Goal: Task Accomplishment & Management: Complete application form

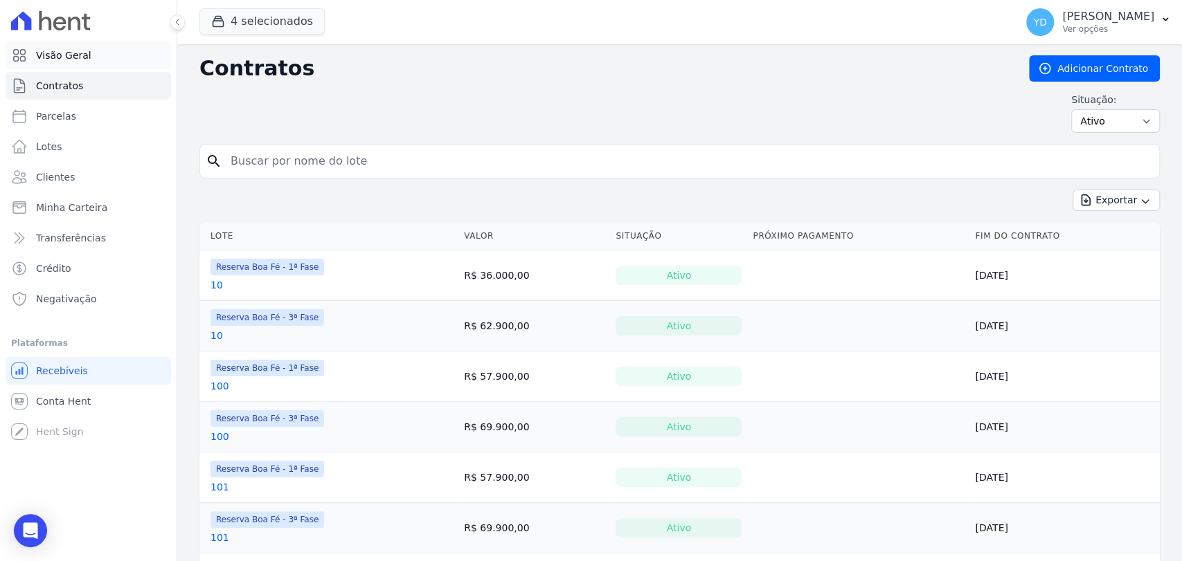
click at [78, 44] on link "Visão Geral" at bounding box center [88, 56] width 165 height 28
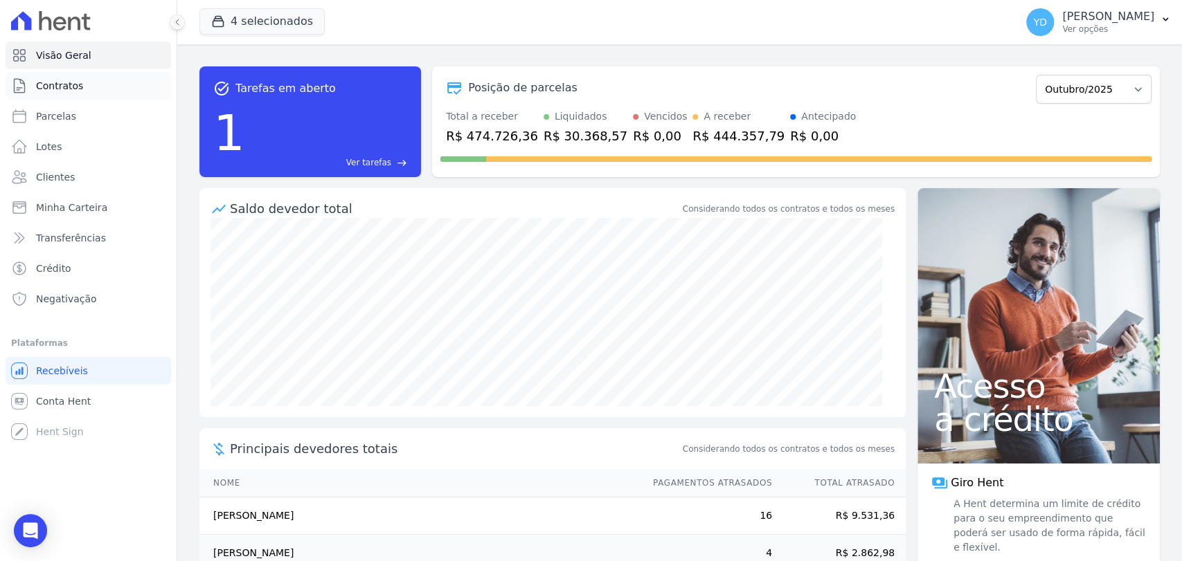
click at [133, 82] on link "Contratos" at bounding box center [88, 86] width 165 height 28
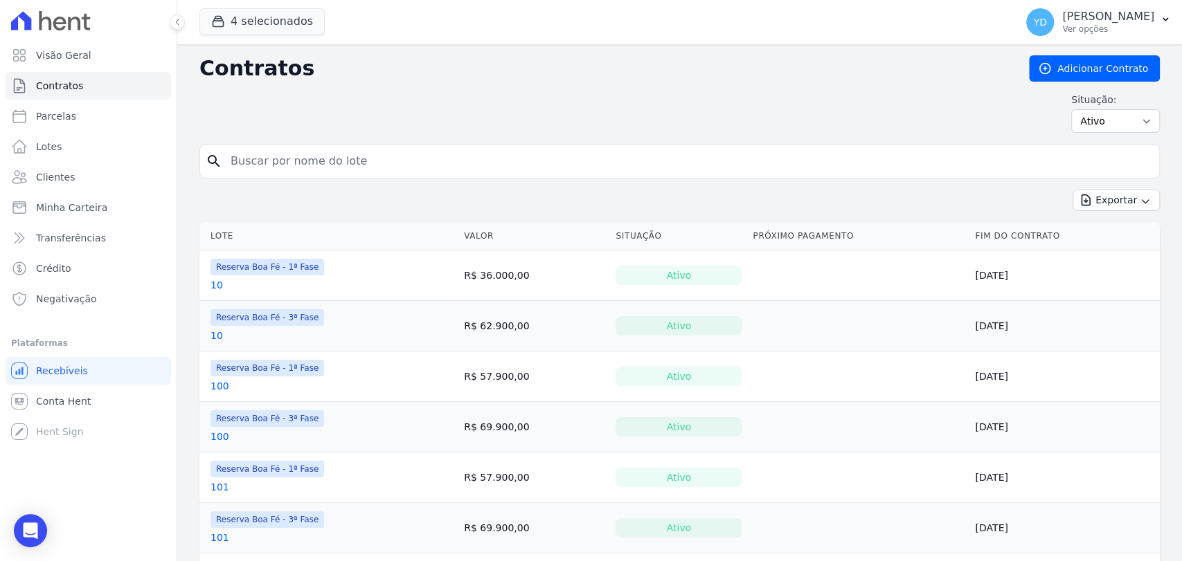
click at [325, 151] on input "search" at bounding box center [687, 161] width 931 height 28
type input "16"
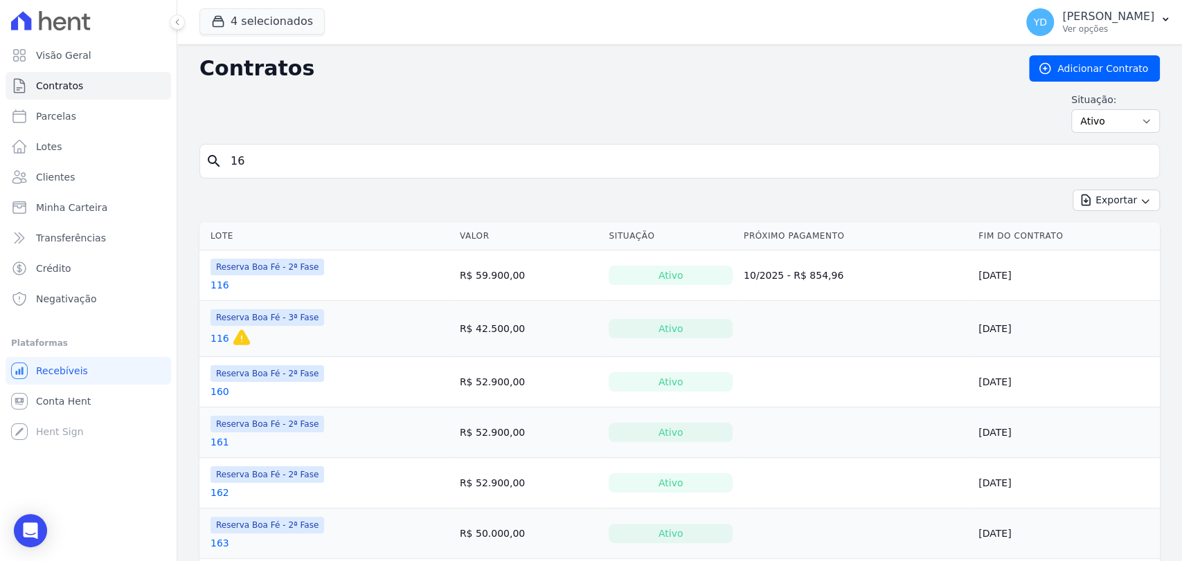
click at [330, 153] on input "16" at bounding box center [687, 161] width 931 height 28
type input "70c"
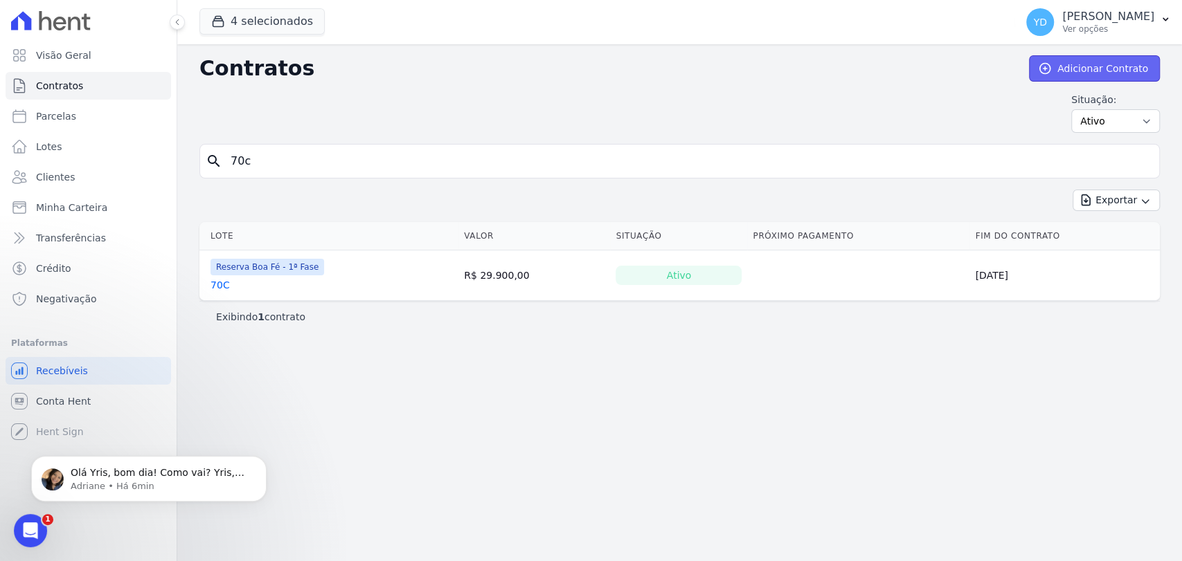
click at [1084, 68] on link "Adicionar Contrato" at bounding box center [1094, 68] width 131 height 26
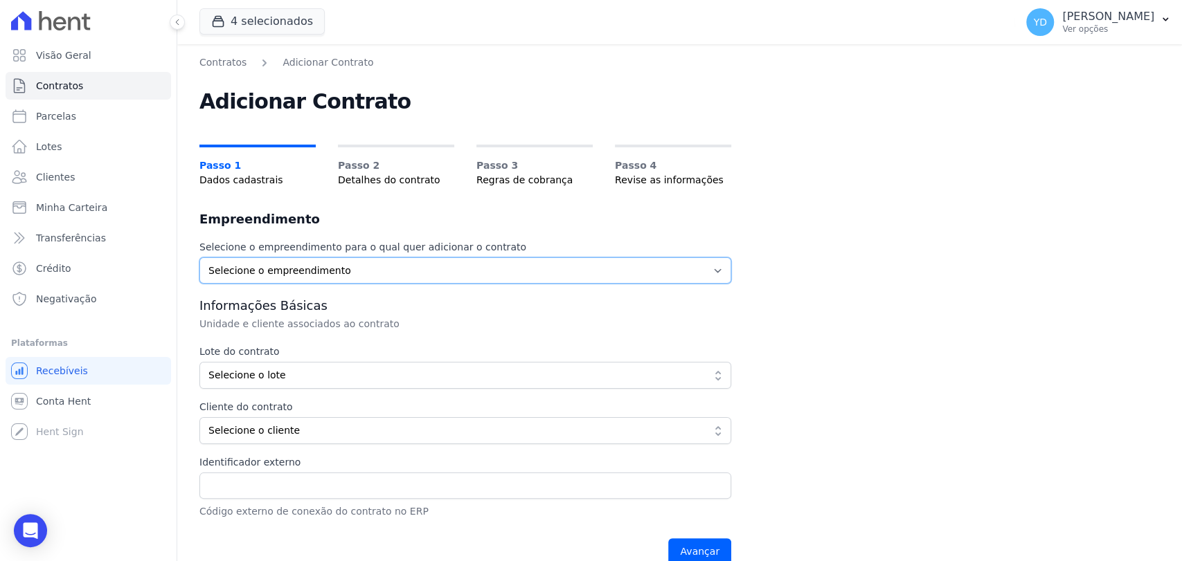
click at [381, 265] on select "Selecione o empreendimento Parque das Palmeiras Reserva Boa Fé - 1ª Fase Reserv…" at bounding box center [465, 271] width 532 height 26
select select "fc32f1a6-237e-466d-ab56-08b8ef7ae660"
click at [199, 258] on select "Selecione o empreendimento Parque das Palmeiras Reserva Boa Fé - 1ª Fase Reserv…" at bounding box center [465, 271] width 532 height 26
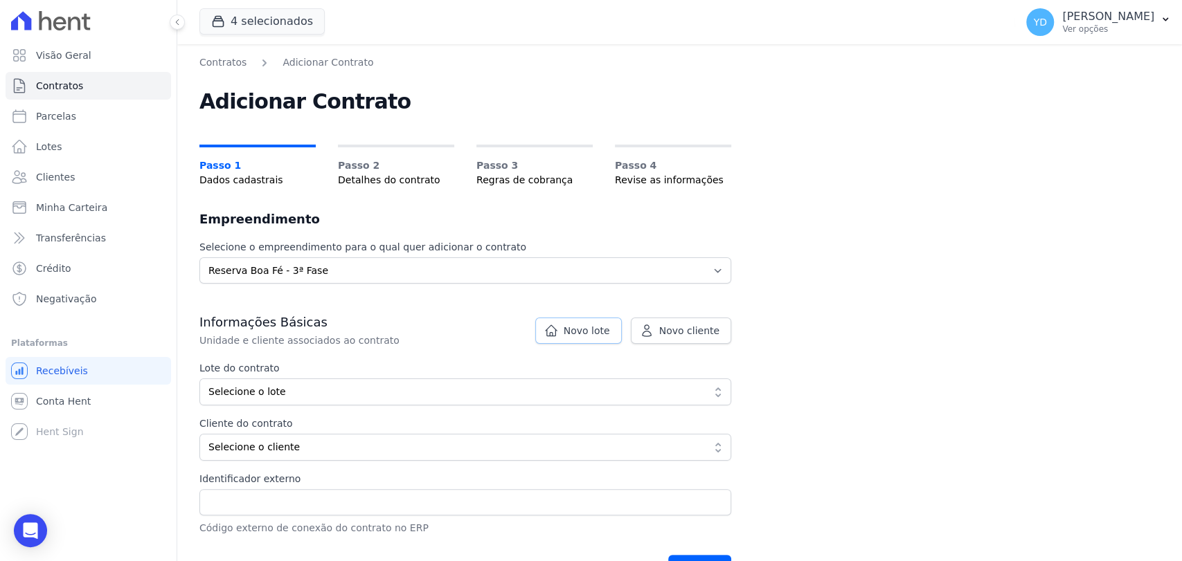
click at [606, 338] on link "Novo lote" at bounding box center [578, 331] width 87 height 26
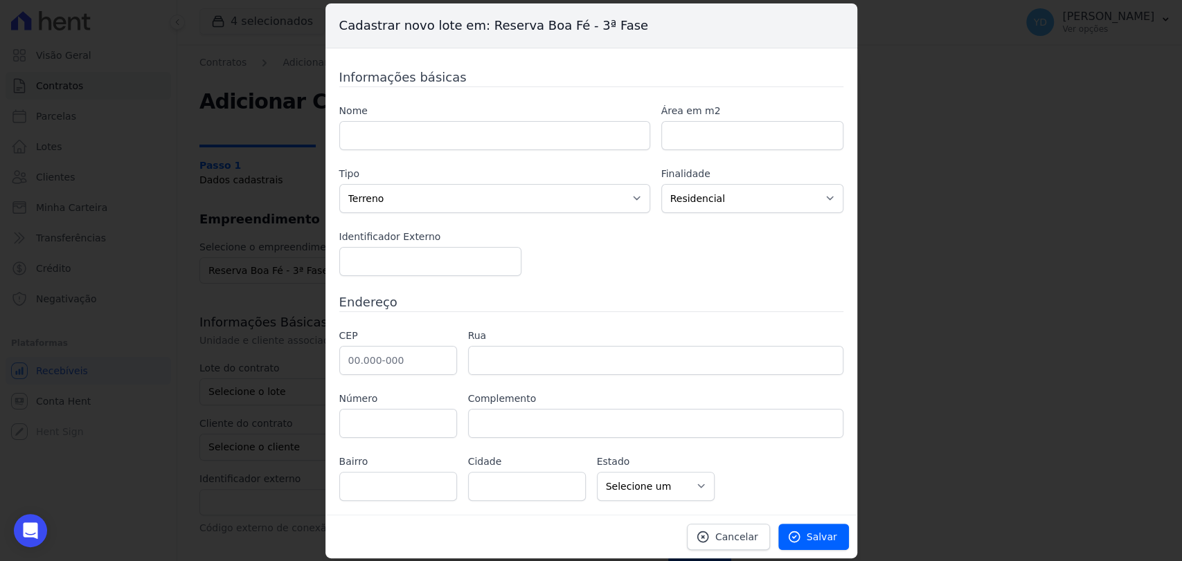
drag, startPoint x: 569, startPoint y: 151, endPoint x: 561, endPoint y: 141, distance: 13.3
click at [568, 151] on div "Nome Área em m2 Tipo Casa Apartamento Escritório Flat Loja Espaço Comercial Ter…" at bounding box center [591, 190] width 504 height 172
click at [560, 141] on input "text" at bounding box center [494, 135] width 311 height 29
type input "158"
click at [737, 142] on input "number" at bounding box center [752, 135] width 182 height 29
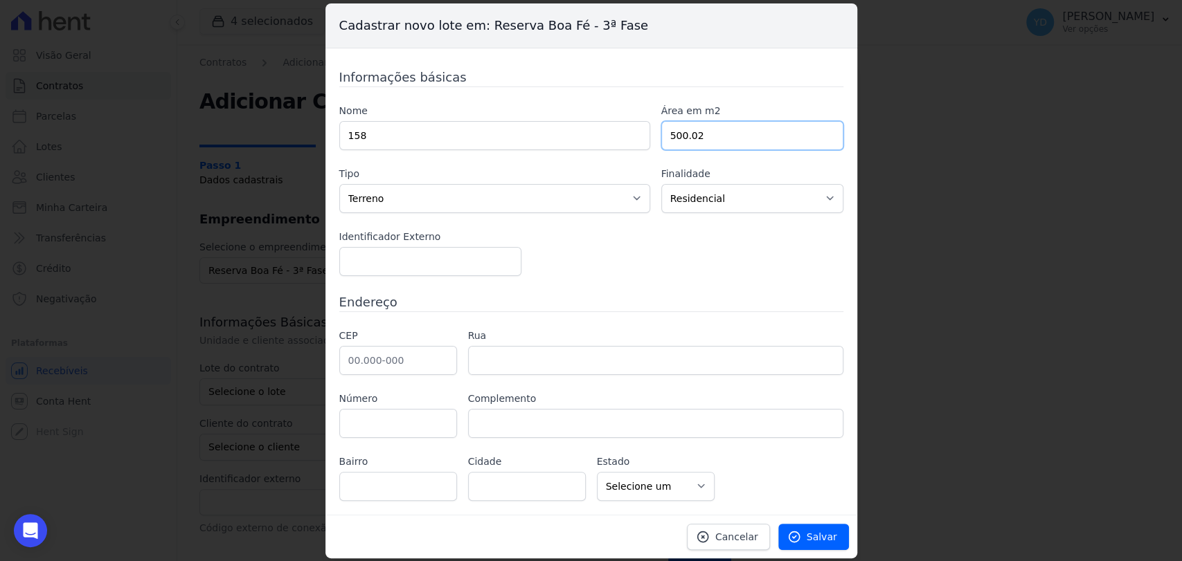
type input "500.02"
click at [431, 359] on input "text" at bounding box center [398, 360] width 118 height 29
type input "36.126-000"
click at [825, 219] on div "Nome 158 Área em m2 500.02 Tipo Casa Apartamento Escritório Flat Loja Espaço Co…" at bounding box center [591, 190] width 504 height 172
type input "[PERSON_NAME]"
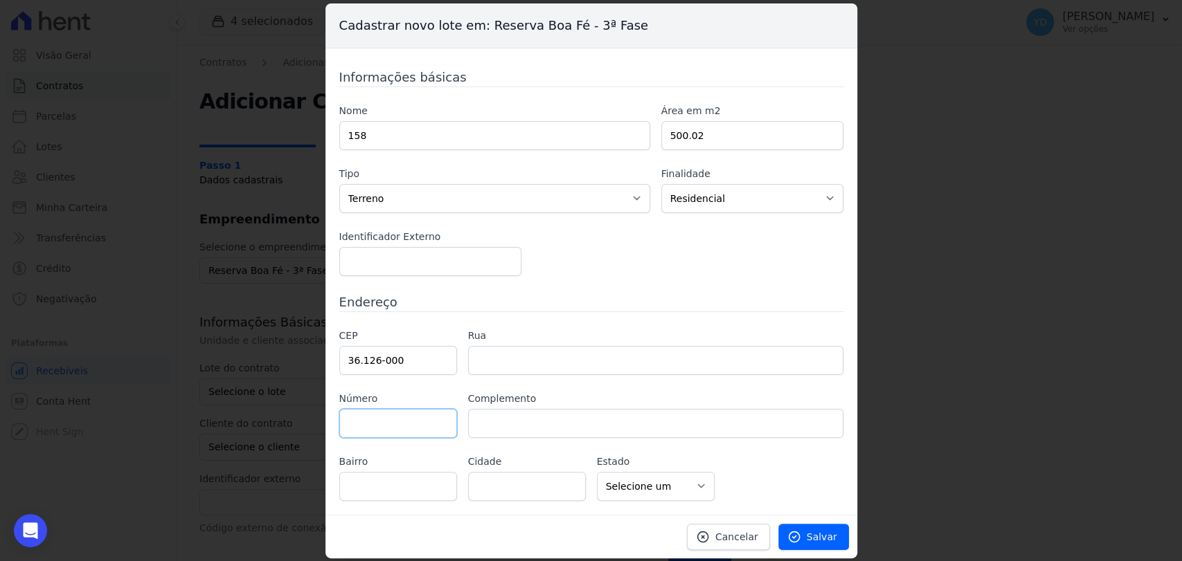
select select "MG"
click at [842, 530] on link "Salvar" at bounding box center [813, 537] width 71 height 26
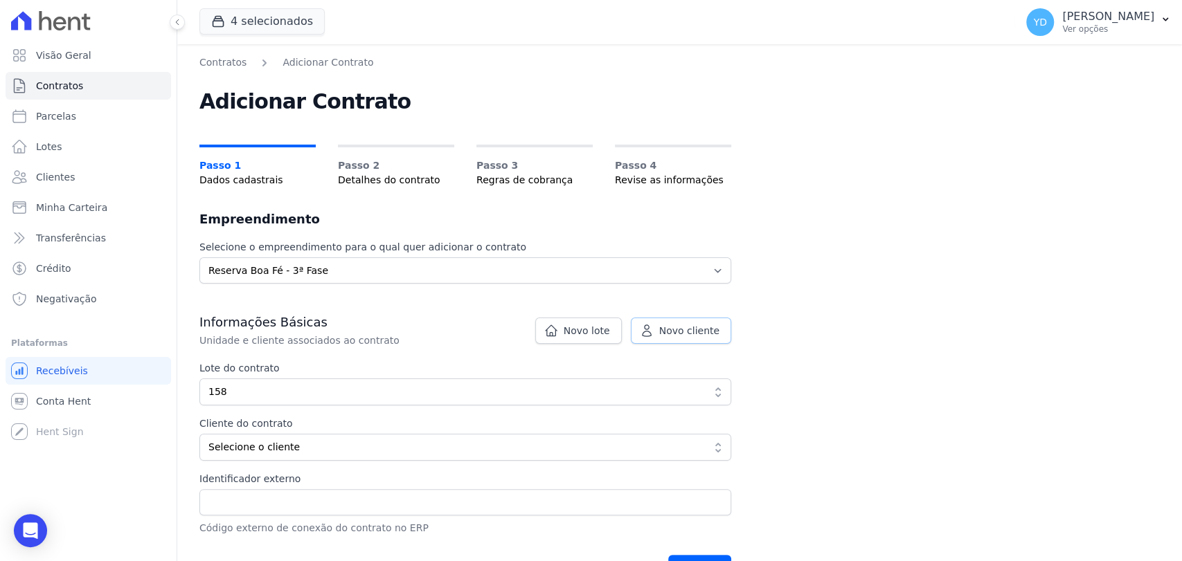
click at [692, 339] on link "Novo cliente" at bounding box center [681, 331] width 100 height 26
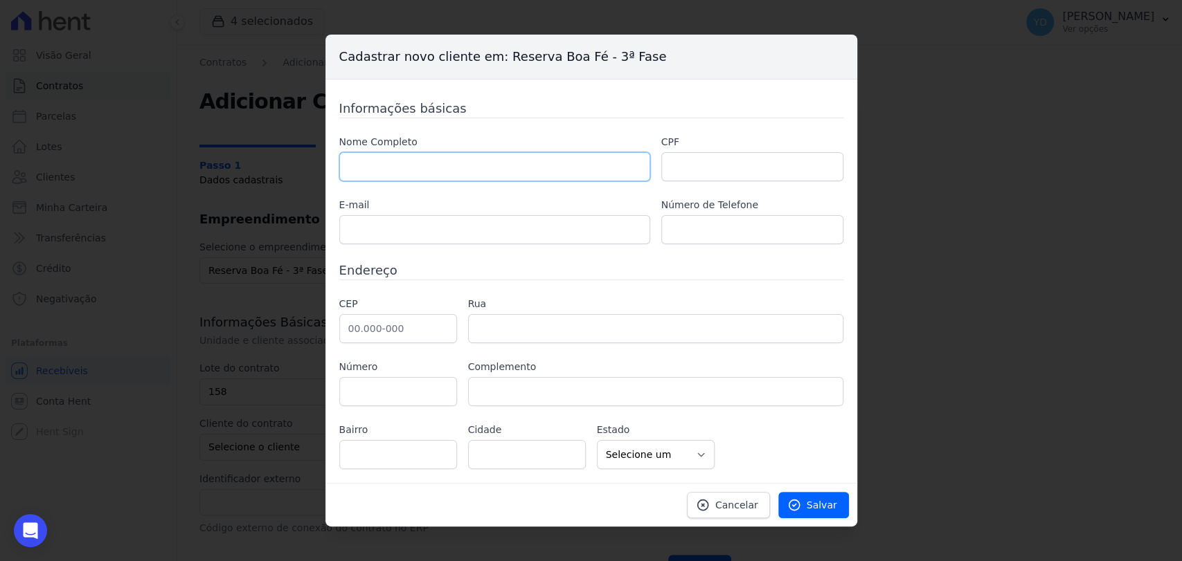
click at [589, 170] on input "text" at bounding box center [494, 166] width 311 height 29
paste input "RENAN JARDIM DA SILVA"
type input "RENAN JARDIM DA SILVA"
click at [705, 161] on input "text" at bounding box center [752, 166] width 182 height 29
paste input "13164378769"
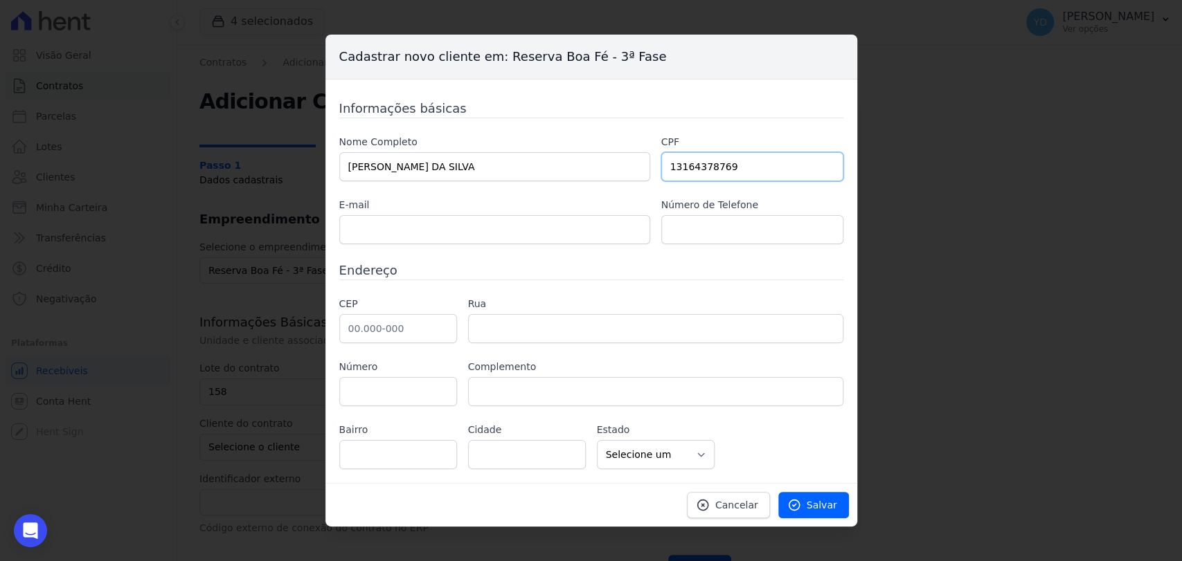
type input "13164378769"
drag, startPoint x: 404, startPoint y: 332, endPoint x: 414, endPoint y: 318, distance: 16.8
click at [404, 332] on input "text" at bounding box center [398, 328] width 118 height 29
paste input "36.039-110"
type input "36.039-110"
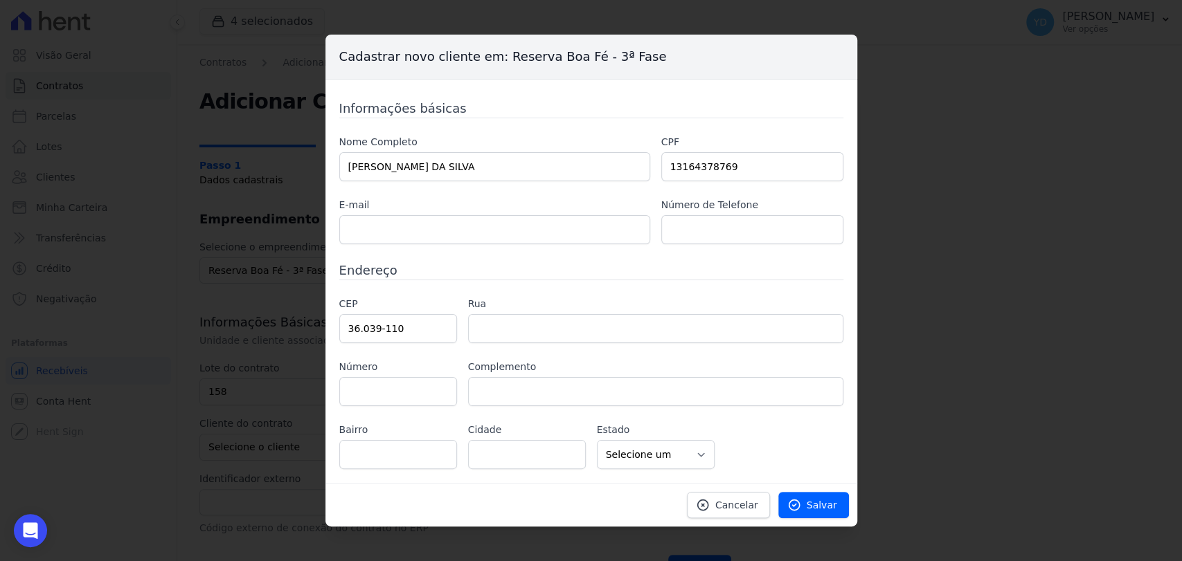
type input "Rua Natal"
type input "Parque Jardim da Serra"
type input "Juiz de Fora"
select select "MG"
type input "122"
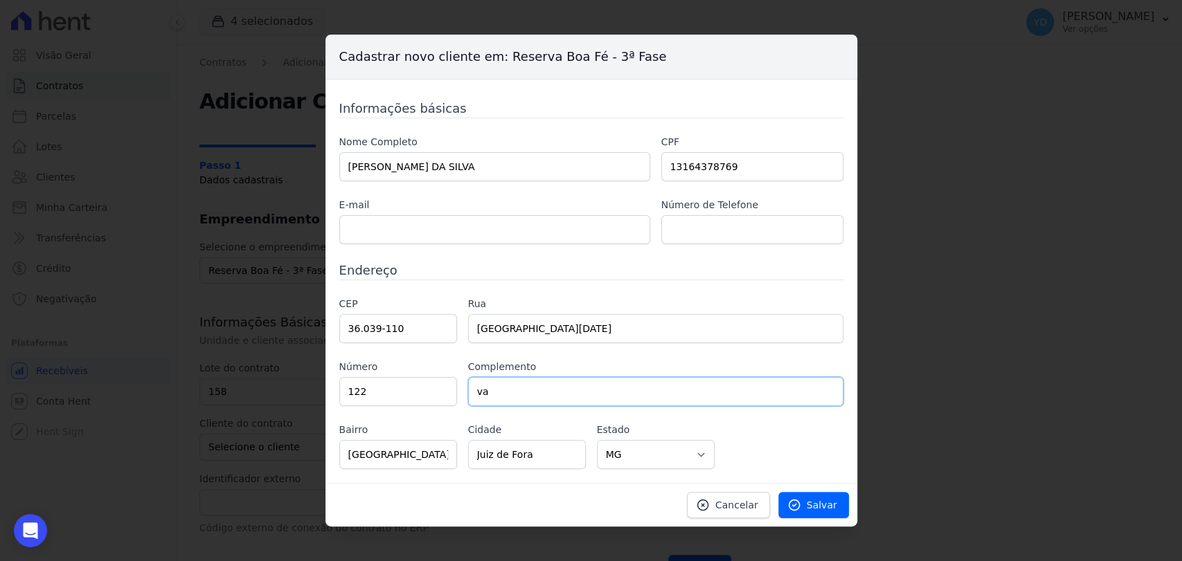
type input "v"
type input "casa 4"
drag, startPoint x: 494, startPoint y: 228, endPoint x: 520, endPoint y: 195, distance: 42.5
click at [494, 228] on input "text" at bounding box center [494, 229] width 311 height 29
paste input "Renan.jardim@braslogenterprise.com"
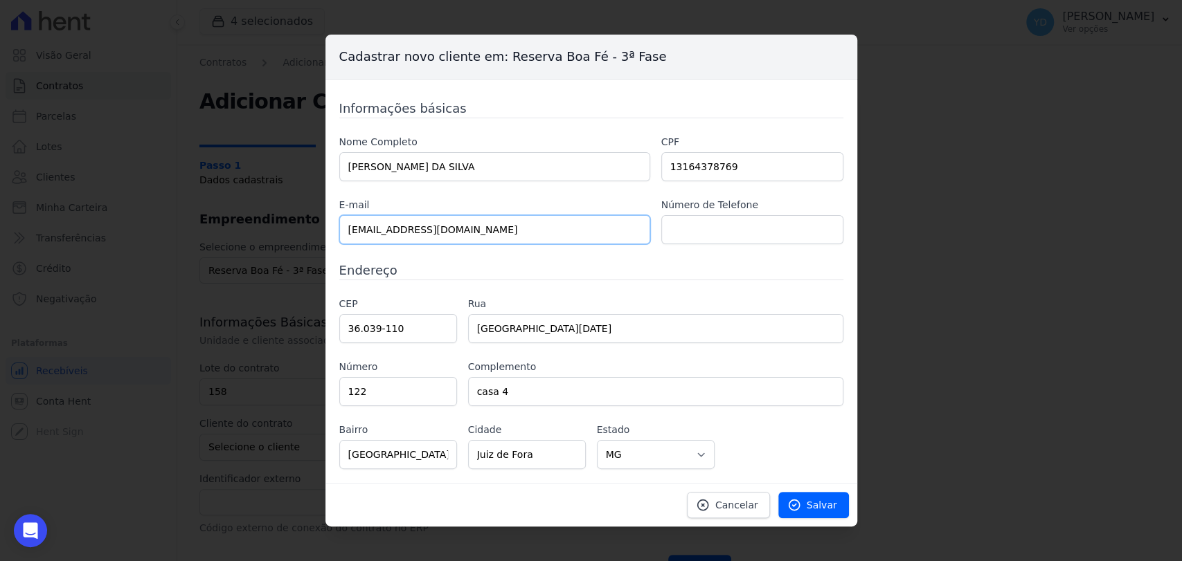
type input "Renan.jardim@braslogenterprise.com"
drag, startPoint x: 683, startPoint y: 239, endPoint x: 686, endPoint y: 214, distance: 25.2
click at [683, 239] on input "text" at bounding box center [752, 229] width 182 height 29
paste input "32 991084933"
type input "32 991084933"
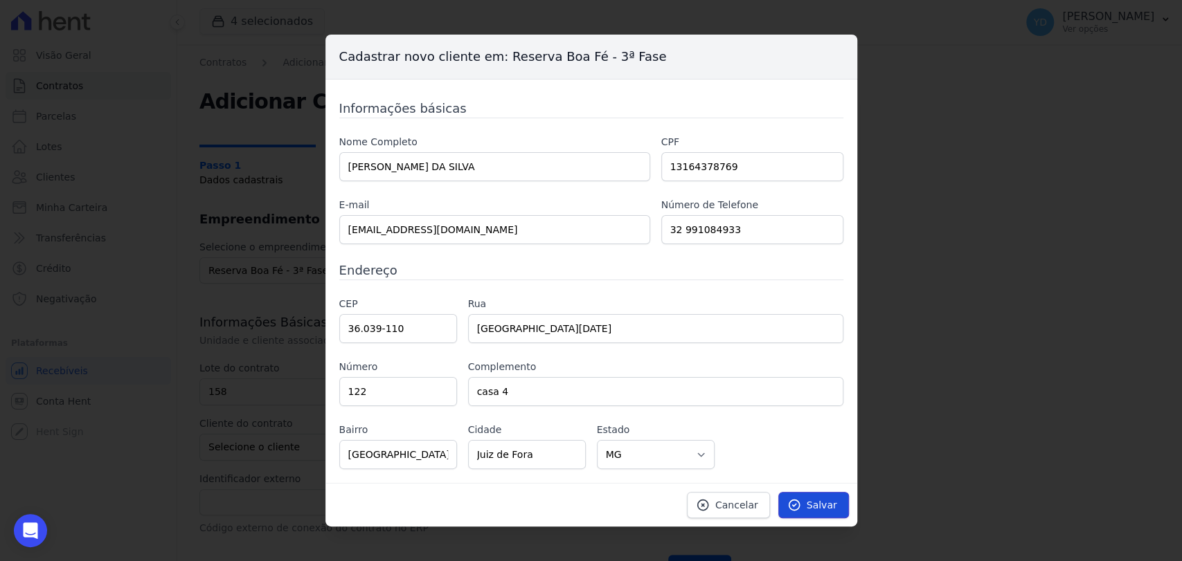
click at [801, 500] on icon at bounding box center [794, 505] width 14 height 14
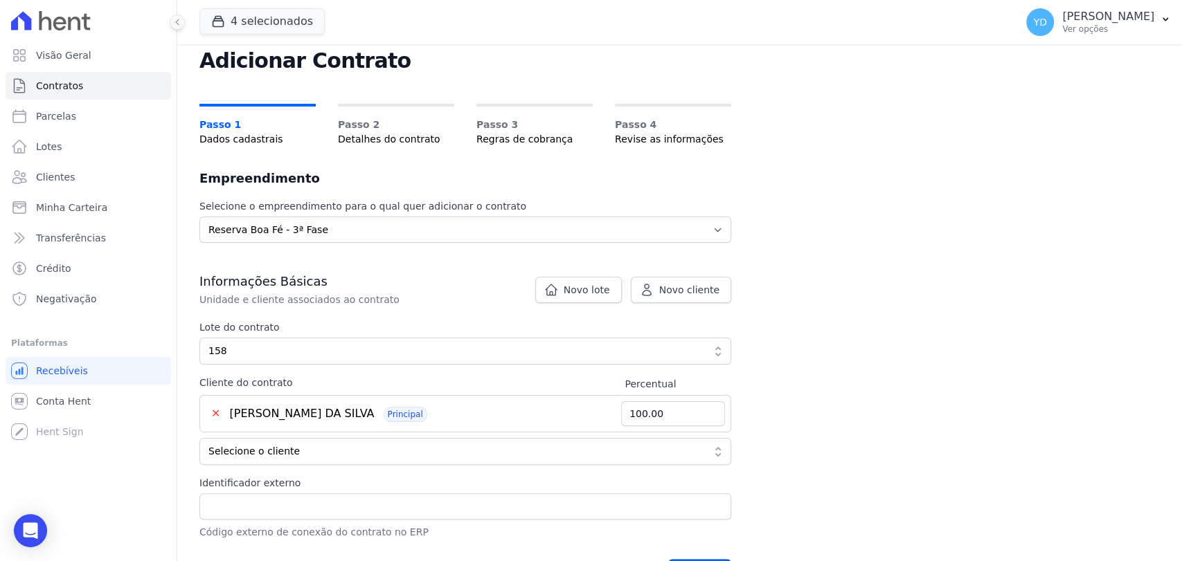
scroll to position [278, 0]
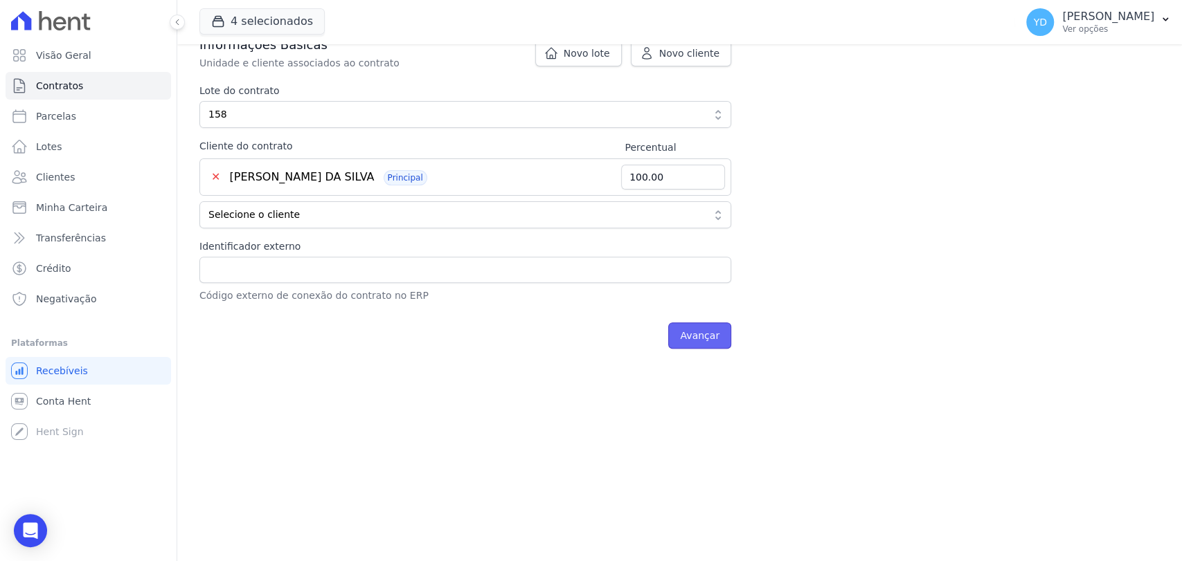
click at [714, 334] on input "Avançar" at bounding box center [699, 336] width 63 height 26
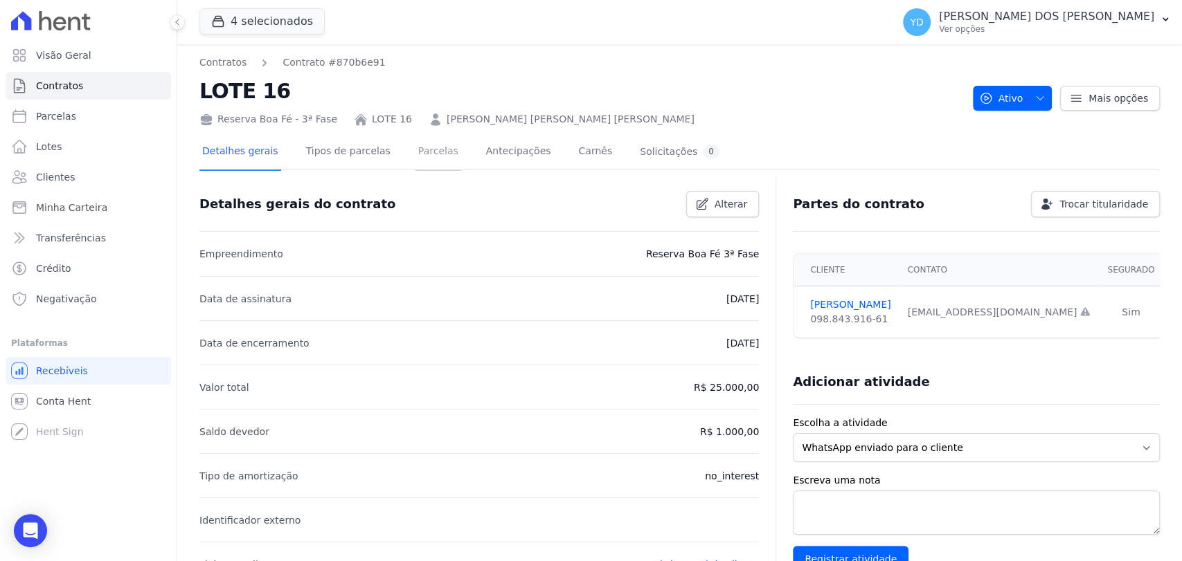
click at [422, 149] on link "Parcelas" at bounding box center [438, 152] width 46 height 37
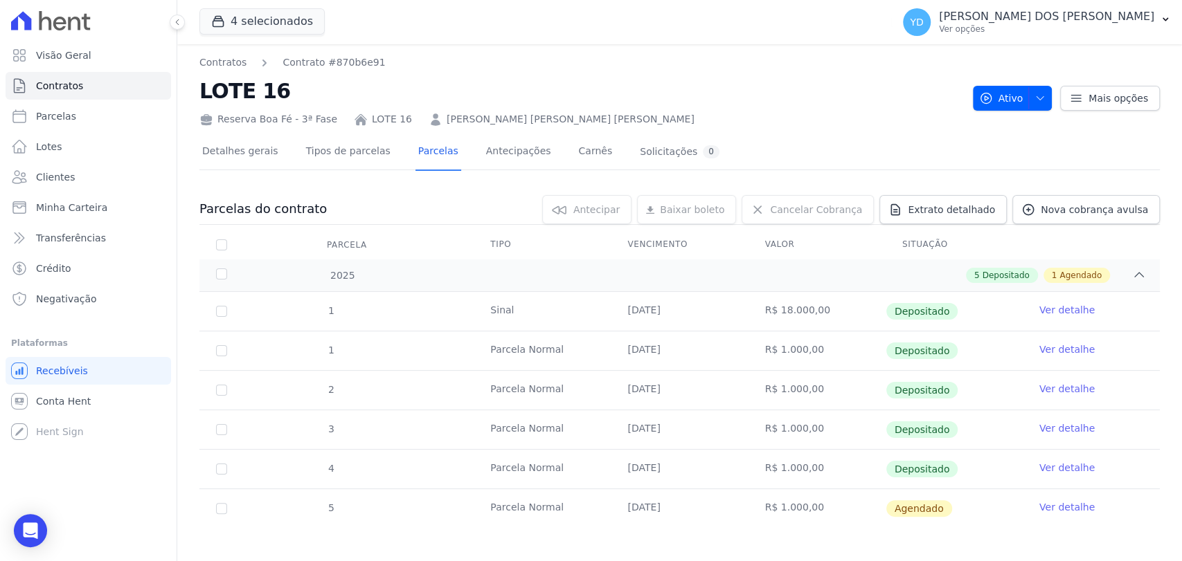
scroll to position [7, 0]
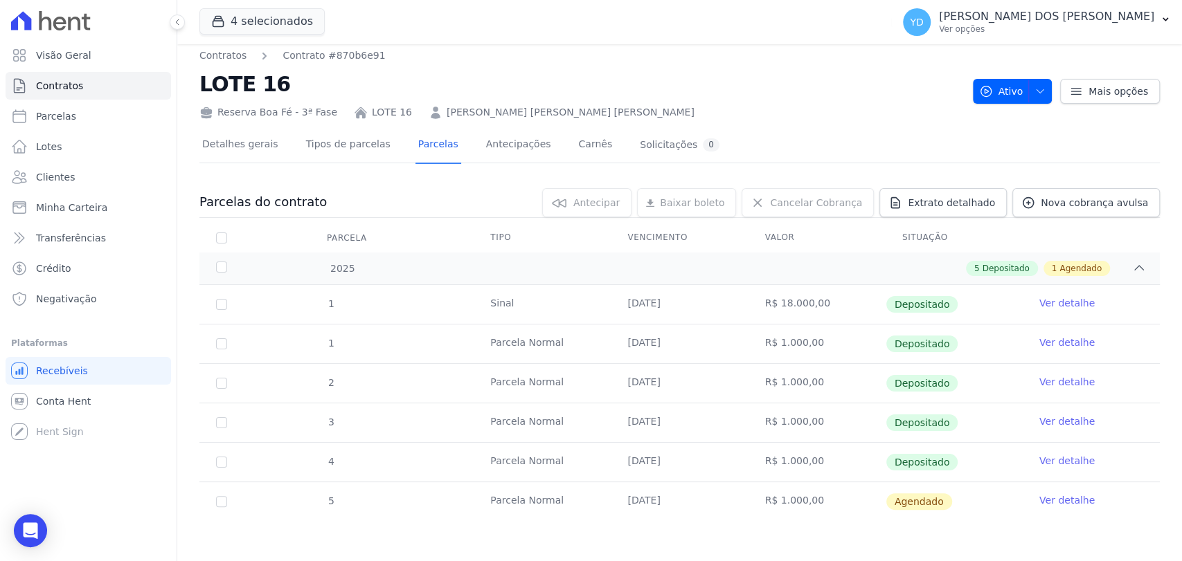
click at [1047, 501] on link "Ver detalhe" at bounding box center [1066, 501] width 55 height 14
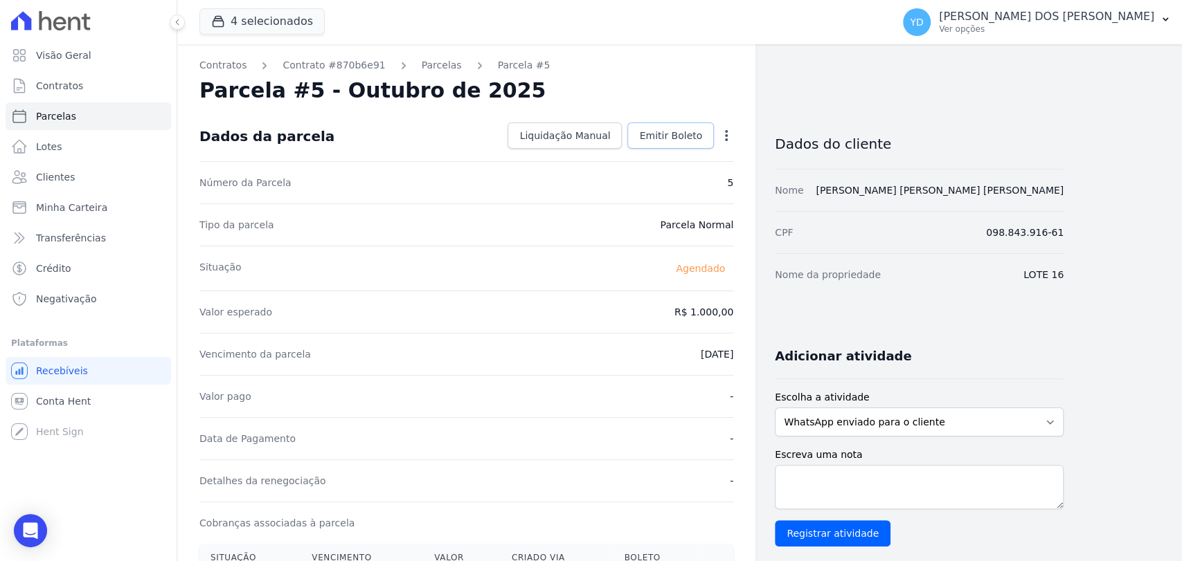
click at [662, 145] on link "Emitir Boleto" at bounding box center [670, 136] width 87 height 26
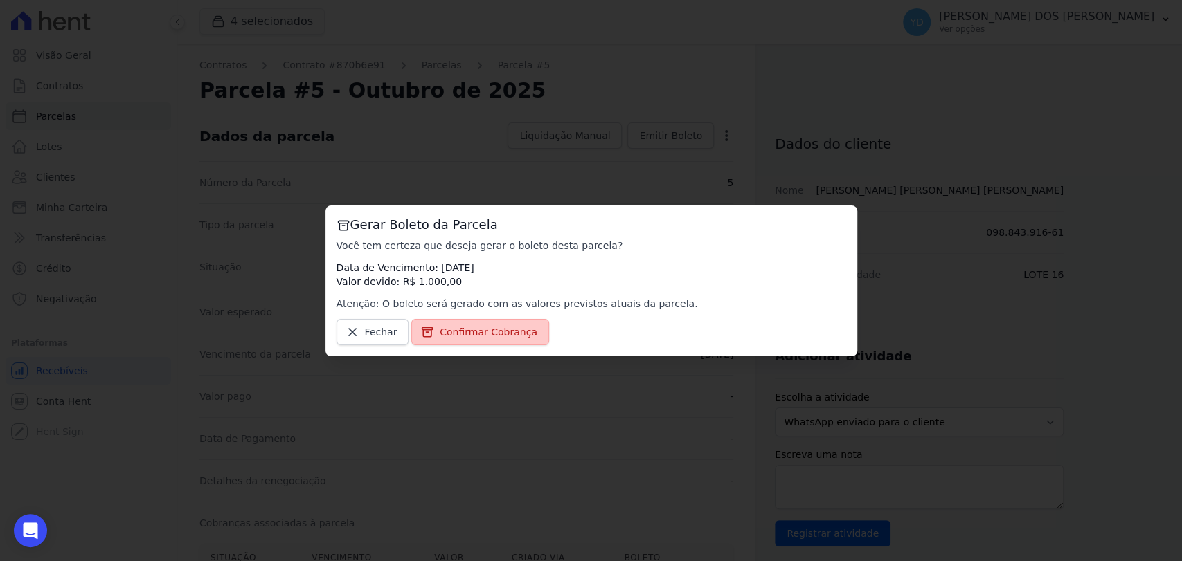
click at [514, 330] on span "Confirmar Cobrança" at bounding box center [489, 332] width 98 height 14
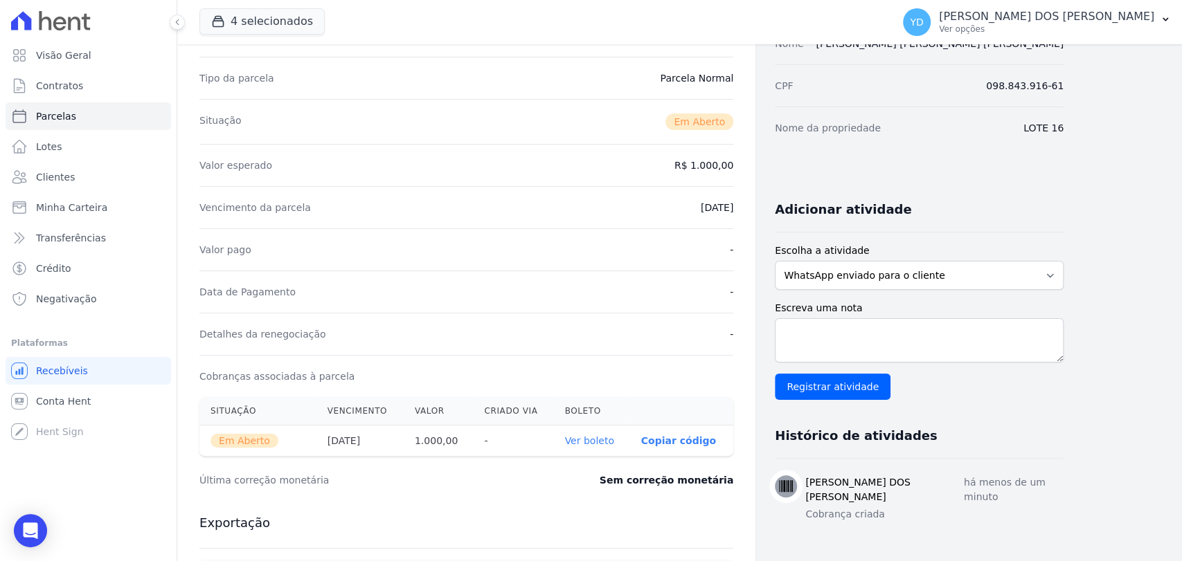
scroll to position [154, 0]
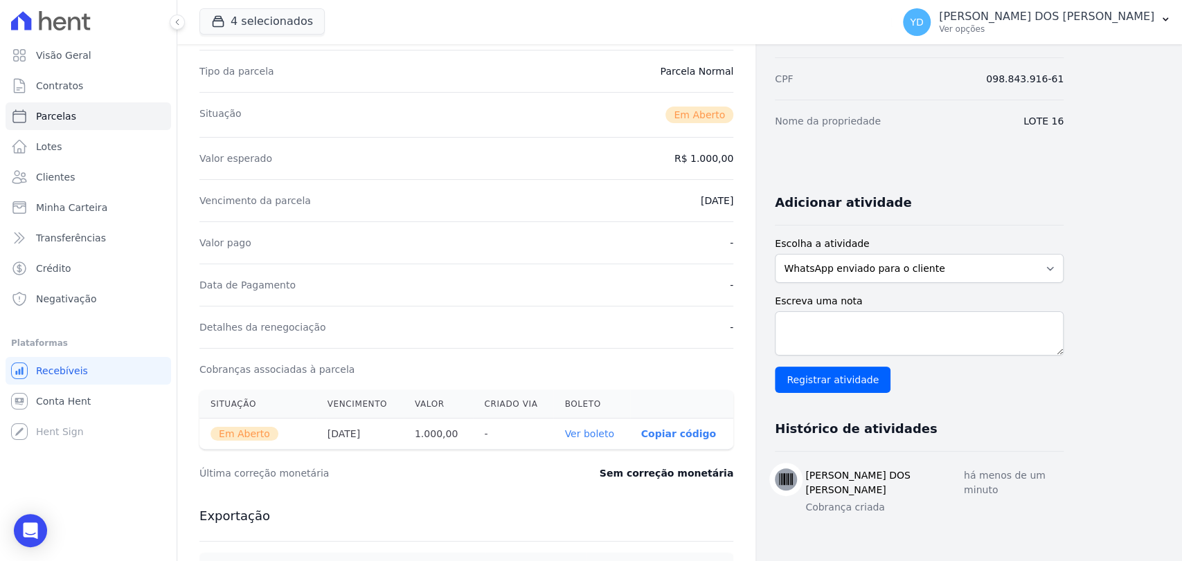
click at [594, 430] on link "Ver boleto" at bounding box center [588, 434] width 49 height 11
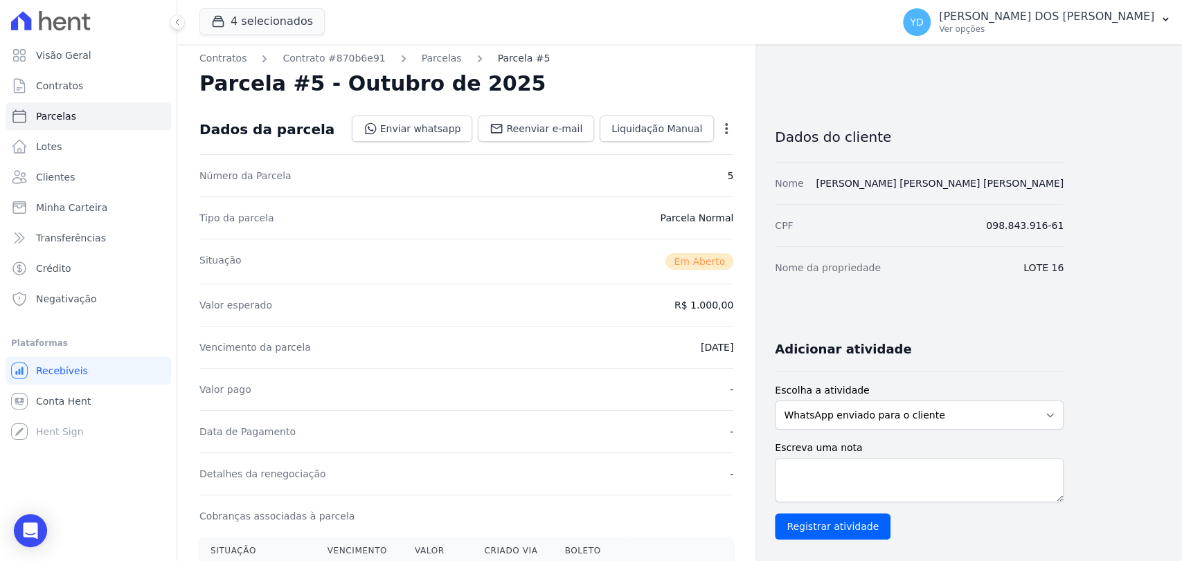
scroll to position [0, 0]
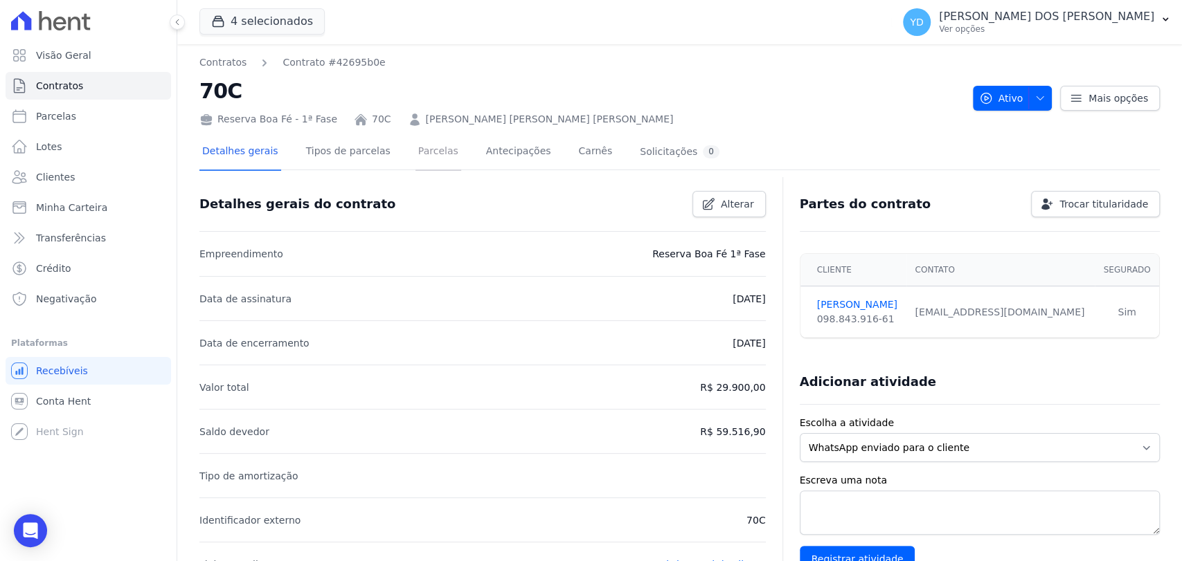
click at [428, 163] on link "Parcelas" at bounding box center [438, 152] width 46 height 37
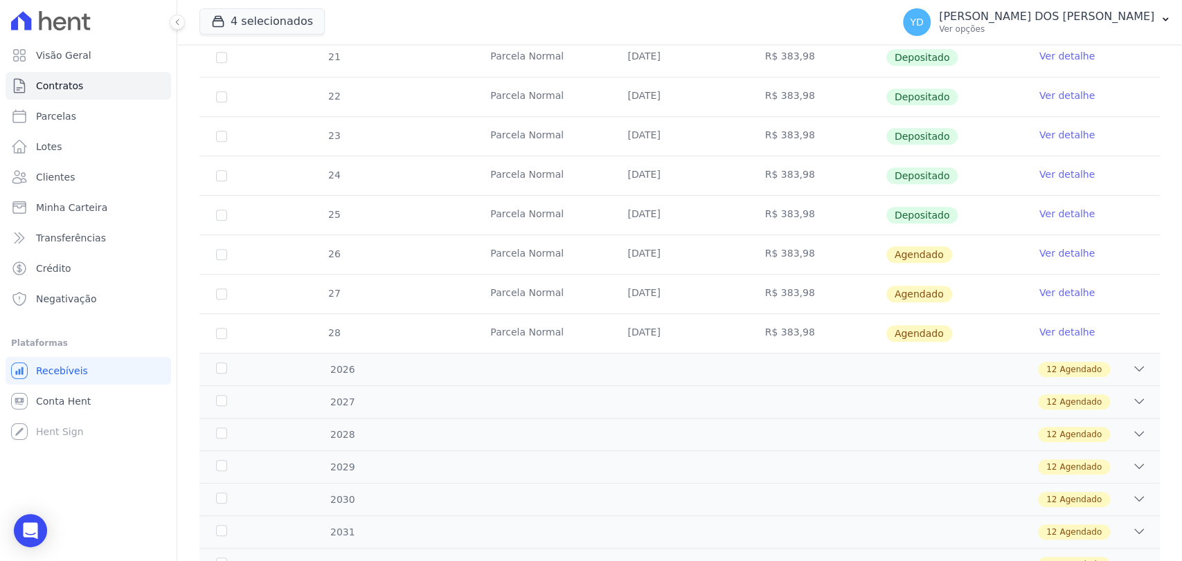
scroll to position [461, 0]
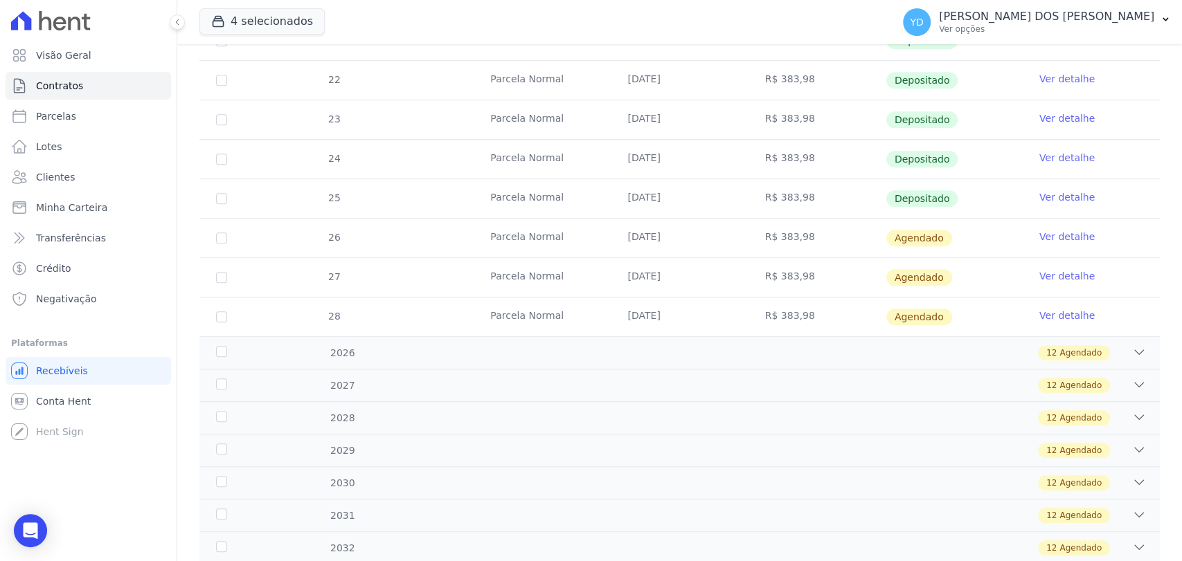
click at [1039, 237] on link "Ver detalhe" at bounding box center [1066, 237] width 55 height 14
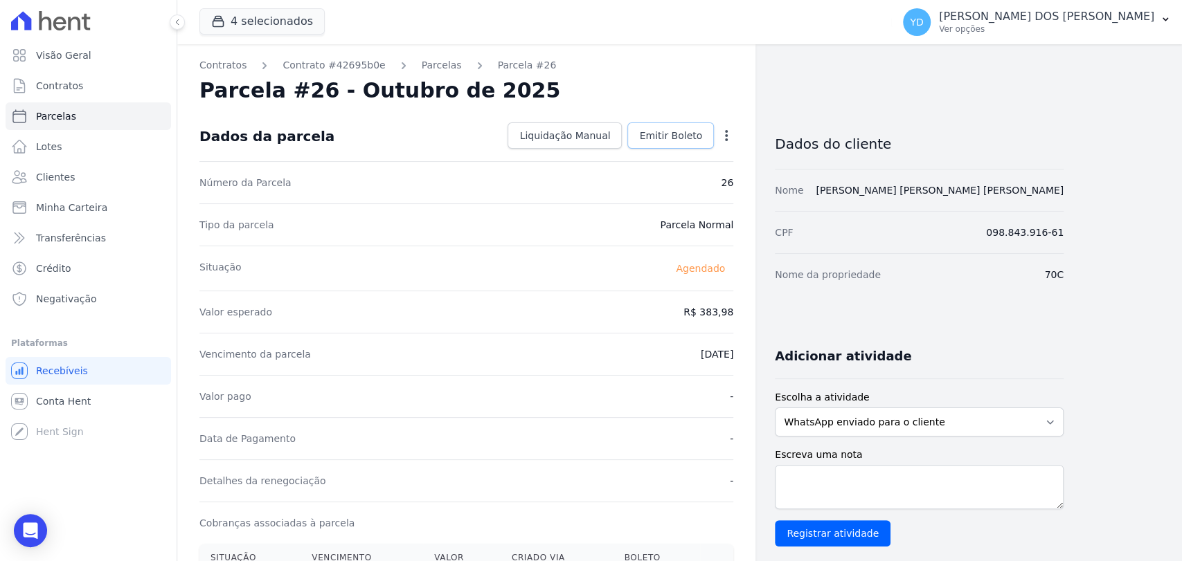
click at [654, 136] on span "Emitir Boleto" at bounding box center [670, 136] width 63 height 14
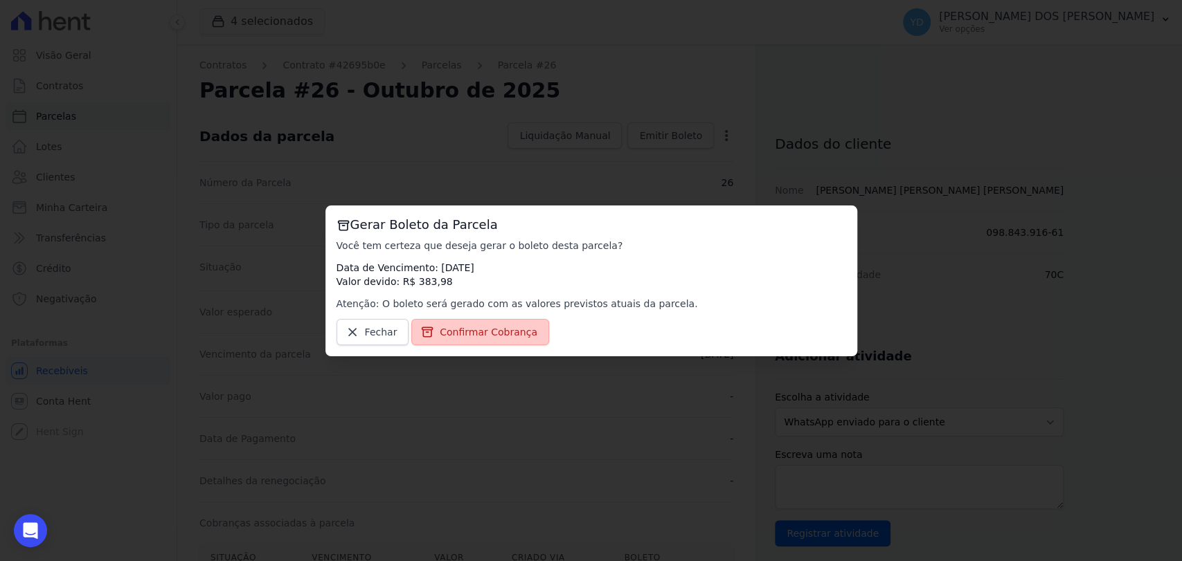
click at [510, 326] on span "Confirmar Cobrança" at bounding box center [489, 332] width 98 height 14
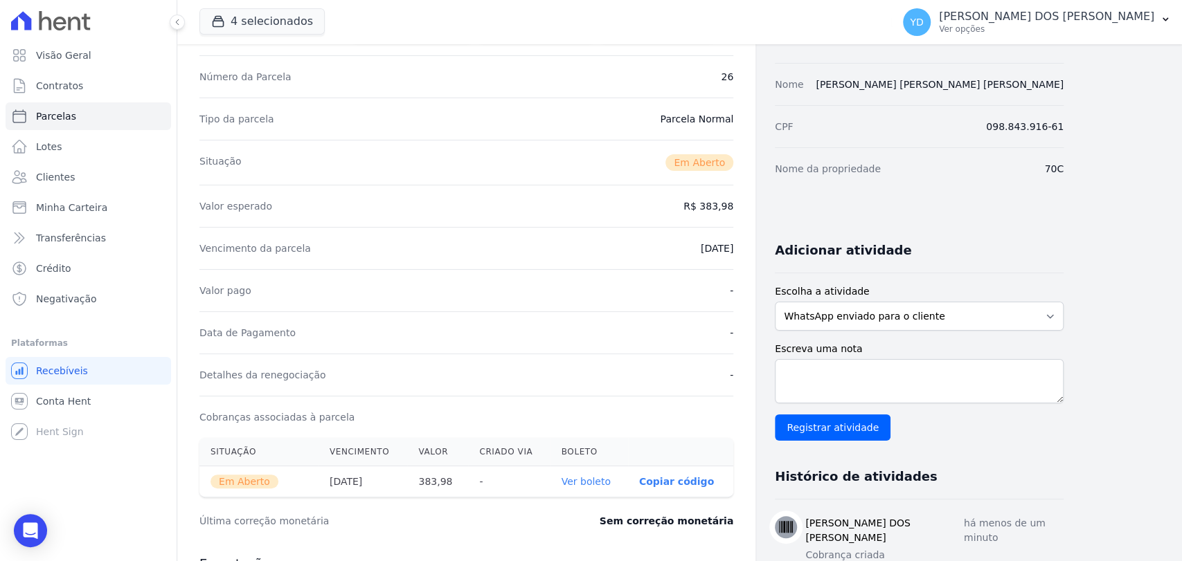
scroll to position [154, 0]
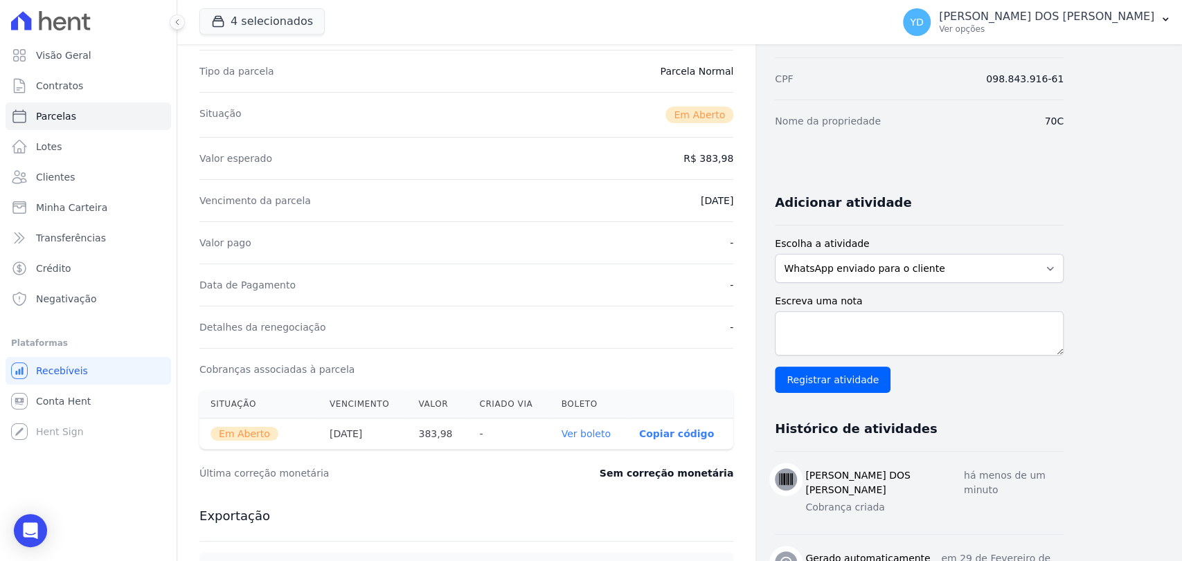
click at [579, 432] on link "Ver boleto" at bounding box center [585, 434] width 49 height 11
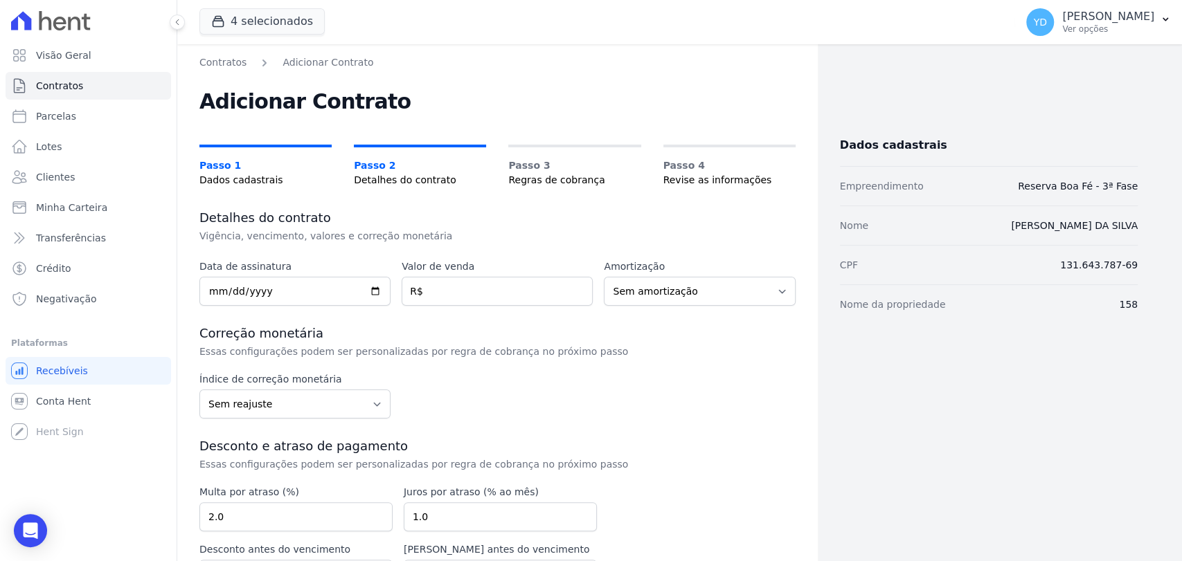
click at [316, 309] on div "Data de assinatura Valor de venda R$ Amortização Sem amortização Price Sac Taxa…" at bounding box center [497, 450] width 596 height 381
click at [352, 283] on input "date" at bounding box center [294, 291] width 191 height 29
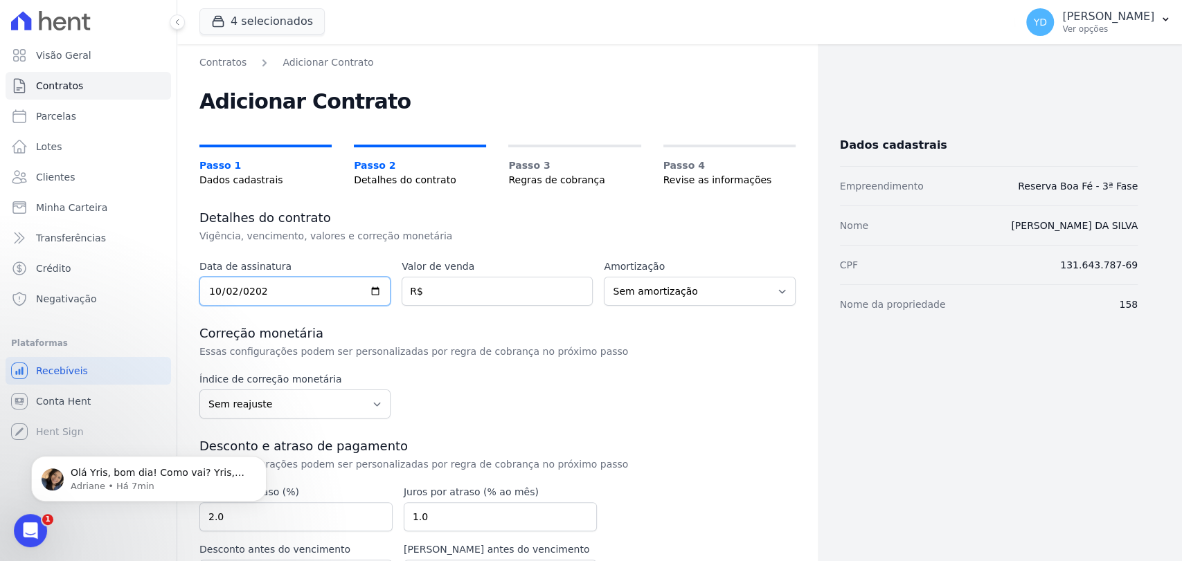
type input "2025-10-02"
click at [555, 289] on input "number" at bounding box center [497, 291] width 191 height 29
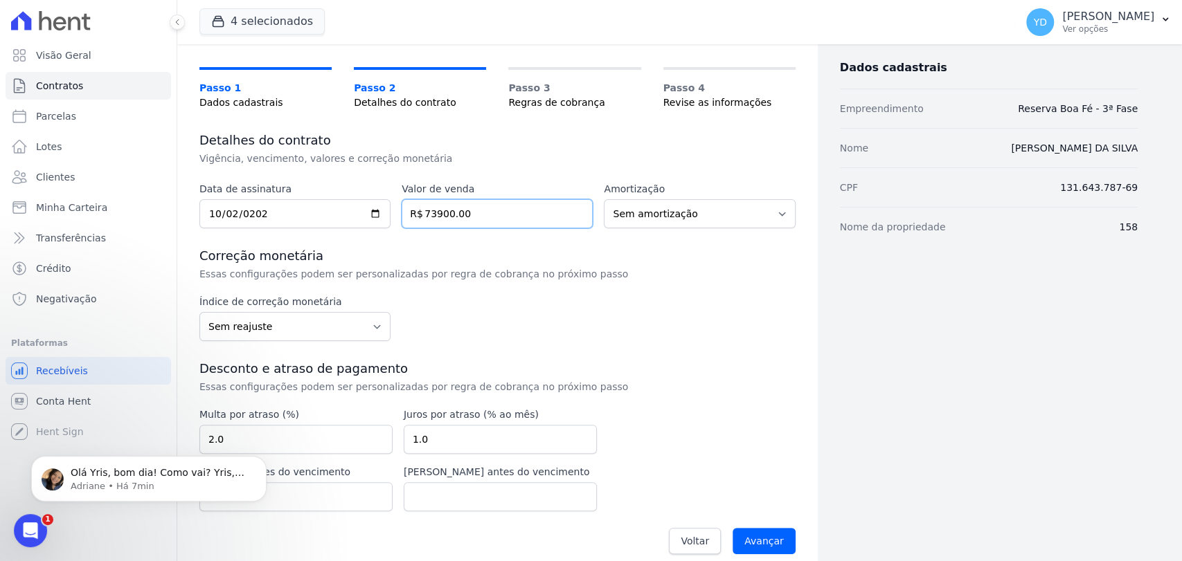
scroll to position [91, 0]
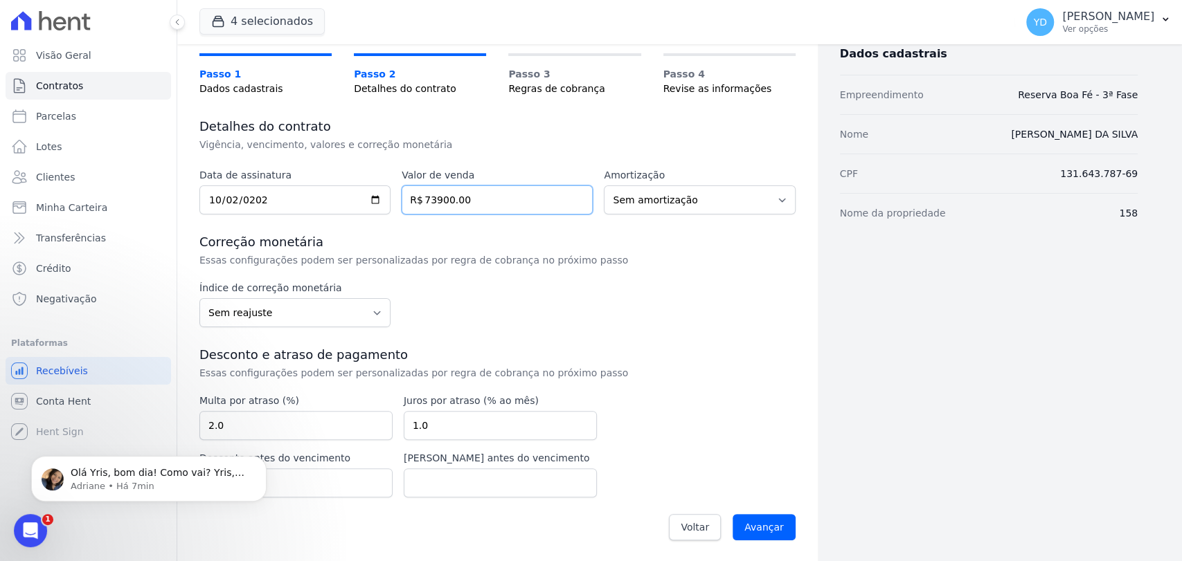
type input "73900.00"
click at [288, 430] on input "2.0" at bounding box center [295, 425] width 193 height 29
type input "10.00"
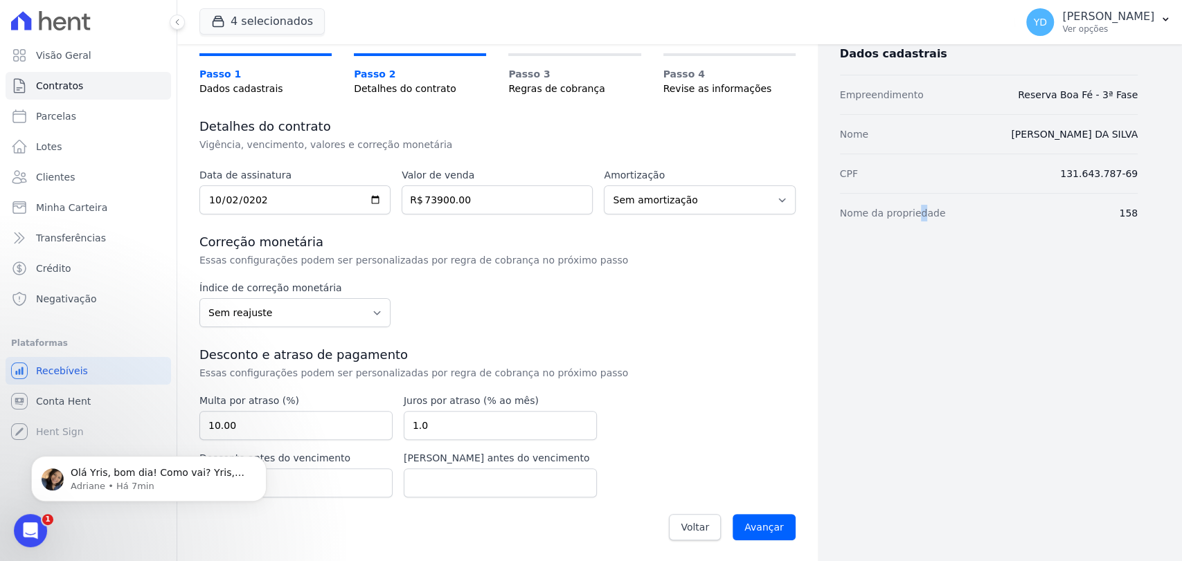
click at [909, 415] on div "Dados cadastrais Empreendimento Reserva Boa Fé - 3ª Fase Nome RENAN JARDIM DA S…" at bounding box center [978, 258] width 320 height 588
click at [748, 524] on input "Avançar" at bounding box center [763, 527] width 63 height 26
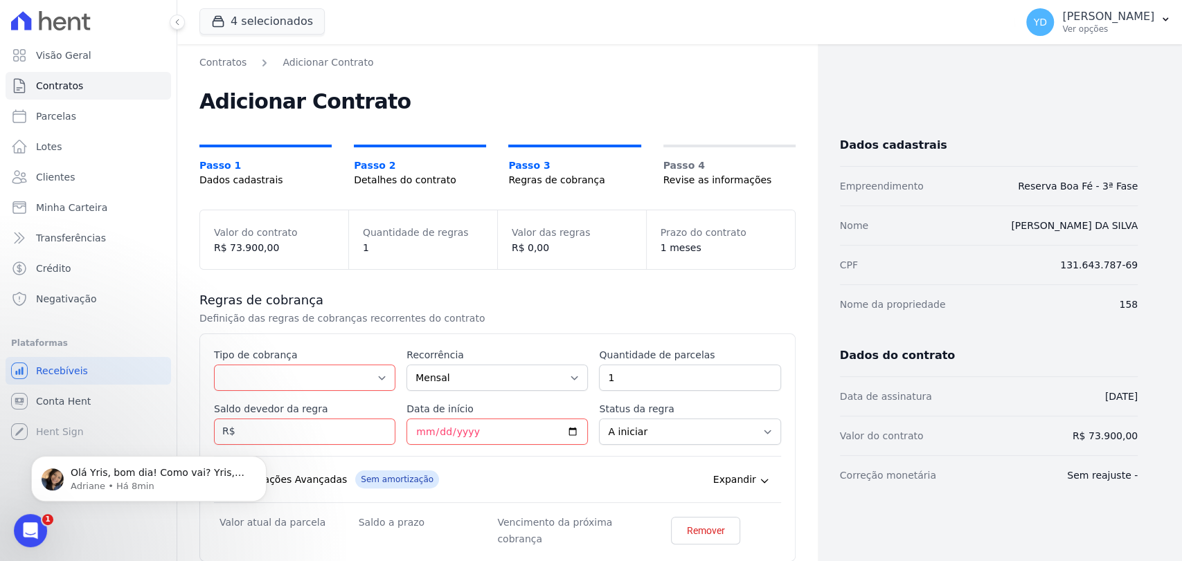
click at [255, 361] on div "Tipo de cobrança Parcela Normal Entrada Sinal Intercalada Chaves Pré-chaves Pós…" at bounding box center [304, 369] width 181 height 43
click at [252, 372] on select "Parcela Normal Entrada Sinal Intercalada Chaves Pré-chaves Pós-chaves Impostos …" at bounding box center [304, 378] width 181 height 26
click at [356, 387] on select "Parcela Normal Entrada Sinal Intercalada Chaves Pré-chaves Pós-chaves Impostos …" at bounding box center [304, 378] width 181 height 26
select select "standard"
click at [214, 365] on select "Parcela Normal Entrada Sinal Intercalada Chaves Pré-chaves Pós-chaves Impostos …" at bounding box center [304, 378] width 181 height 26
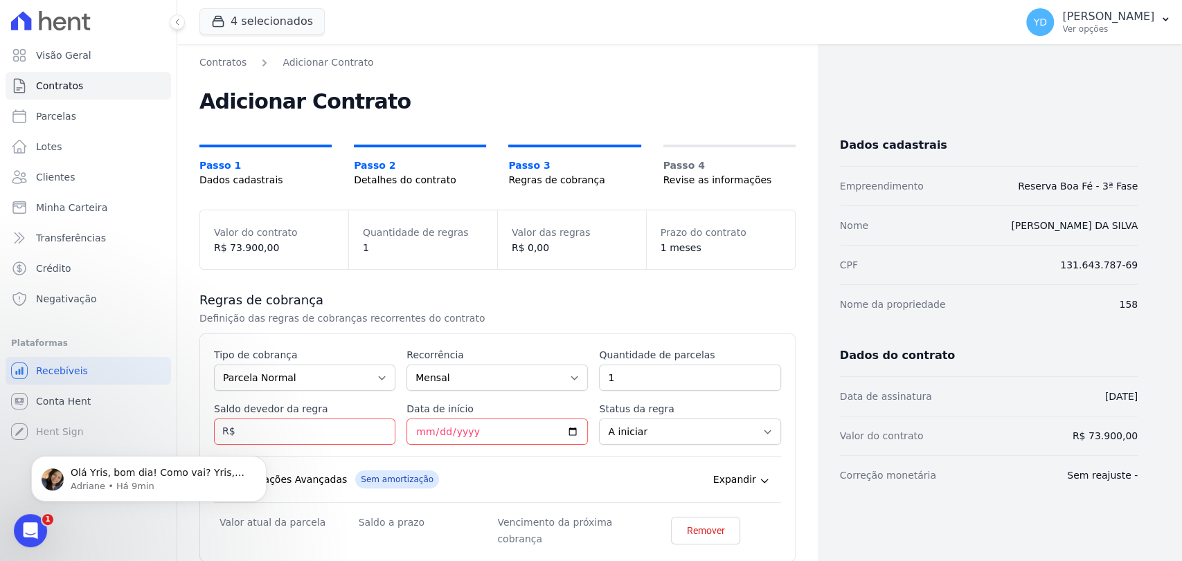
drag, startPoint x: 272, startPoint y: 444, endPoint x: 266, endPoint y: 438, distance: 9.3
click at [266, 441] on div "Olá Yris, bom dia! Como vai? Yris, consultei internamente e no BB e pagamento e…" at bounding box center [148, 415] width 255 height 173
click at [266, 438] on div "Olá Yris, bom dia! Como vai? Yris, consultei internamente e no BB e pagamento e…" at bounding box center [148, 415] width 255 height 173
click at [268, 415] on div "Olá Yris, bom dia! Como vai? Yris, consultei internamente e no BB e pagamento e…" at bounding box center [148, 415] width 255 height 173
drag, startPoint x: 273, startPoint y: 438, endPoint x: 314, endPoint y: 803, distance: 367.7
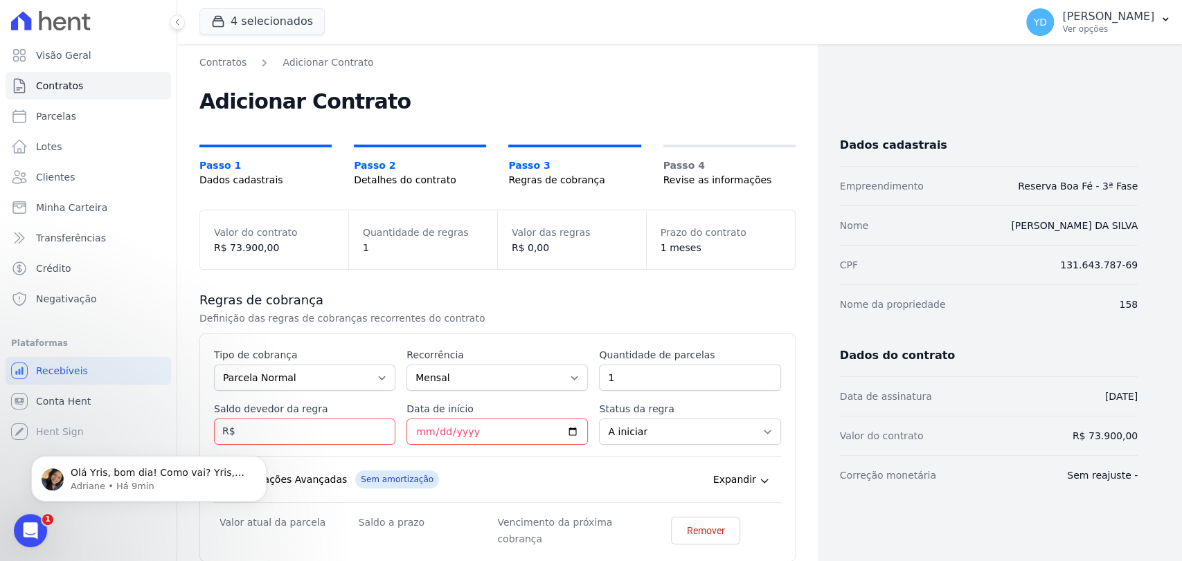
click at [274, 438] on div "Olá Yris, bom dia! Como vai? Yris, consultei internamente e no BB e pagamento e…" at bounding box center [148, 415] width 255 height 173
click at [701, 370] on input "1" at bounding box center [689, 378] width 181 height 26
click at [285, 429] on html "Olá Yris, bom dia! Como vai? Yris, consultei internamente e no BB e pagamento e…" at bounding box center [148, 475] width 277 height 97
drag, startPoint x: 286, startPoint y: 434, endPoint x: 246, endPoint y: 517, distance: 92.0
click at [285, 435] on html "Olá Yris, bom dia! Como vai? Yris, consultei internamente e no BB e pagamento e…" at bounding box center [148, 475] width 277 height 97
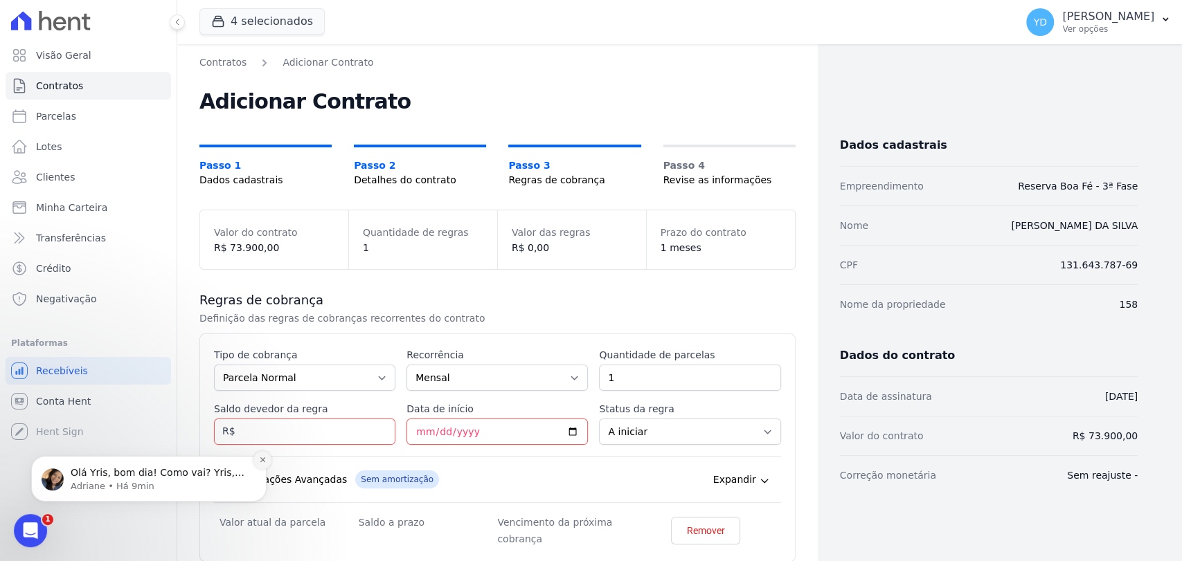
click at [265, 460] on icon "Dismiss notification" at bounding box center [263, 460] width 8 height 8
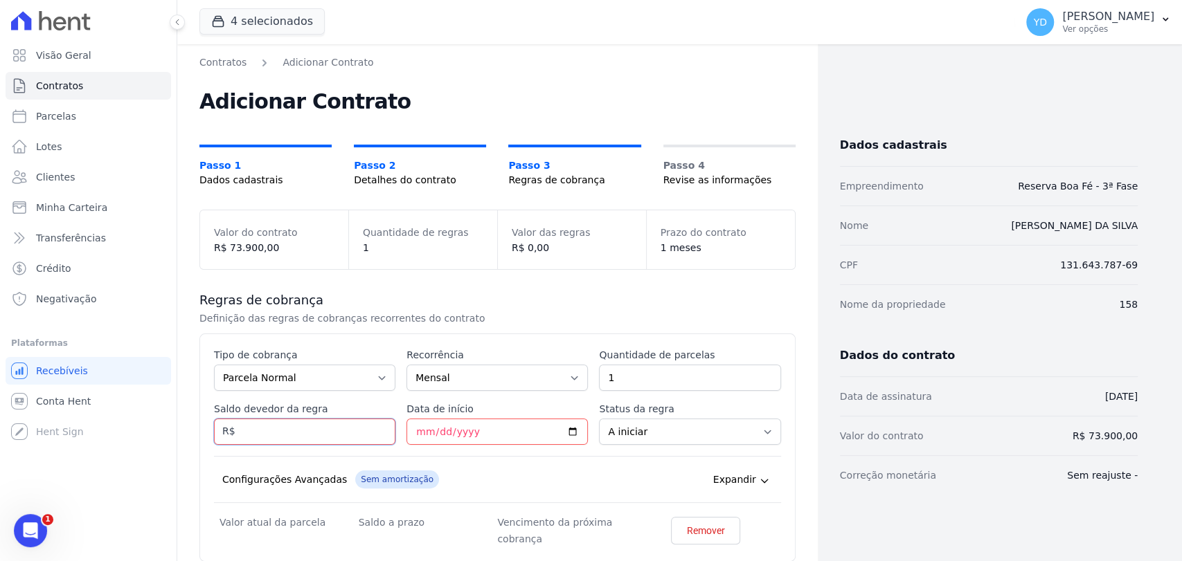
click at [255, 422] on input "Saldo devedor da regra" at bounding box center [304, 432] width 181 height 26
type input "69766.20"
click at [619, 368] on input "1" at bounding box center [689, 378] width 181 height 26
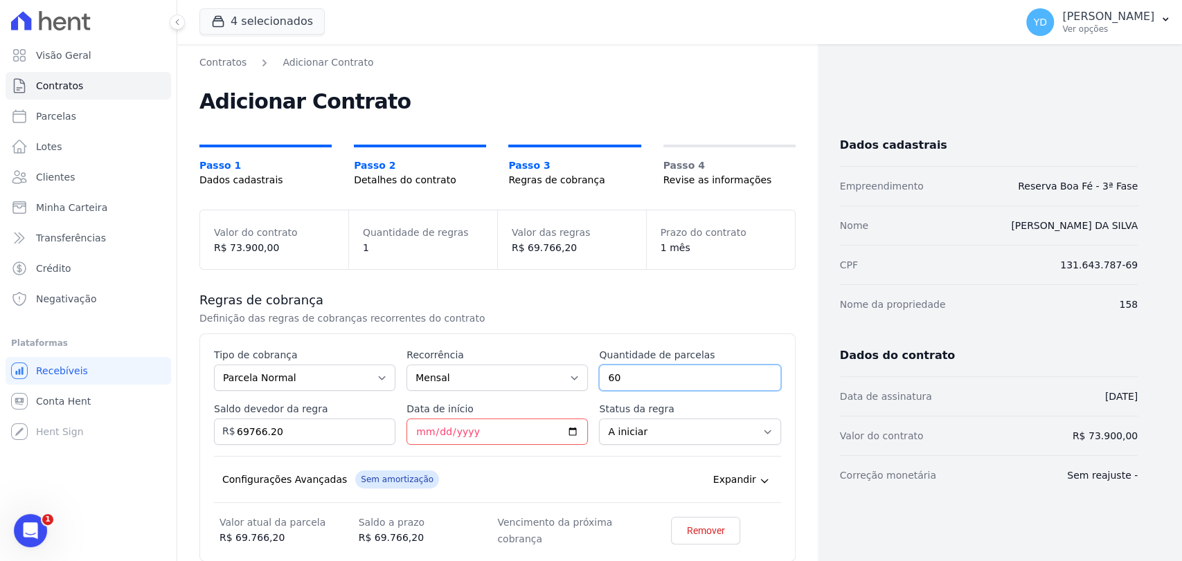
type input "60"
click at [539, 457] on div "Configurações Avançadas Sem amortização Price adjustment index/ Price adjustmen…" at bounding box center [497, 479] width 567 height 47
click at [426, 426] on input "Data de início" at bounding box center [496, 432] width 181 height 26
type input "2025-10-25"
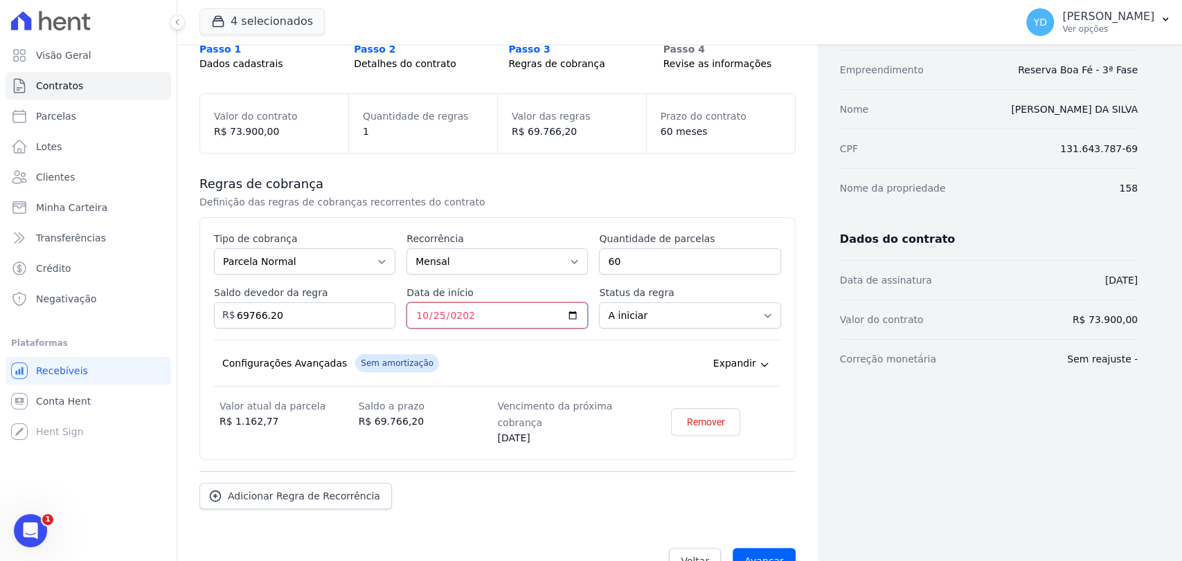
scroll to position [150, 0]
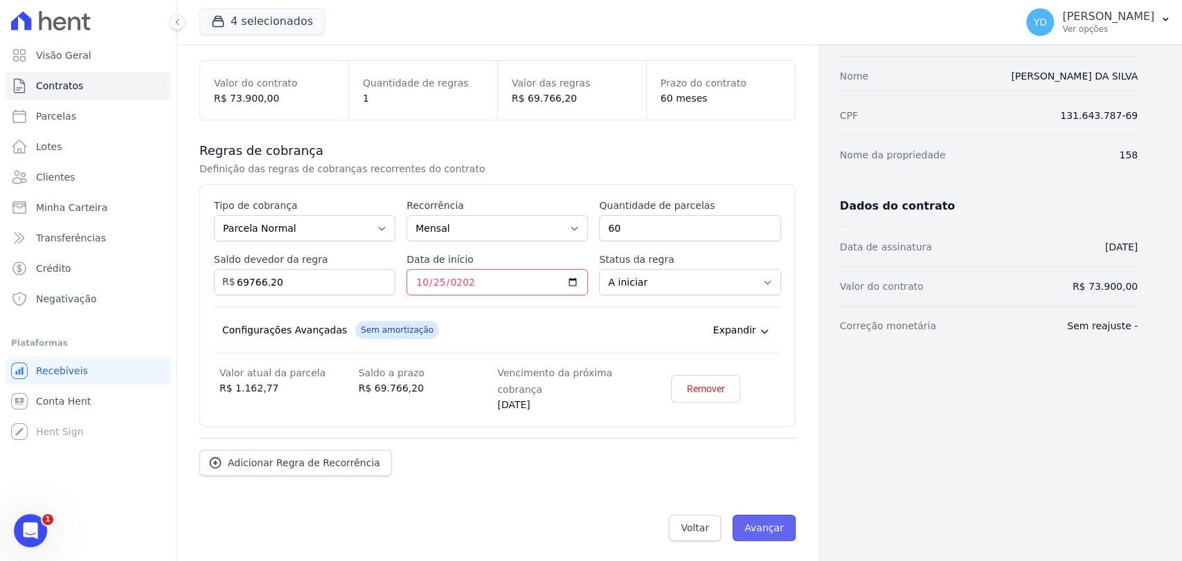
click at [740, 523] on input "Avançar" at bounding box center [763, 528] width 63 height 26
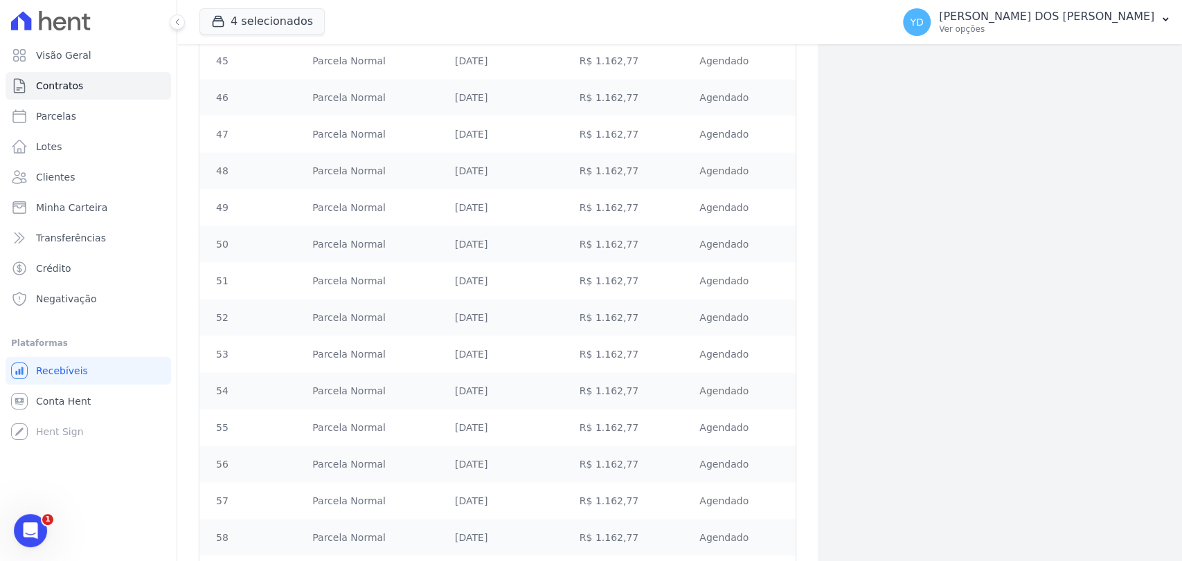
scroll to position [2028, 0]
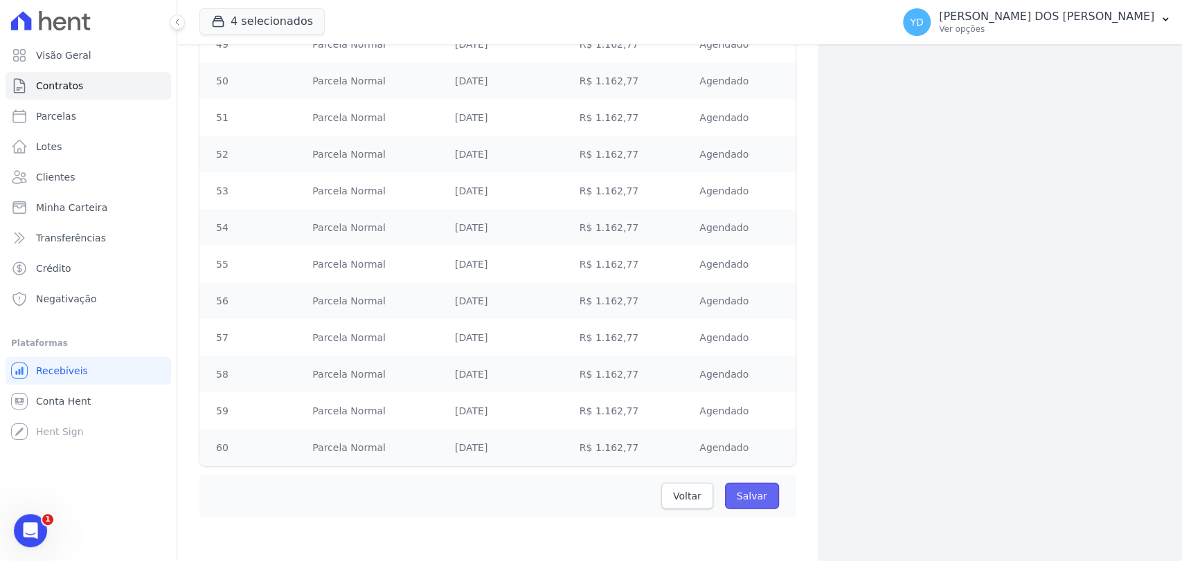
click at [753, 500] on input "Salvar" at bounding box center [752, 496] width 54 height 26
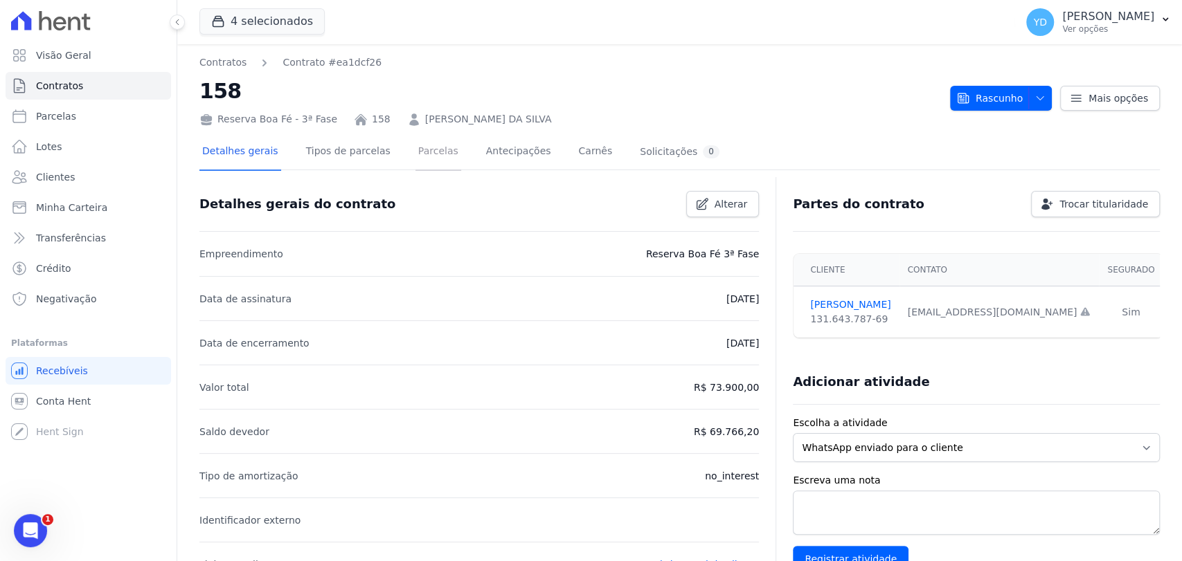
click at [424, 147] on link "Parcelas" at bounding box center [438, 152] width 46 height 37
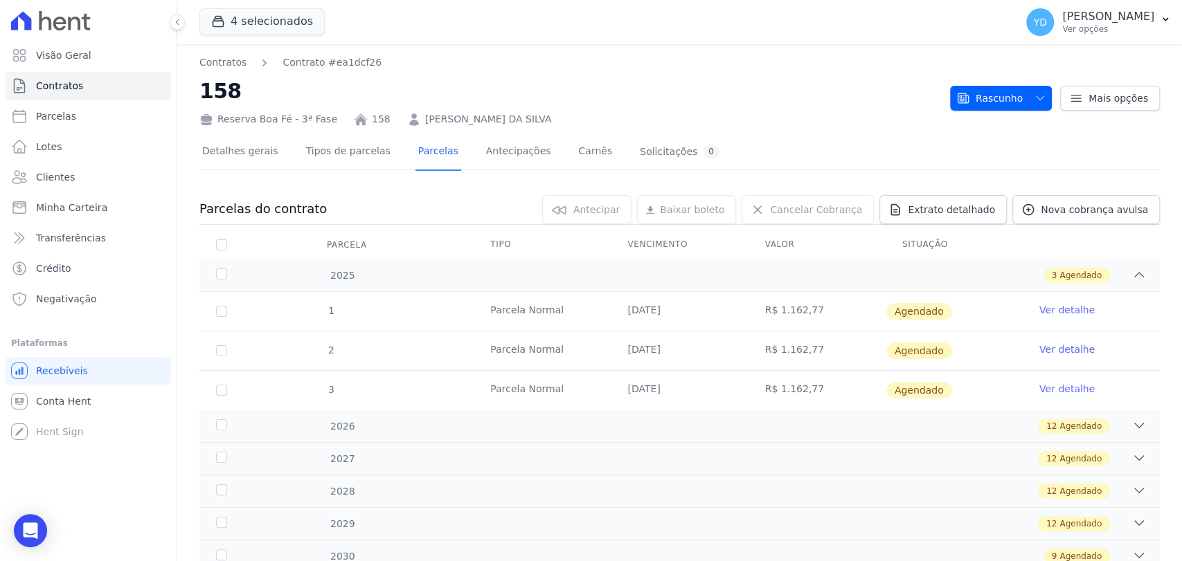
click at [1002, 111] on div "Contratos Contrato #ea1dcf26 158 Reserva Boa Fé - 3ª Fase 158 RENAN JARDIM DA S…" at bounding box center [679, 90] width 960 height 71
click at [1005, 105] on span "Rascunho" at bounding box center [989, 98] width 66 height 25
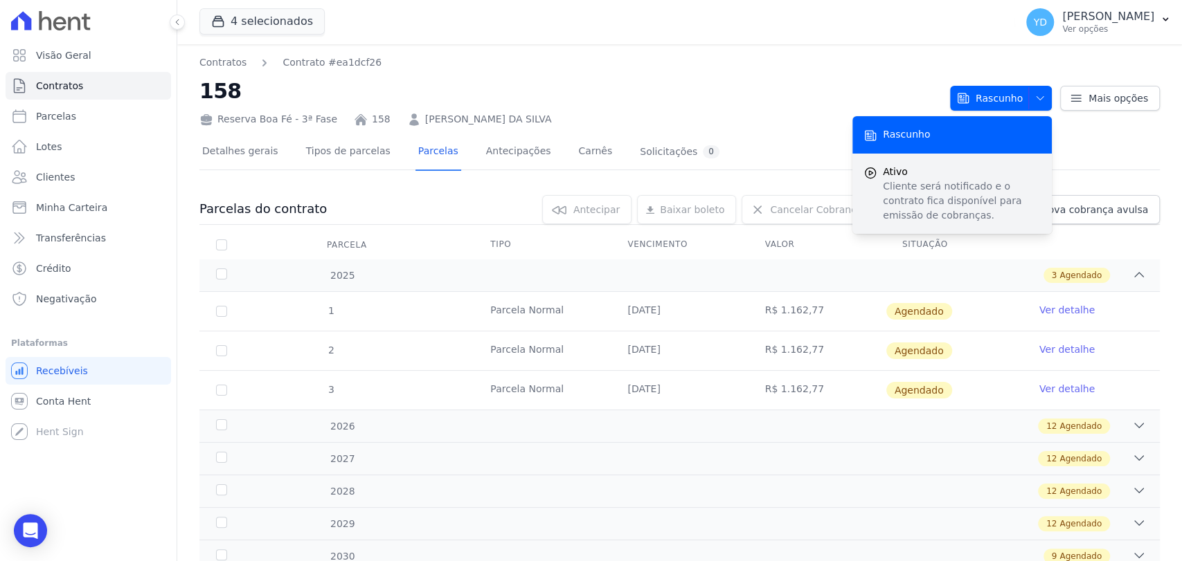
click at [982, 180] on p "Cliente será notificado e o contrato fica disponível para emissão de cobranças." at bounding box center [962, 201] width 158 height 44
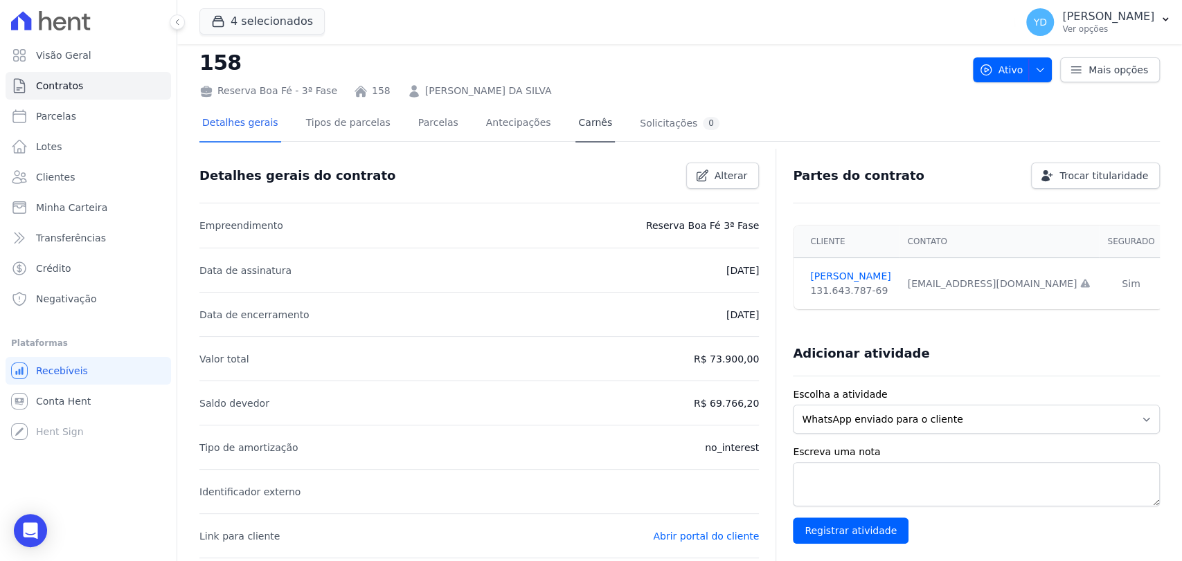
scroll to position [77, 0]
click at [417, 120] on link "Parcelas" at bounding box center [438, 123] width 46 height 37
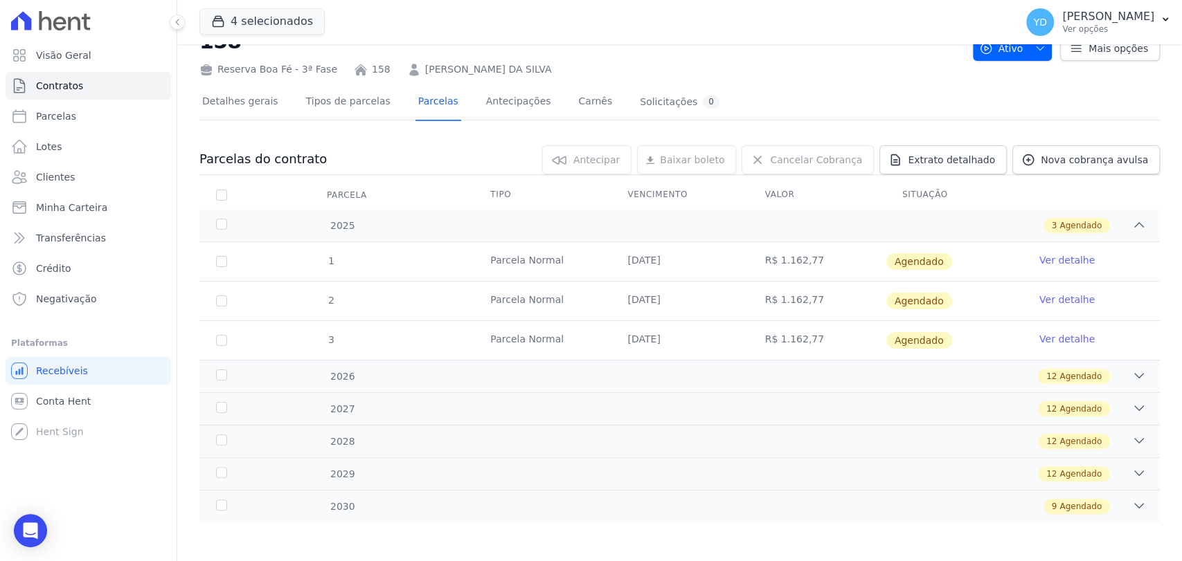
scroll to position [51, 0]
click at [754, 525] on div "Parcelas do contrato 0 selecionada(s) Antecipar Antecipar Renegociar Baixar bol…" at bounding box center [679, 332] width 960 height 405
click at [762, 504] on div "9 Agendado" at bounding box center [726, 505] width 838 height 15
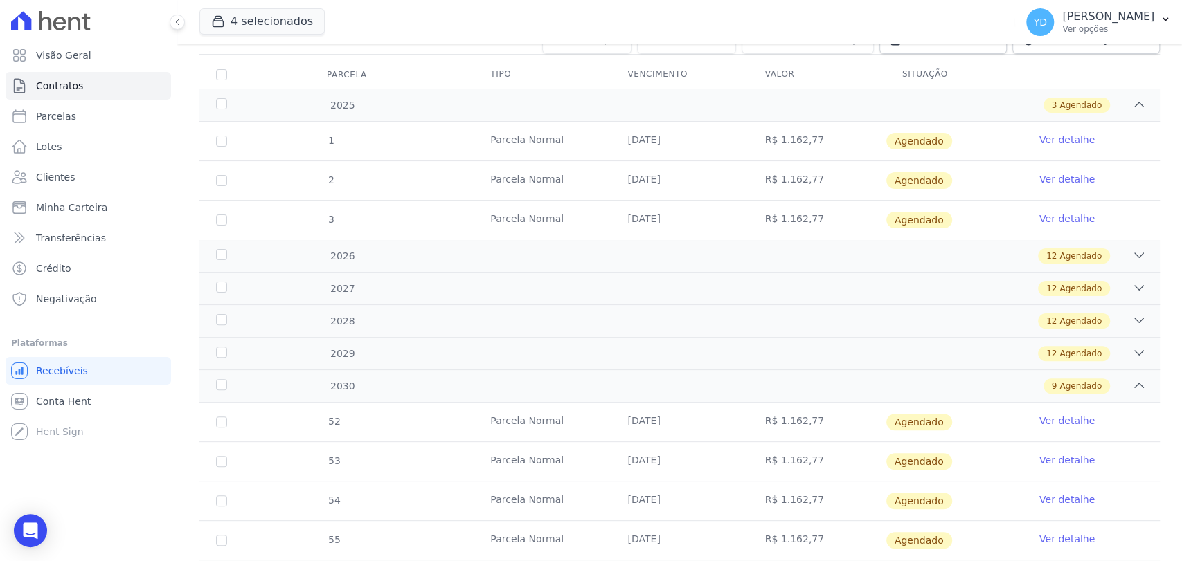
scroll to position [0, 0]
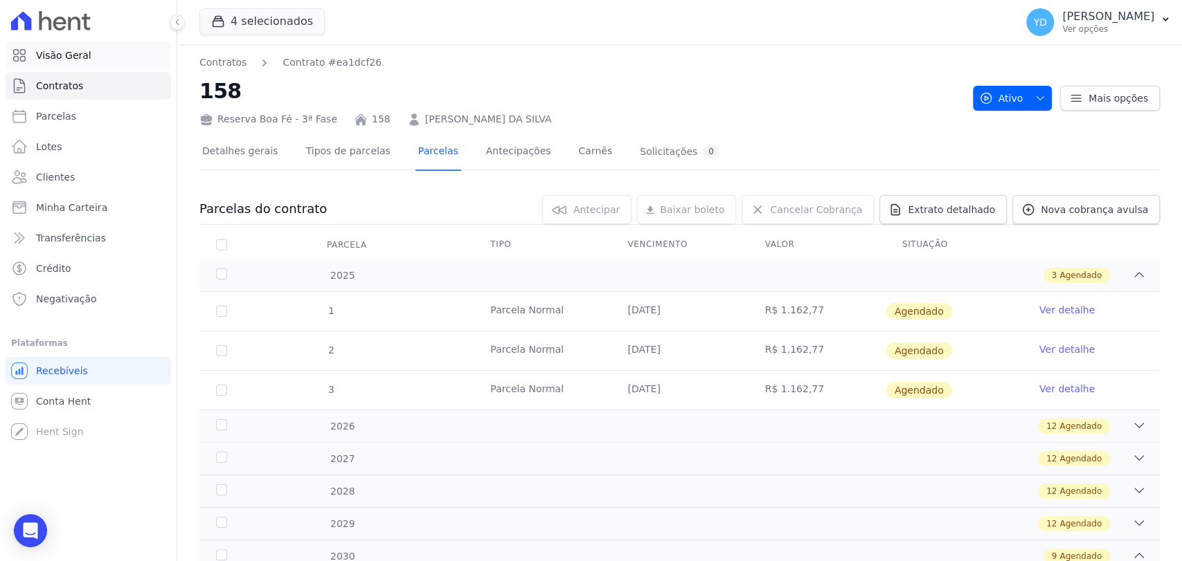
click at [116, 60] on link "Visão Geral" at bounding box center [88, 56] width 165 height 28
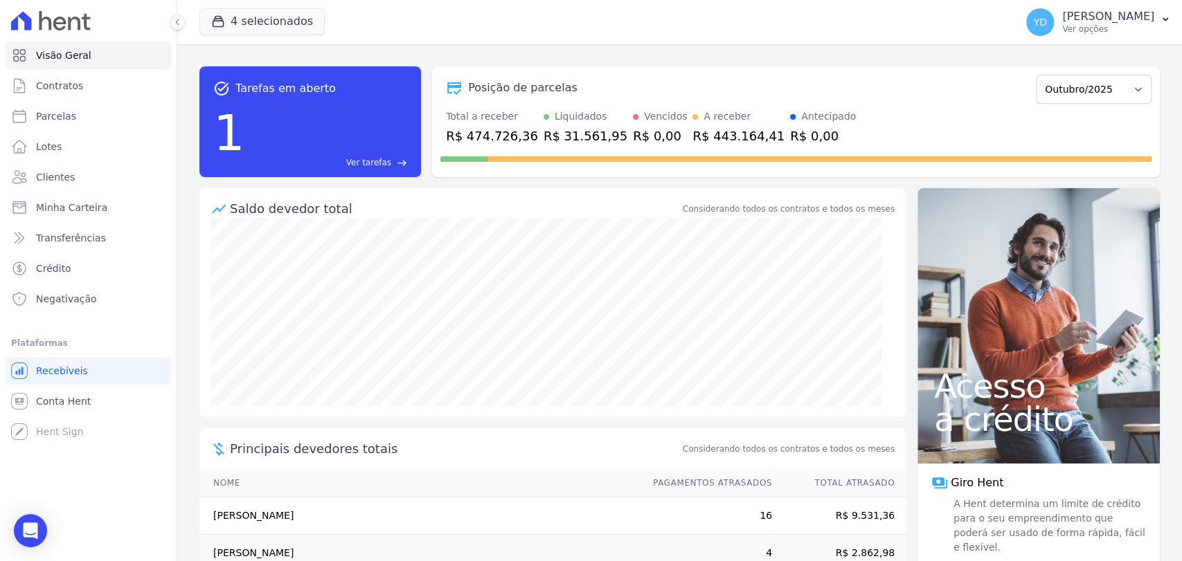
click at [384, 158] on span "Ver tarefas" at bounding box center [368, 162] width 45 height 12
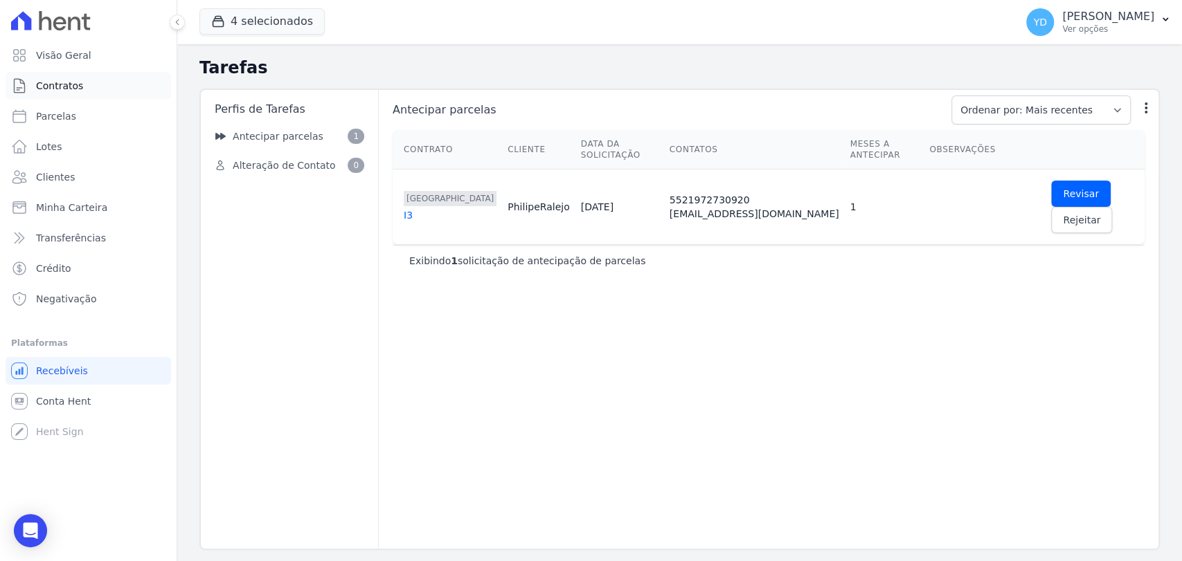
drag, startPoint x: 94, startPoint y: 80, endPoint x: 165, endPoint y: 87, distance: 71.0
click at [165, 87] on link "Contratos" at bounding box center [88, 86] width 165 height 28
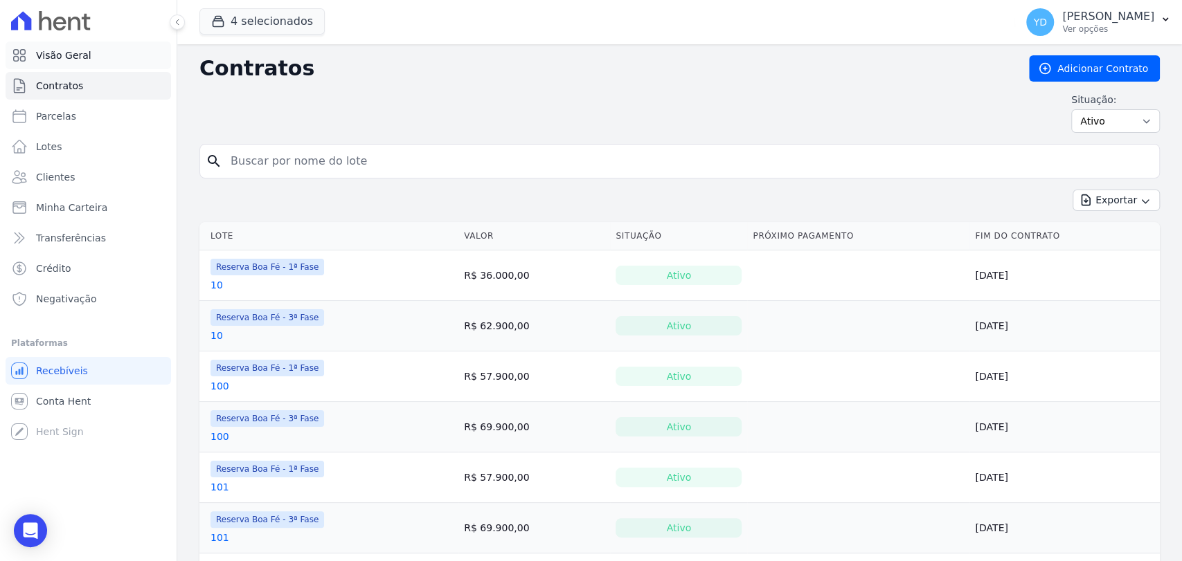
click at [98, 51] on link "Visão Geral" at bounding box center [88, 56] width 165 height 28
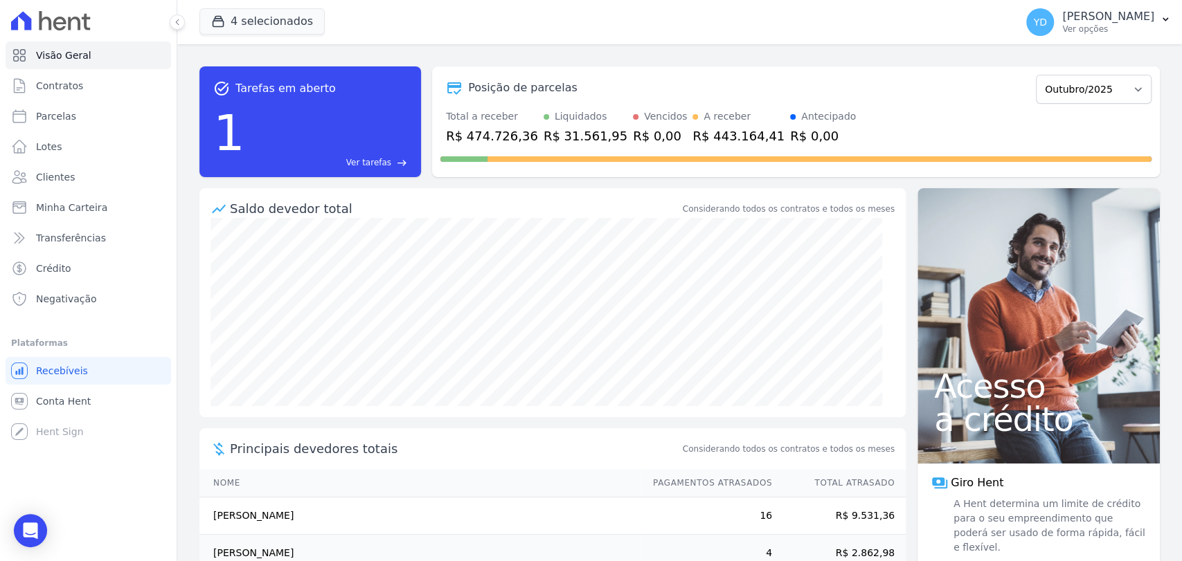
click at [389, 161] on span "Ver tarefas" at bounding box center [368, 162] width 45 height 12
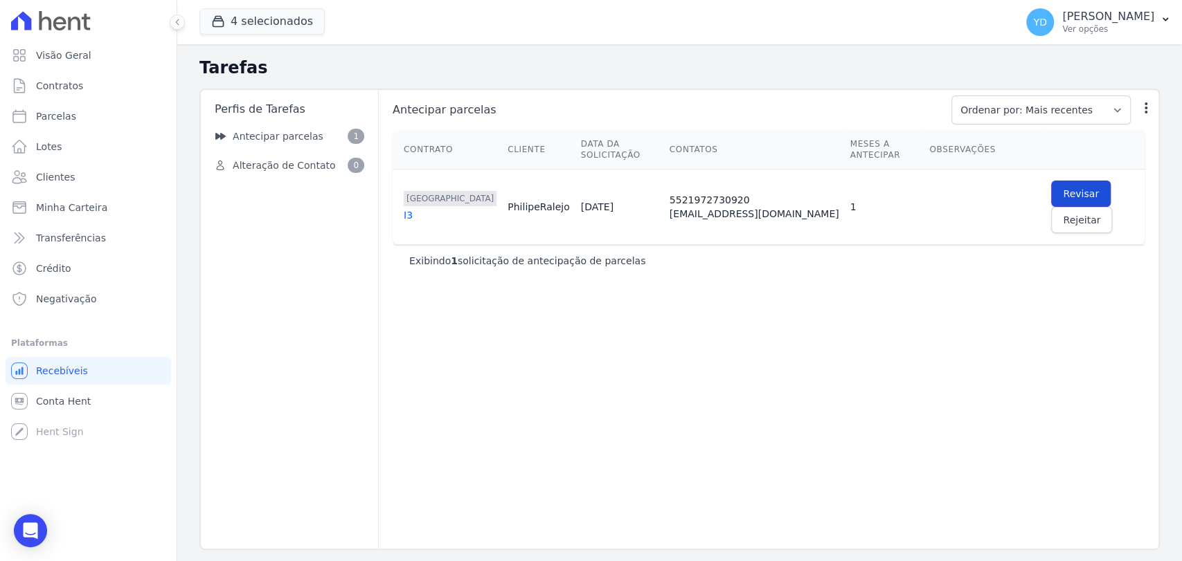
click at [1051, 192] on link "Revisar" at bounding box center [1081, 194] width 60 height 26
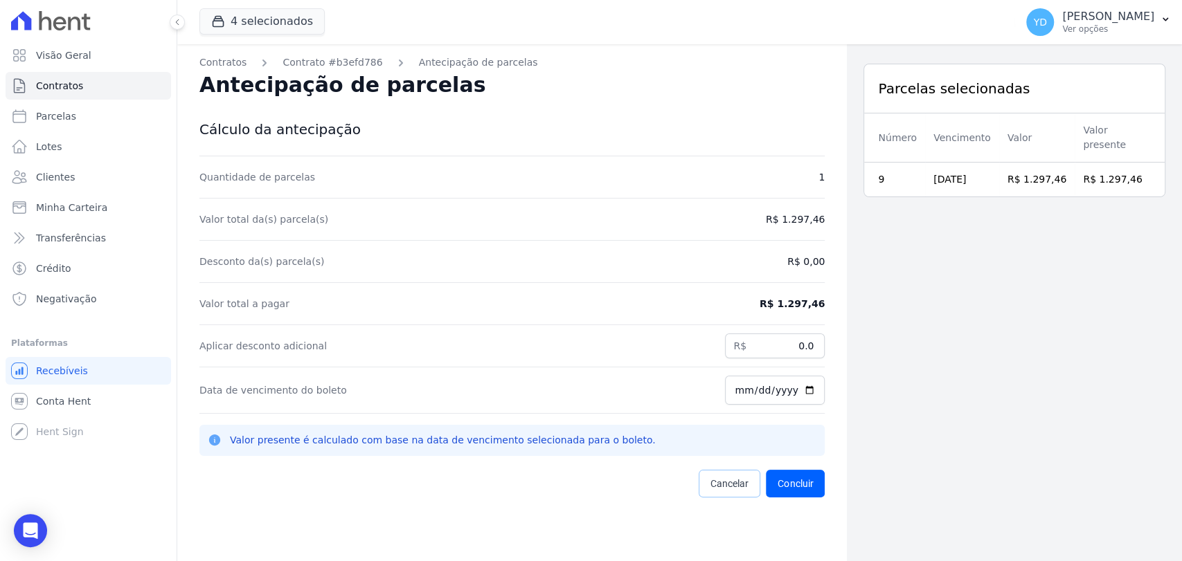
drag, startPoint x: 719, startPoint y: 482, endPoint x: 717, endPoint y: 471, distance: 11.4
click at [719, 482] on span "Cancelar" at bounding box center [729, 484] width 38 height 14
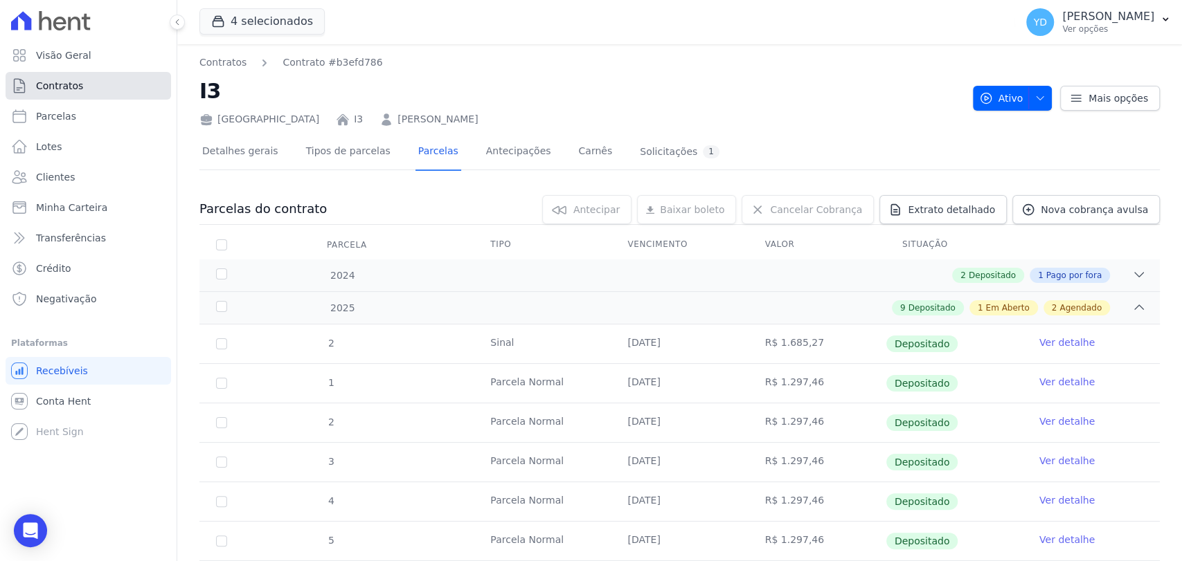
click at [82, 80] on link "Contratos" at bounding box center [88, 86] width 165 height 28
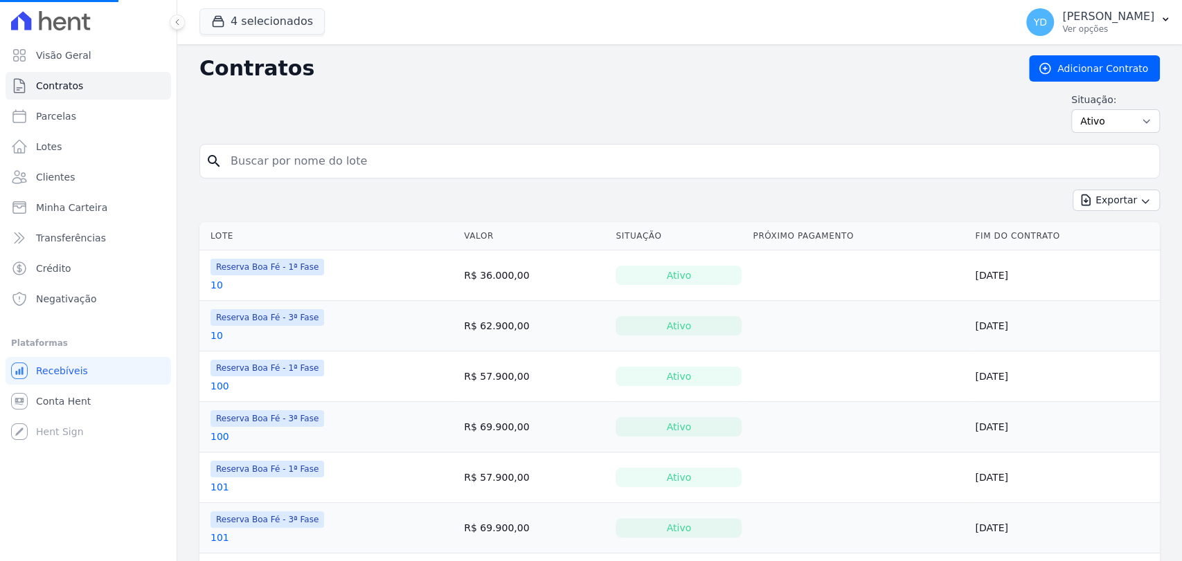
click at [337, 150] on input "search" at bounding box center [687, 161] width 931 height 28
click at [341, 152] on input "search" at bounding box center [687, 161] width 931 height 28
type input "55]"
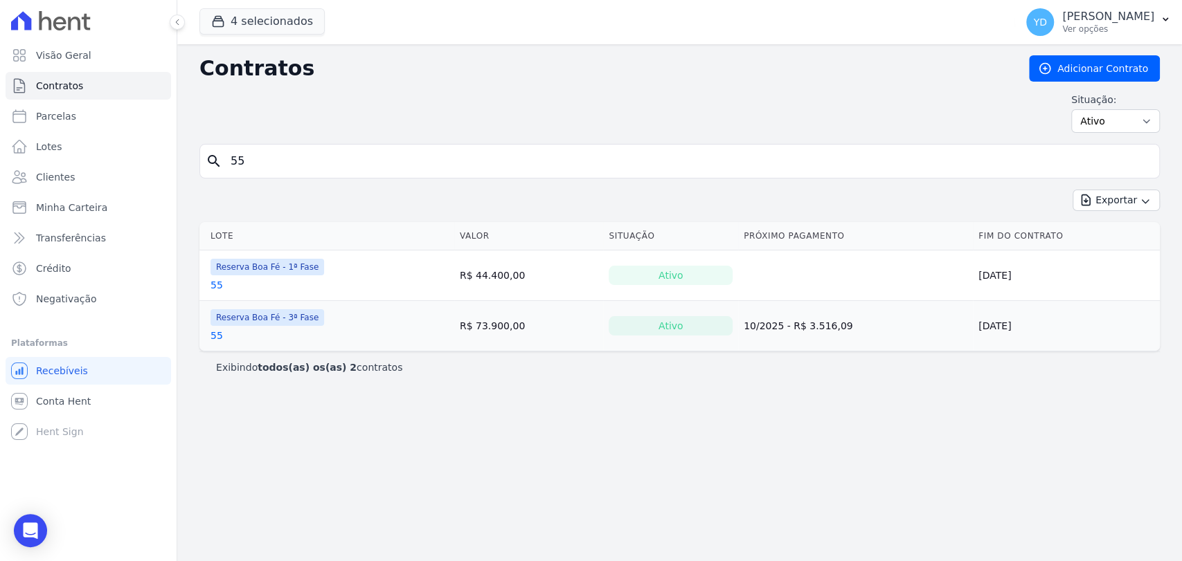
click at [341, 152] on input "55" at bounding box center [687, 161] width 931 height 28
click at [1081, 56] on link "Adicionar Contrato" at bounding box center [1094, 68] width 131 height 26
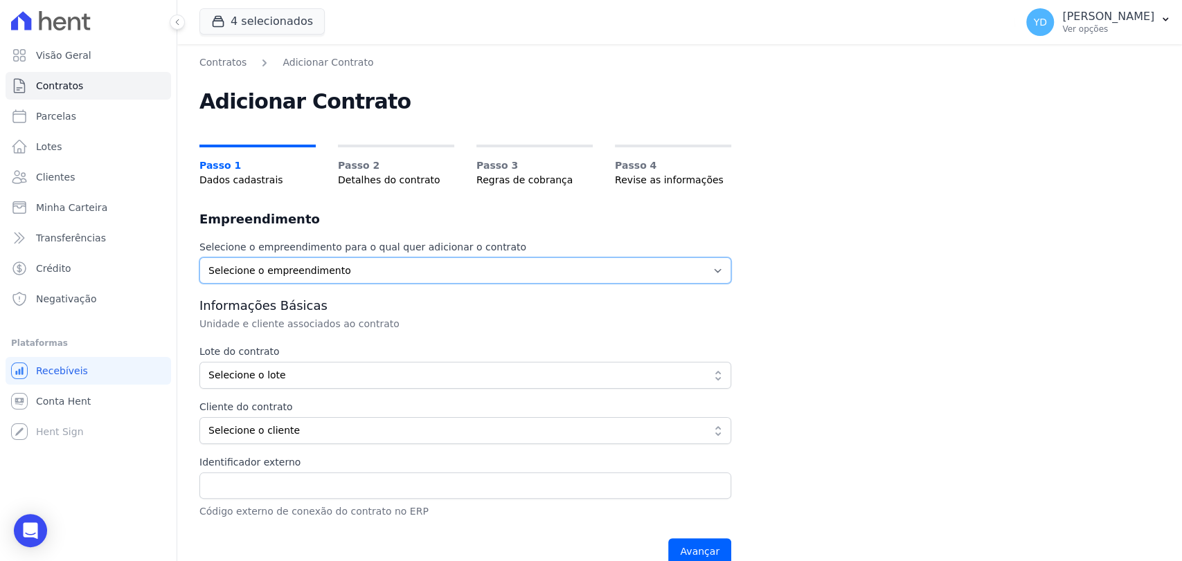
click at [611, 264] on select "Selecione o empreendimento Parque das Palmeiras Reserva Boa Fé - 1ª Fase Reserv…" at bounding box center [465, 271] width 532 height 26
select select "fc32f1a6-237e-466d-ab56-08b8ef7ae660"
click at [199, 258] on select "Selecione o empreendimento Parque das Palmeiras Reserva Boa Fé - 1ª Fase Reserv…" at bounding box center [465, 271] width 532 height 26
click at [504, 376] on span "Selecione o lote" at bounding box center [455, 375] width 494 height 15
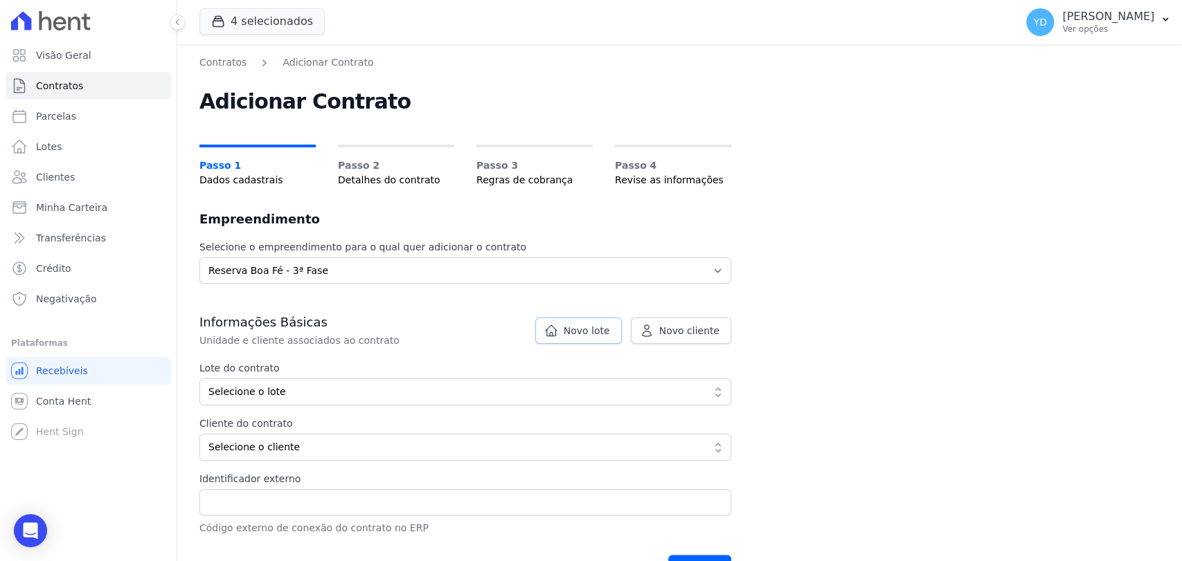
click at [571, 331] on span "Novo lote" at bounding box center [587, 331] width 46 height 14
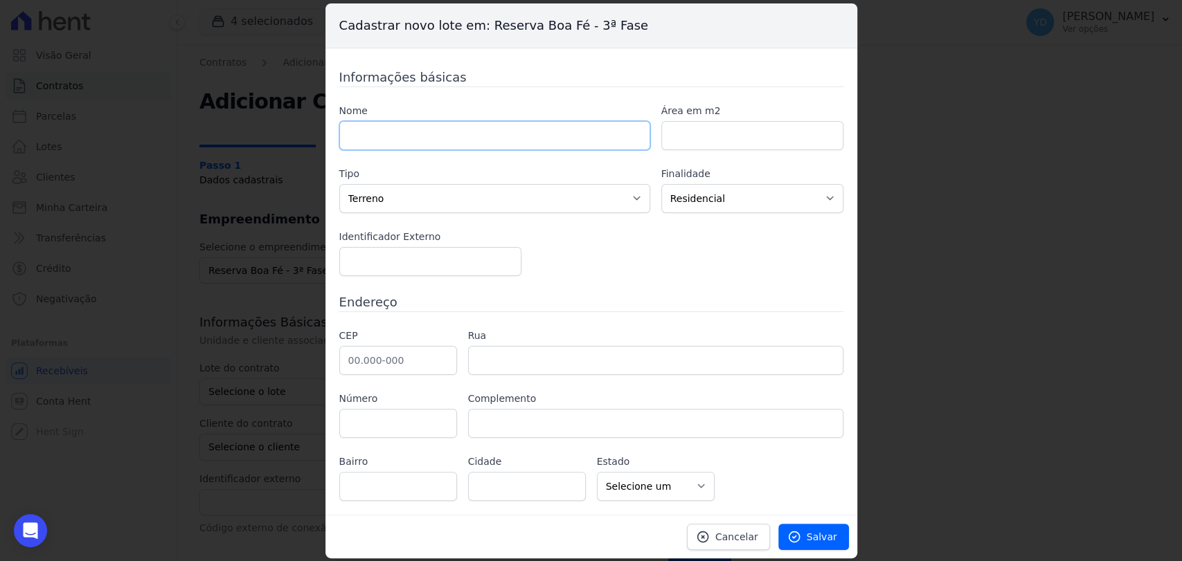
click at [566, 140] on input "text" at bounding box center [494, 135] width 311 height 29
type input "124"
type input "765.74"
click at [417, 361] on input "text" at bounding box center [398, 360] width 118 height 29
type input "36.126-000"
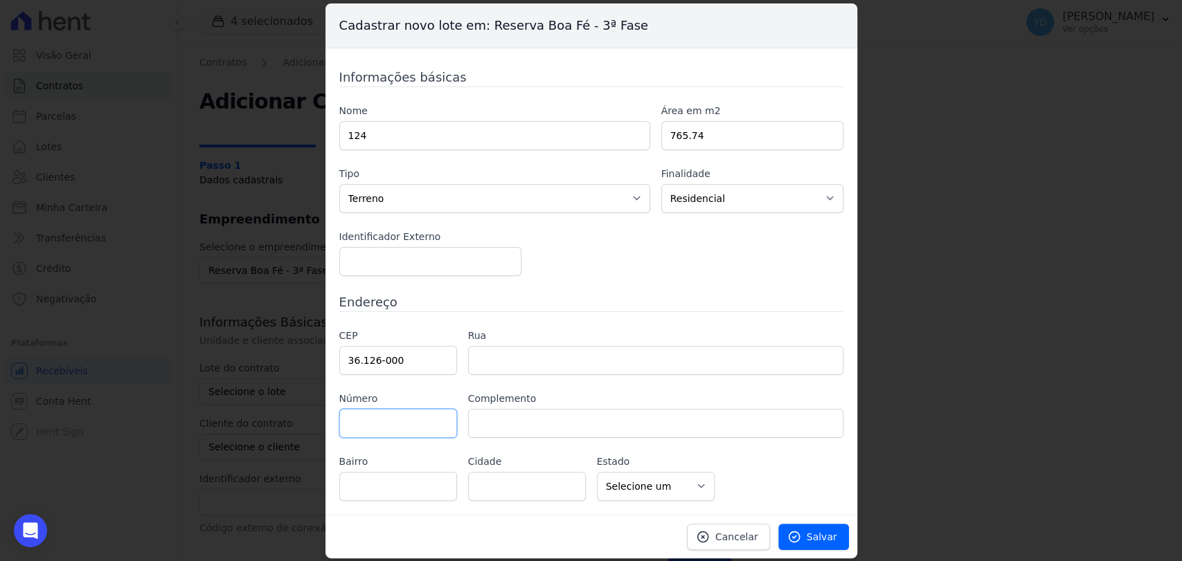
type input "Belmiro Braga"
select select "MG"
click at [820, 541] on span "Salvar" at bounding box center [822, 537] width 30 height 14
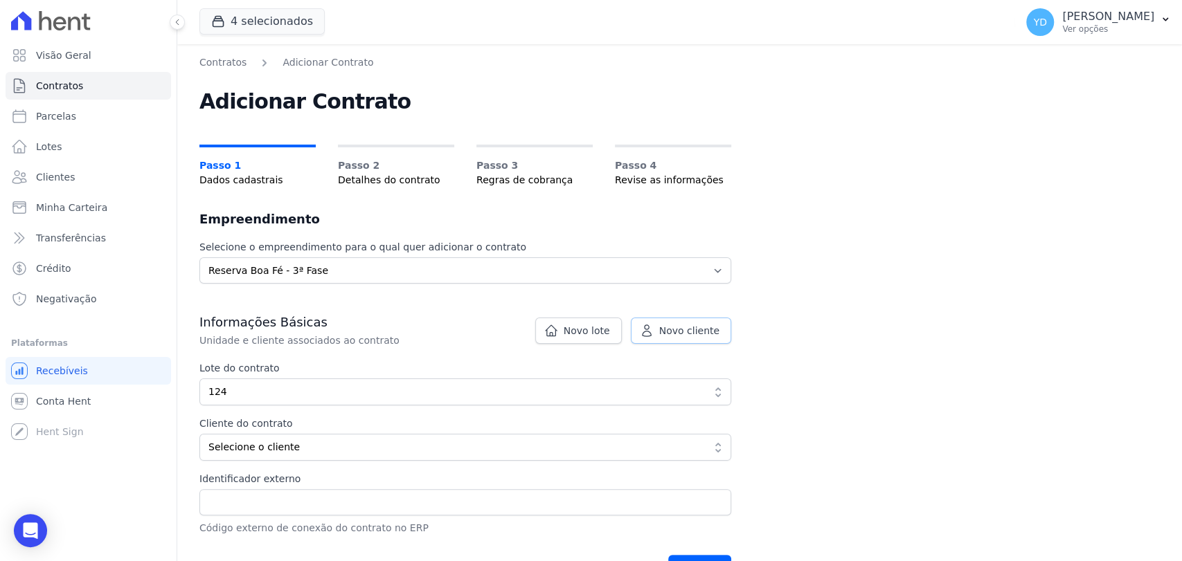
click at [648, 336] on icon at bounding box center [647, 331] width 14 height 14
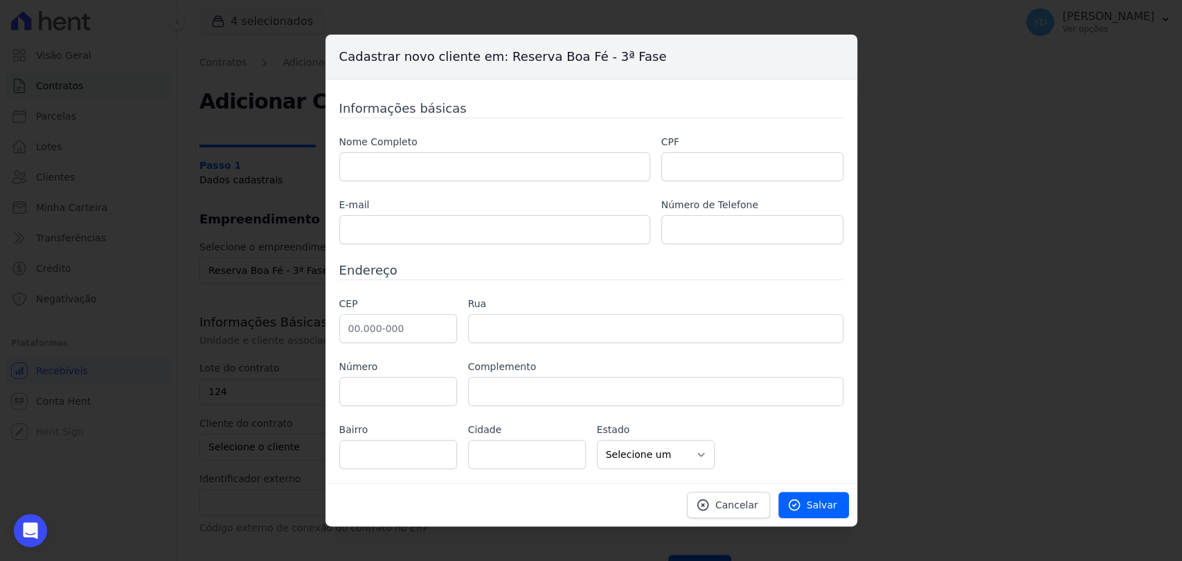
click at [483, 150] on label "Nome Completo" at bounding box center [494, 142] width 311 height 15
click at [478, 181] on input "text" at bounding box center [494, 166] width 311 height 29
paste input "[PERSON_NAME]"
type input "[PERSON_NAME]"
click at [677, 159] on input "text" at bounding box center [752, 166] width 182 height 29
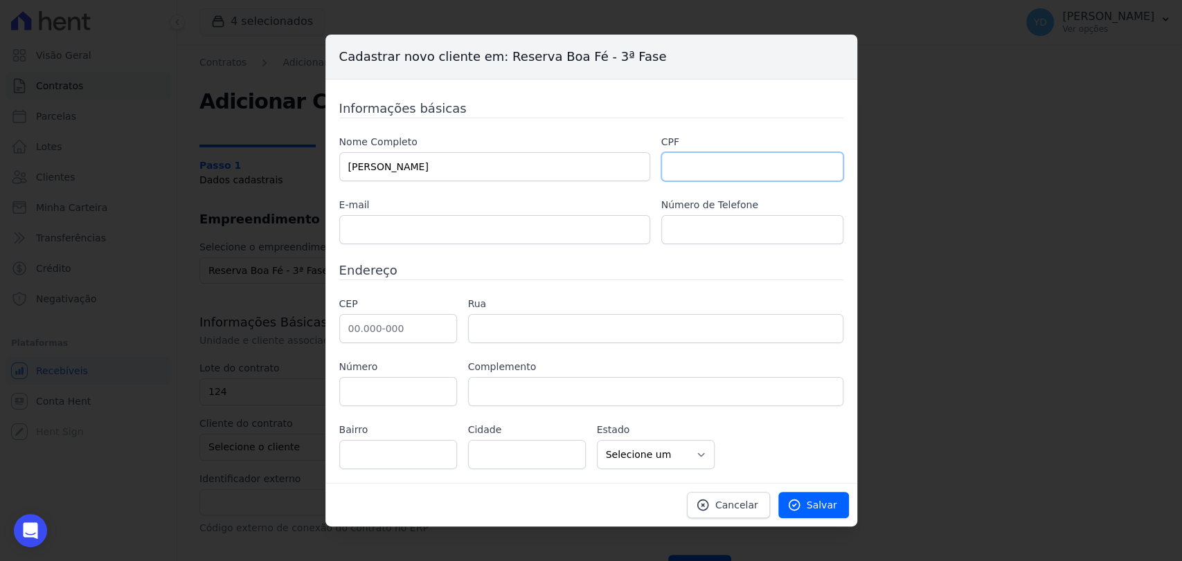
paste input "078.503.514.10"
type input "078.503.514.10"
drag, startPoint x: 417, startPoint y: 323, endPoint x: 458, endPoint y: 166, distance: 162.4
click at [417, 323] on input "text" at bounding box center [398, 328] width 118 height 29
paste input "28.950-000"
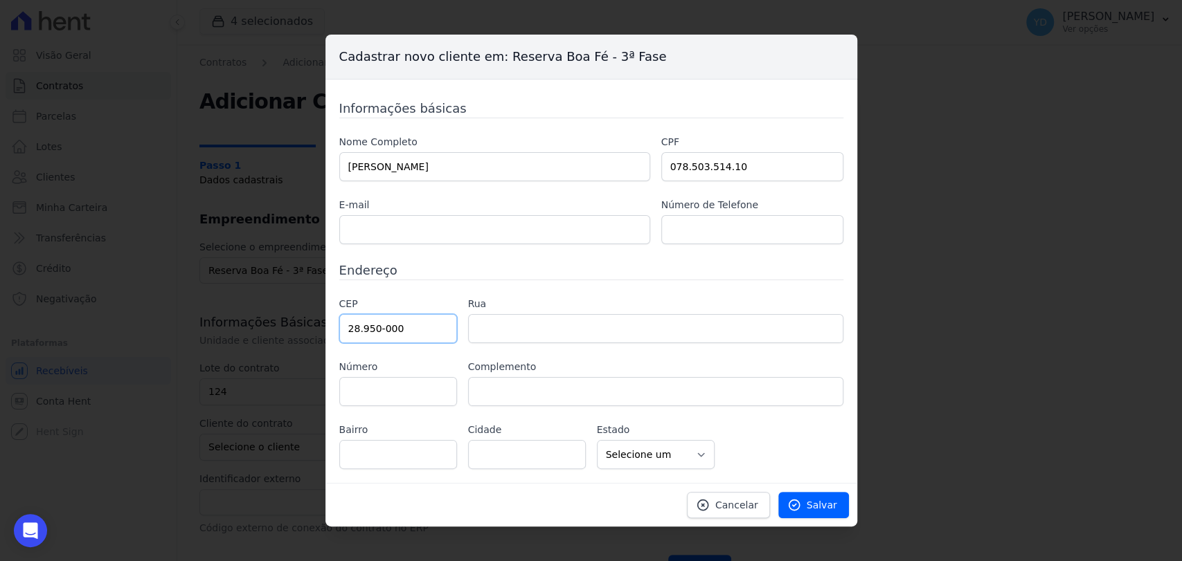
type input "28.950-000"
type input "Armação dos Búzios"
select select "RJ"
type input "06"
click at [387, 450] on input "text" at bounding box center [398, 454] width 118 height 29
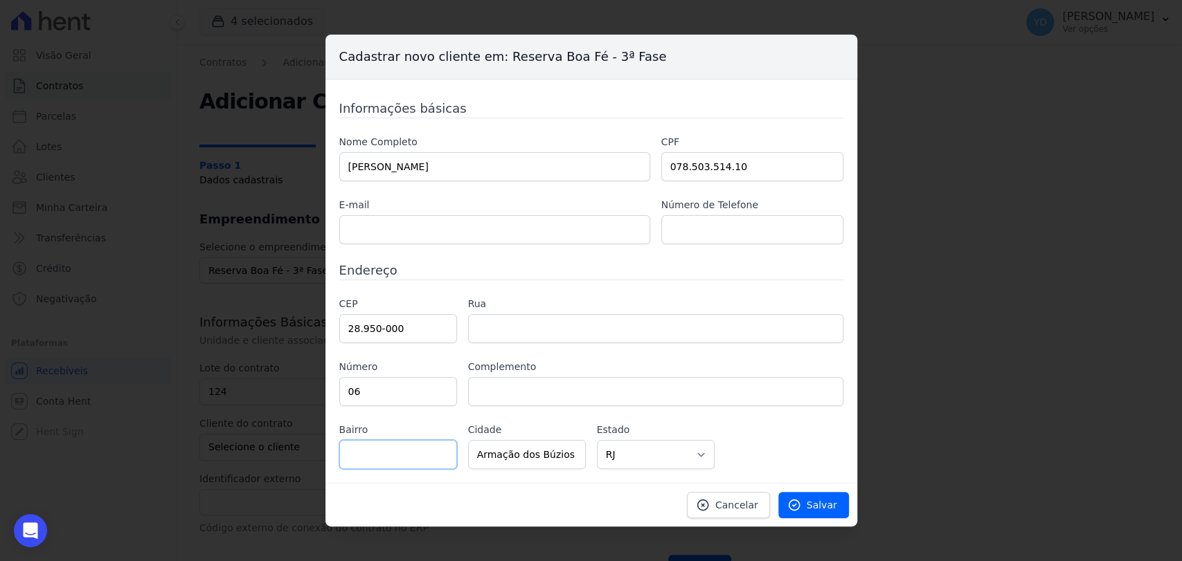
paste input "alto da Boa Vista – rasa"
type input "alto da Boa Vista – rasa"
click at [492, 228] on input "text" at bounding box center [494, 229] width 311 height 29
paste input "santosluan46@gmail.com"
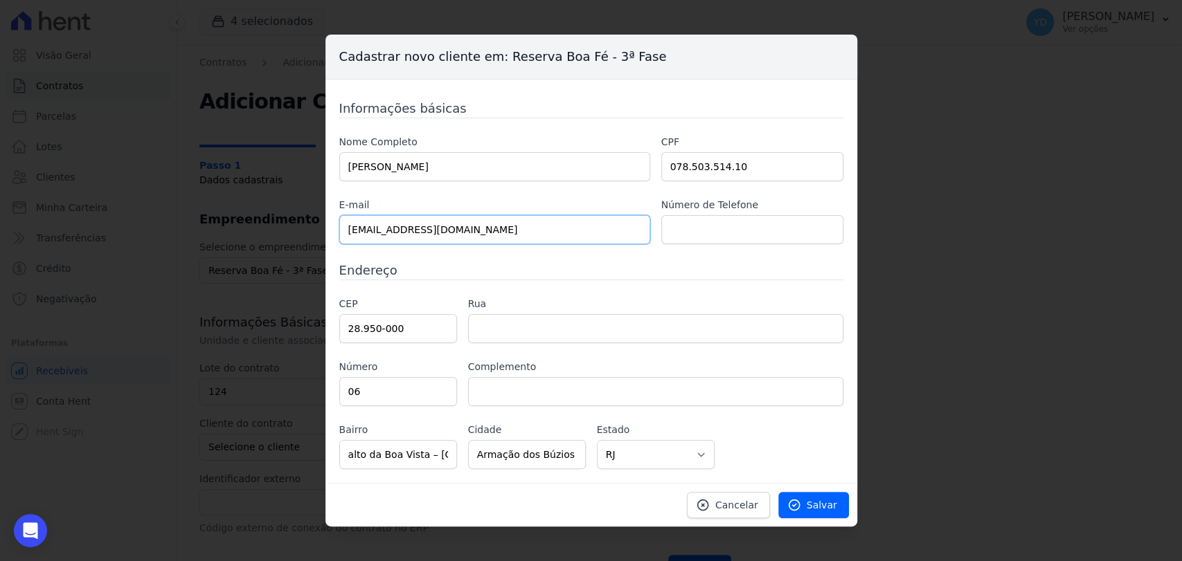
type input "santosluan46@gmail.com"
click at [692, 226] on input "text" at bounding box center [752, 229] width 182 height 29
paste input "+351 930502356"
type input "+351 930502356"
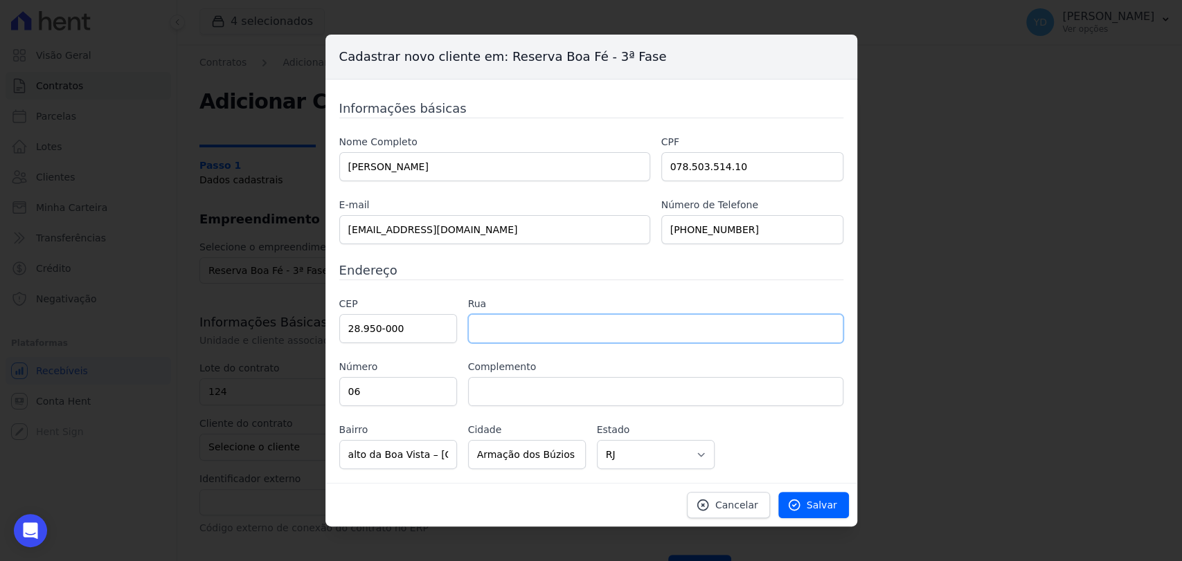
click at [604, 327] on input "text" at bounding box center [655, 328] width 375 height 29
paste input "Rua do sossego"
type input "Rua do sossego"
click at [813, 507] on span "Salvar" at bounding box center [822, 505] width 30 height 14
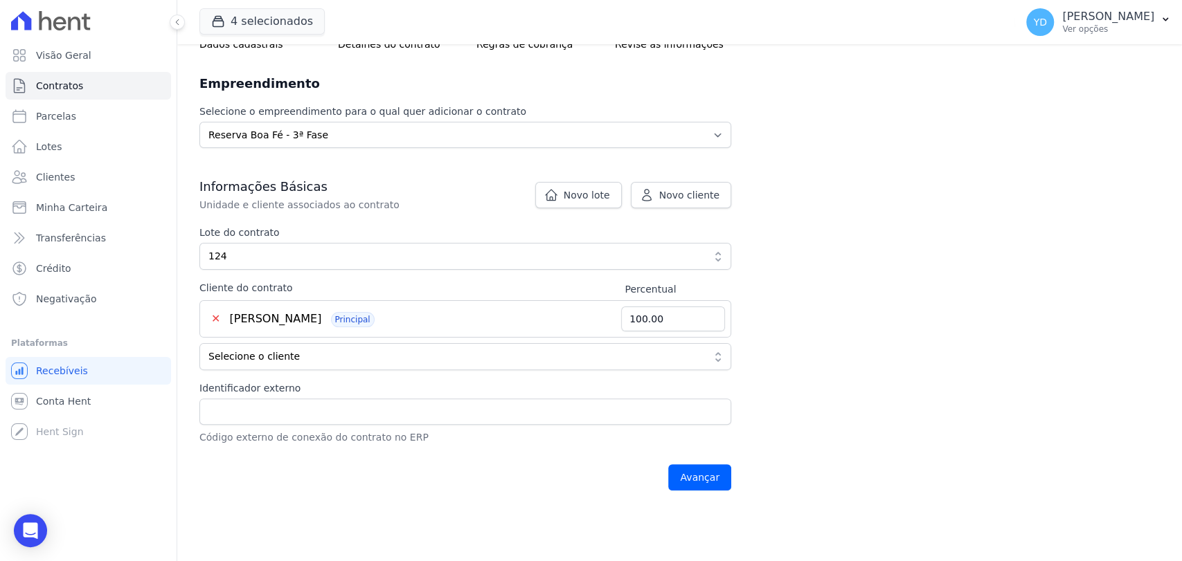
scroll to position [154, 0]
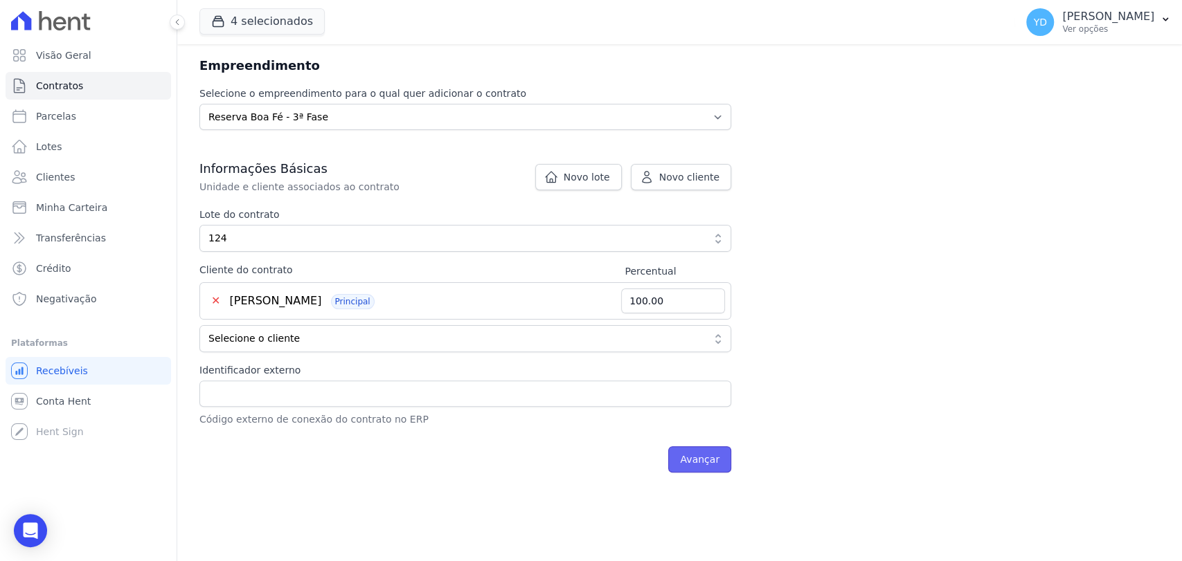
click at [711, 460] on input "Avançar" at bounding box center [699, 460] width 63 height 26
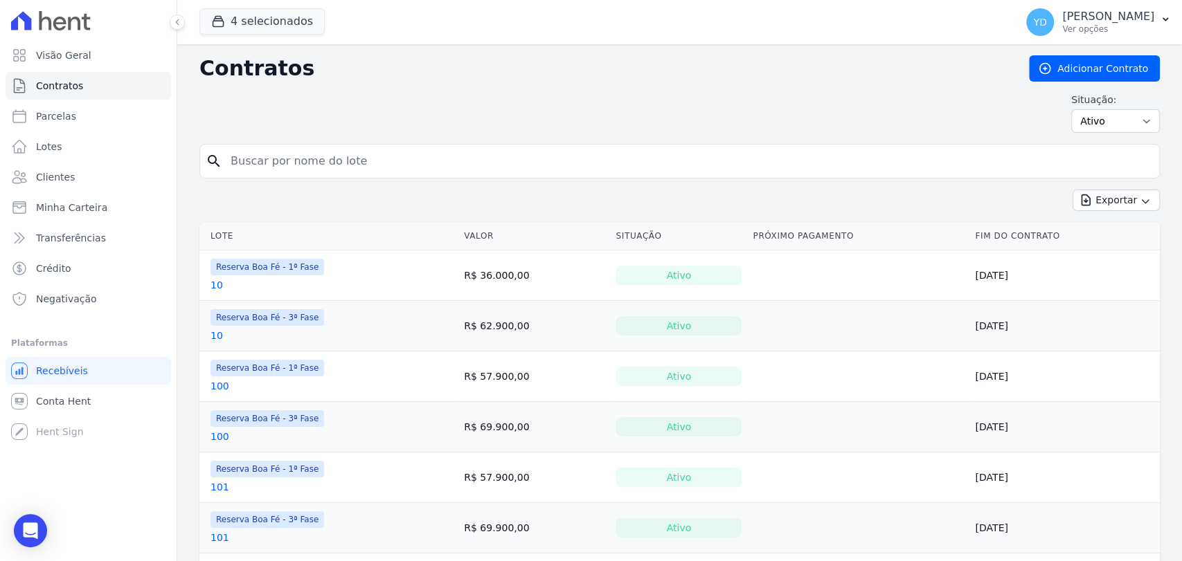
click at [344, 166] on input "search" at bounding box center [687, 161] width 931 height 28
type input "218"
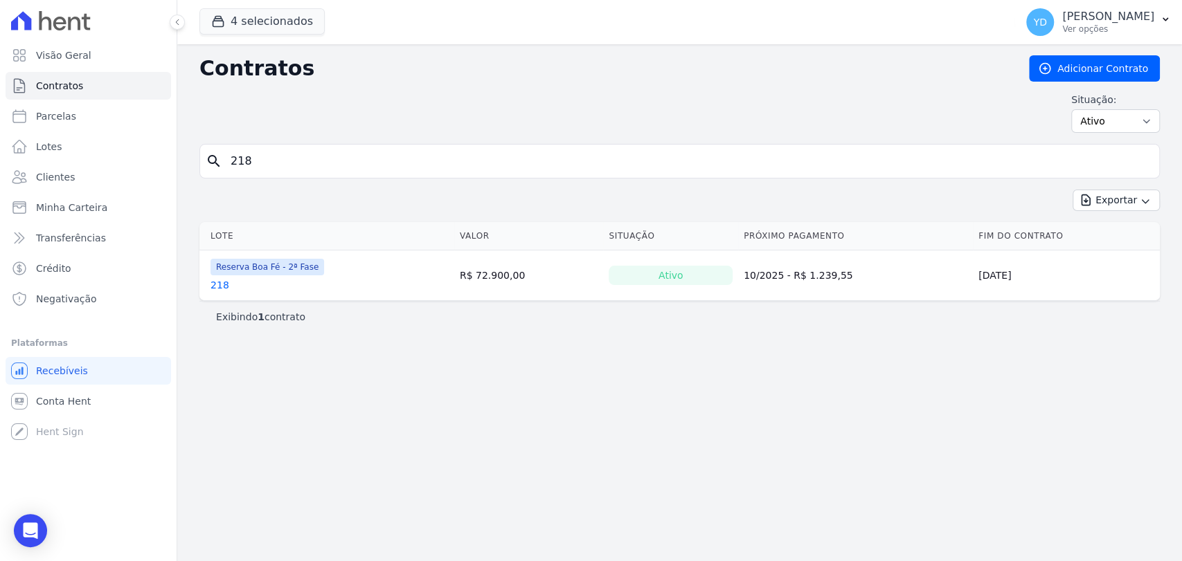
click at [260, 163] on input "218" at bounding box center [687, 161] width 931 height 28
type input "219"
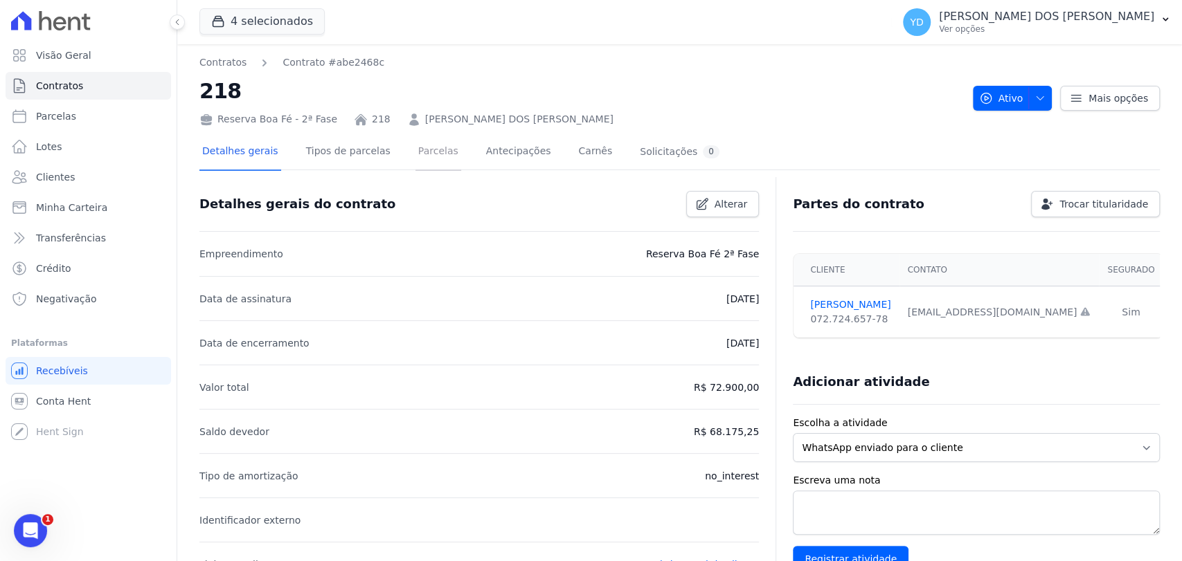
click at [420, 147] on link "Parcelas" at bounding box center [438, 152] width 46 height 37
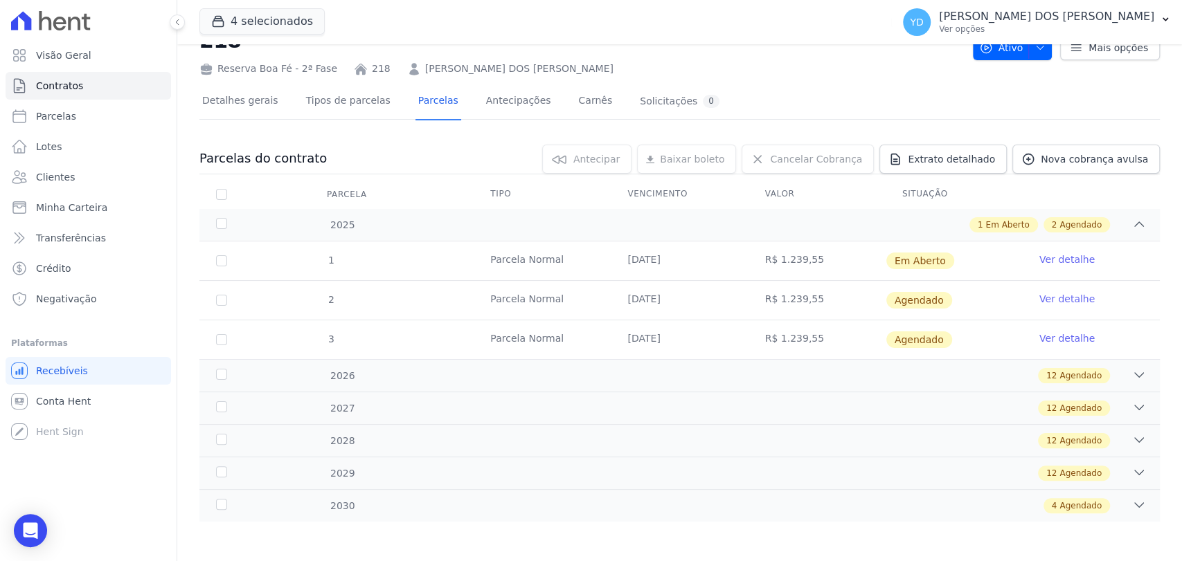
scroll to position [51, 0]
click at [1046, 257] on link "Ver detalhe" at bounding box center [1066, 259] width 55 height 14
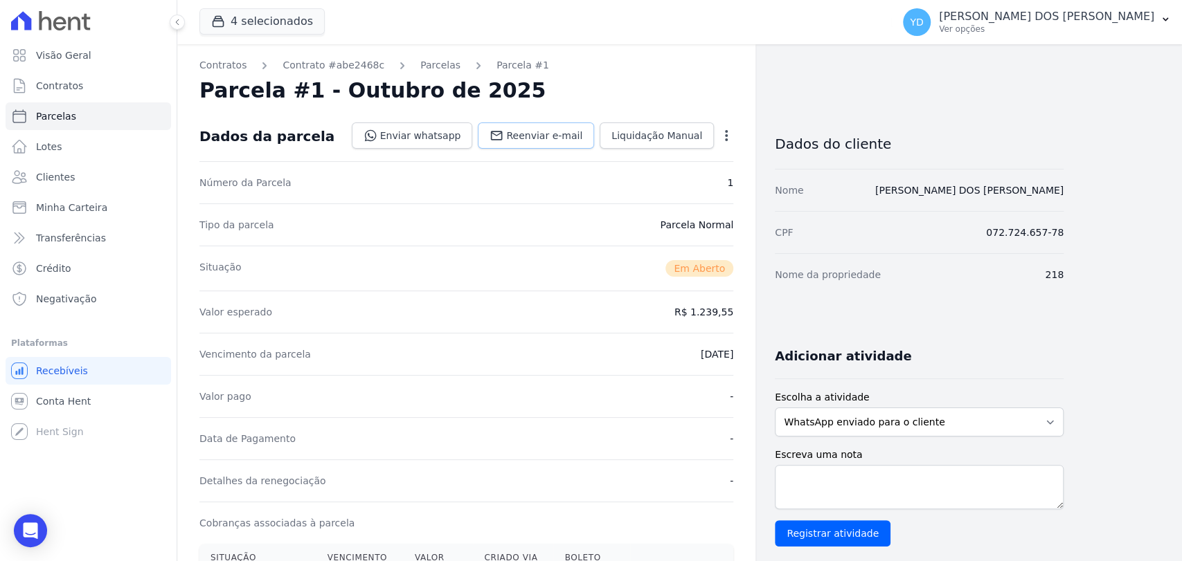
click at [503, 139] on icon at bounding box center [497, 135] width 12 height 9
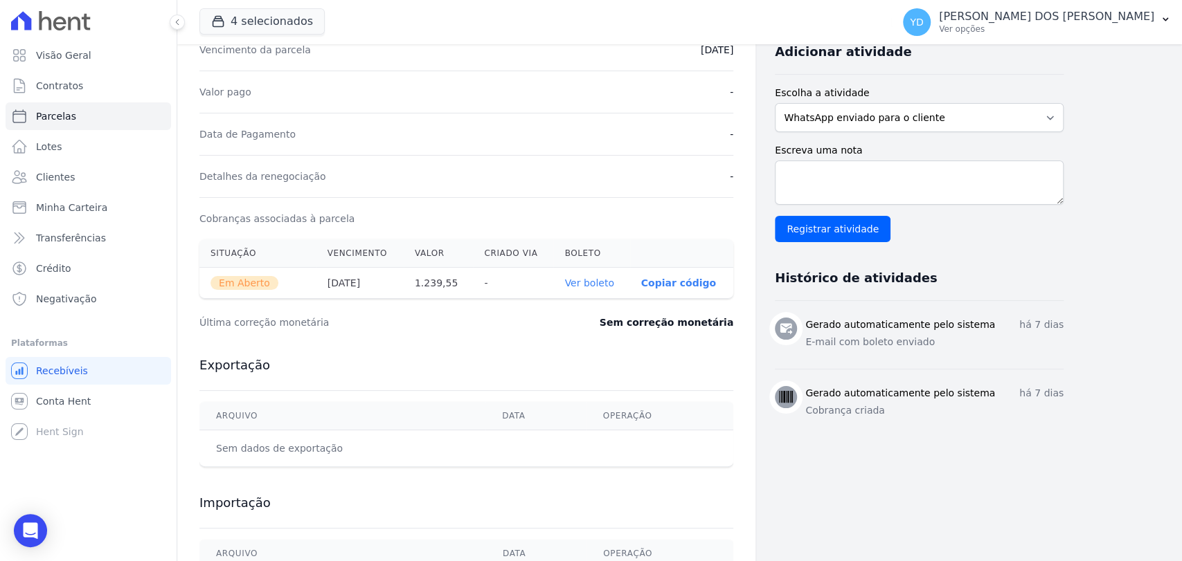
scroll to position [309, 0]
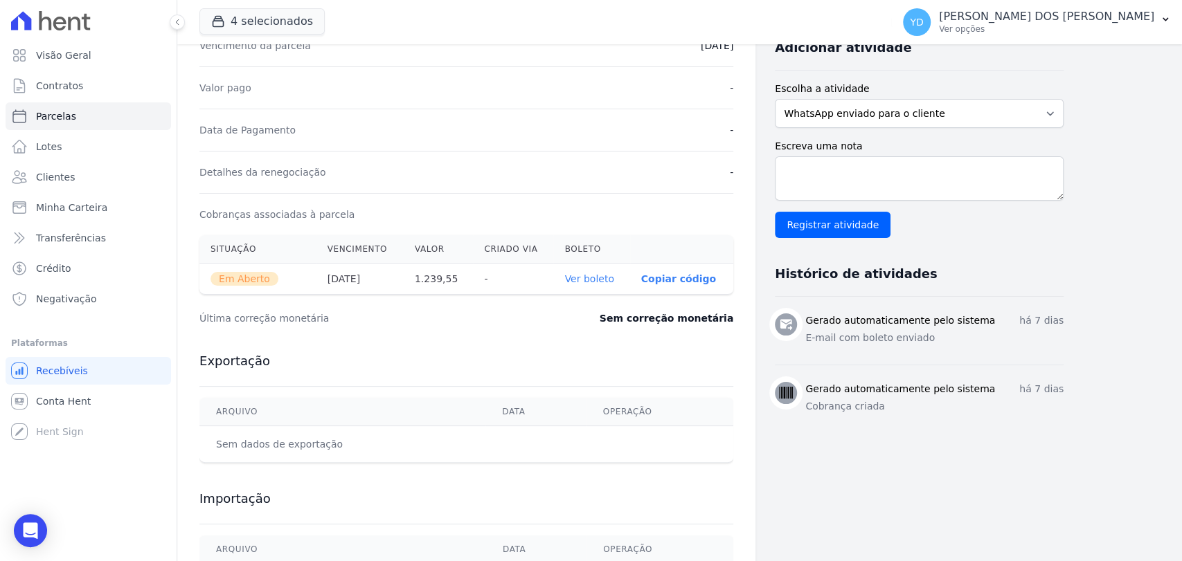
click at [582, 273] on link "Ver boleto" at bounding box center [588, 278] width 49 height 11
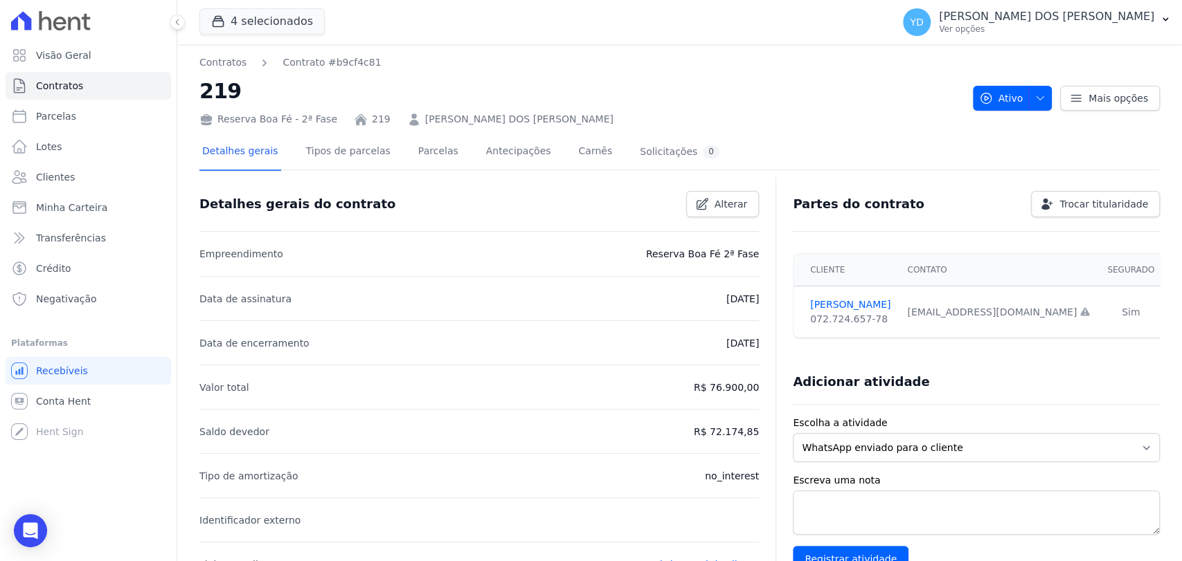
drag, startPoint x: 0, startPoint y: 0, endPoint x: 442, endPoint y: 158, distance: 469.1
click at [443, 158] on div "Detalhes gerais Tipos de parcelas [GEOGRAPHIC_DATA] Antecipações [PERSON_NAME] …" at bounding box center [460, 152] width 523 height 37
click at [435, 154] on link "Parcelas" at bounding box center [438, 152] width 46 height 37
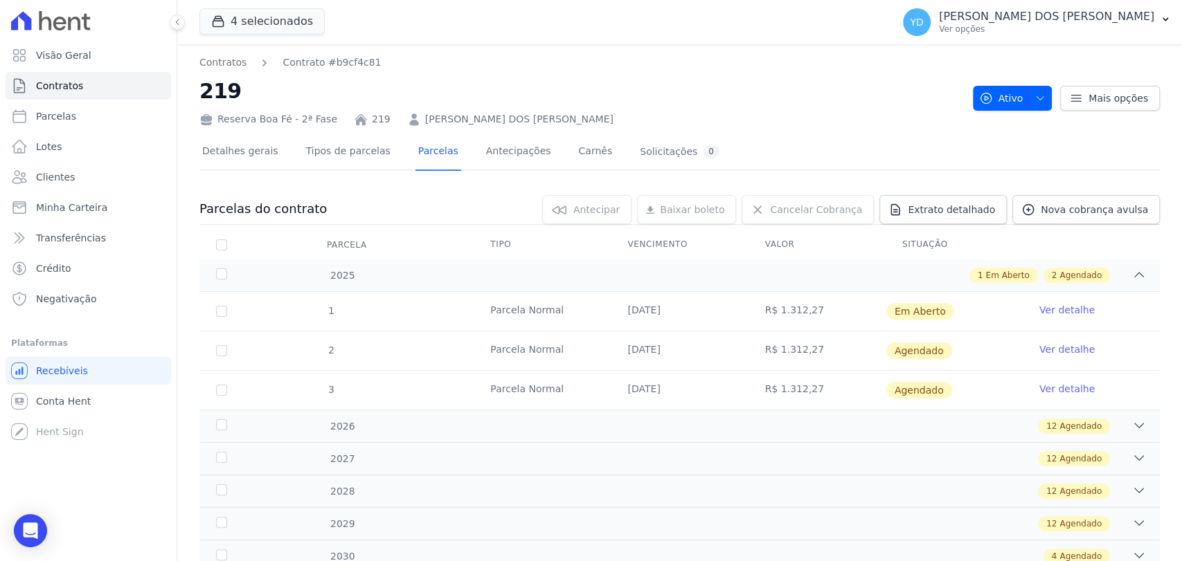
click at [1047, 311] on link "Ver detalhe" at bounding box center [1066, 310] width 55 height 14
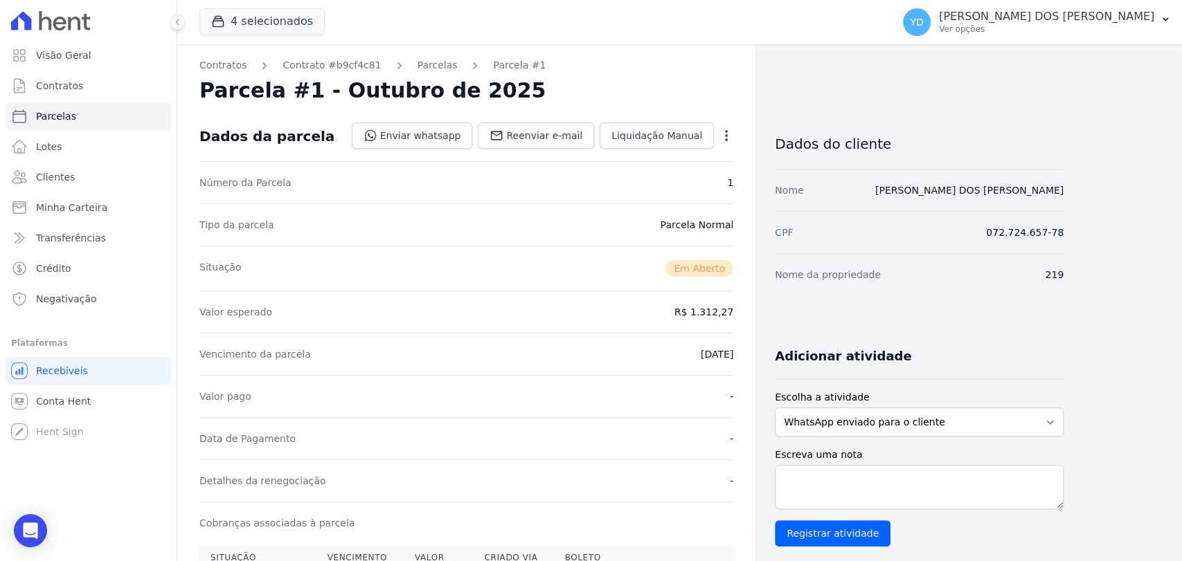
click at [577, 150] on div "Enviar whatsapp Registrar envio de WhatsApp Caso o envio da mensagem via WhatsA…" at bounding box center [543, 137] width 382 height 28
click at [577, 150] on div "Dados da parcela Enviar whatsapp Registrar envio de WhatsApp Caso o envio da me…" at bounding box center [466, 136] width 534 height 50
click at [582, 132] on span "Reenviar e-mail" at bounding box center [544, 136] width 76 height 14
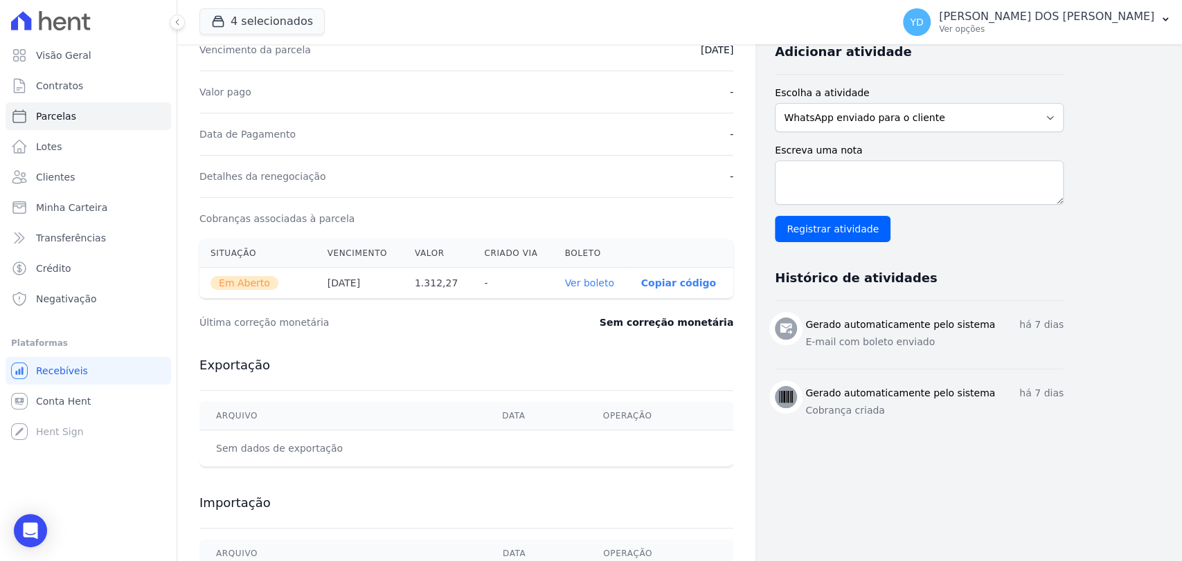
scroll to position [307, 0]
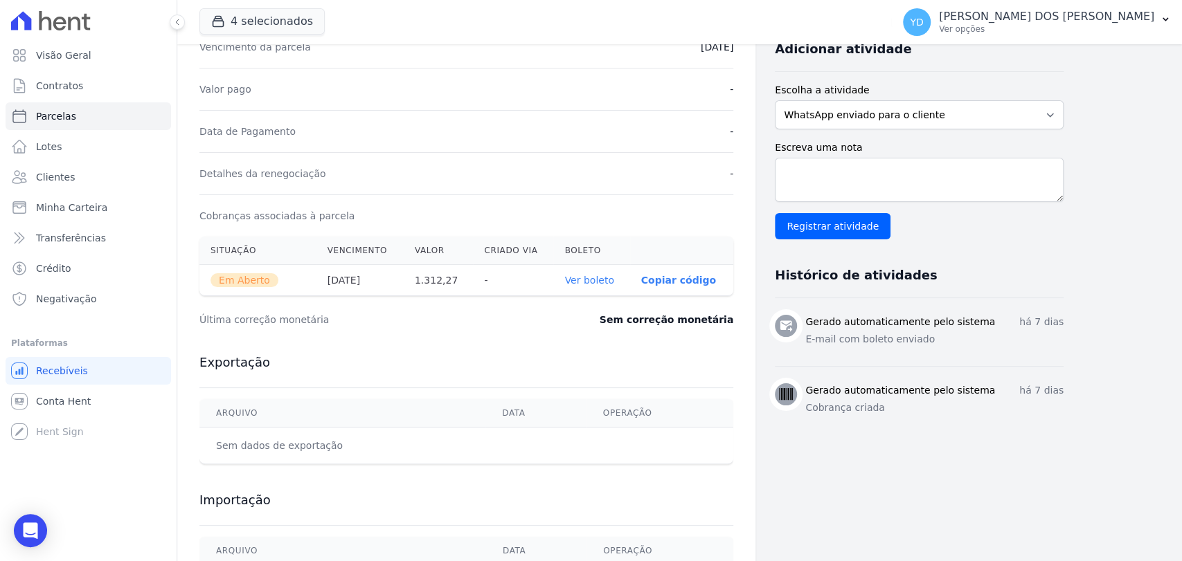
click at [579, 278] on link "Ver boleto" at bounding box center [588, 280] width 49 height 11
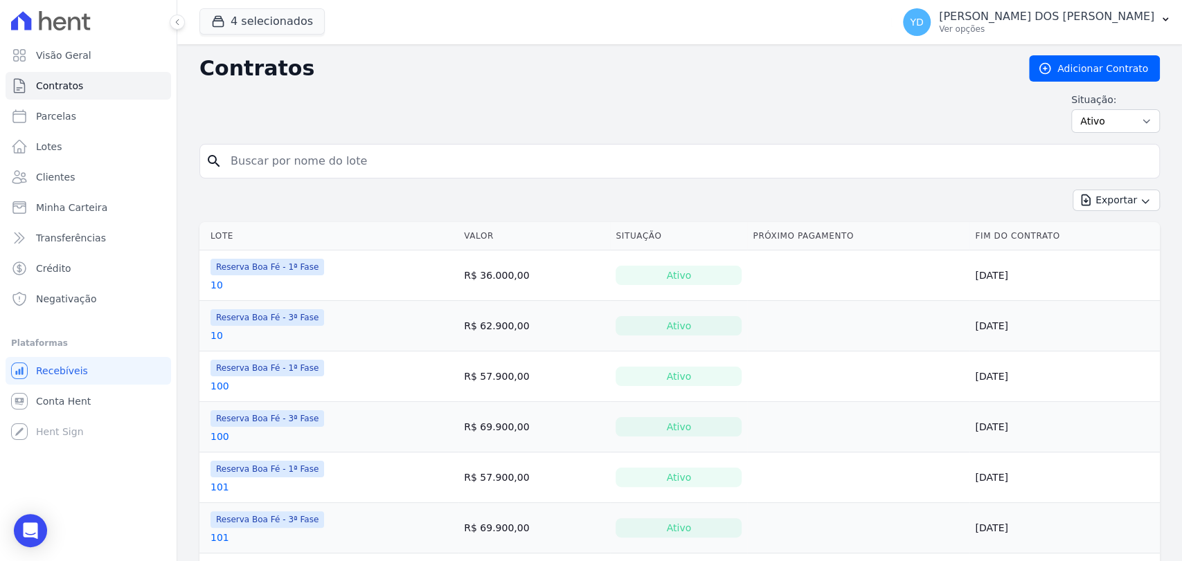
click at [532, 173] on input "search" at bounding box center [687, 161] width 931 height 28
type input "i3"
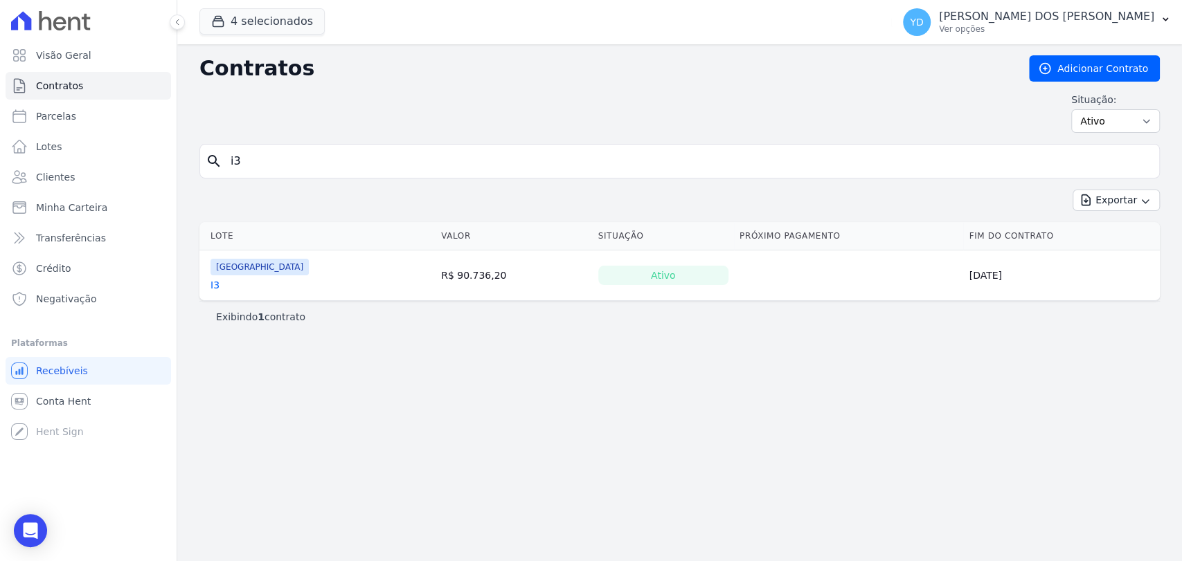
click at [222, 279] on div "I3" at bounding box center [259, 285] width 98 height 14
click at [215, 284] on link "I3" at bounding box center [214, 285] width 9 height 14
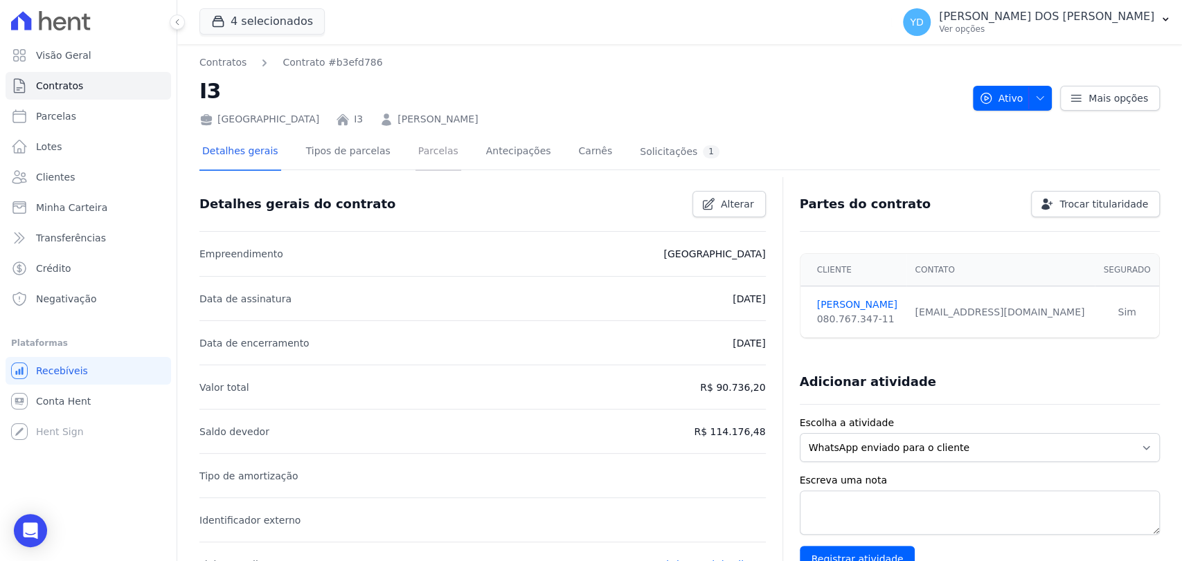
click at [420, 156] on link "Parcelas" at bounding box center [438, 152] width 46 height 37
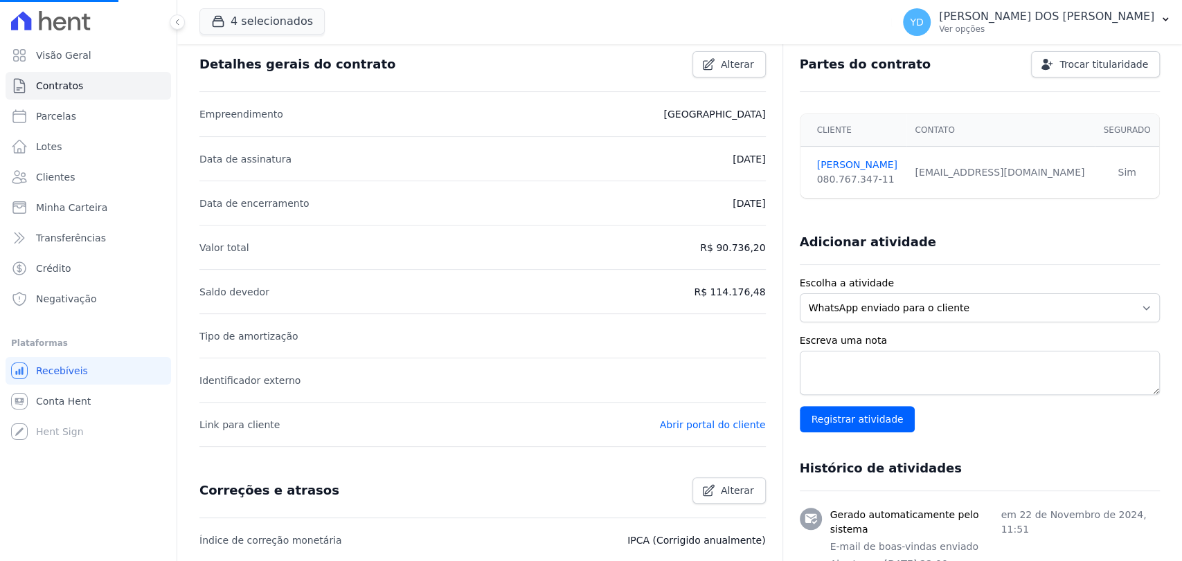
scroll to position [223, 0]
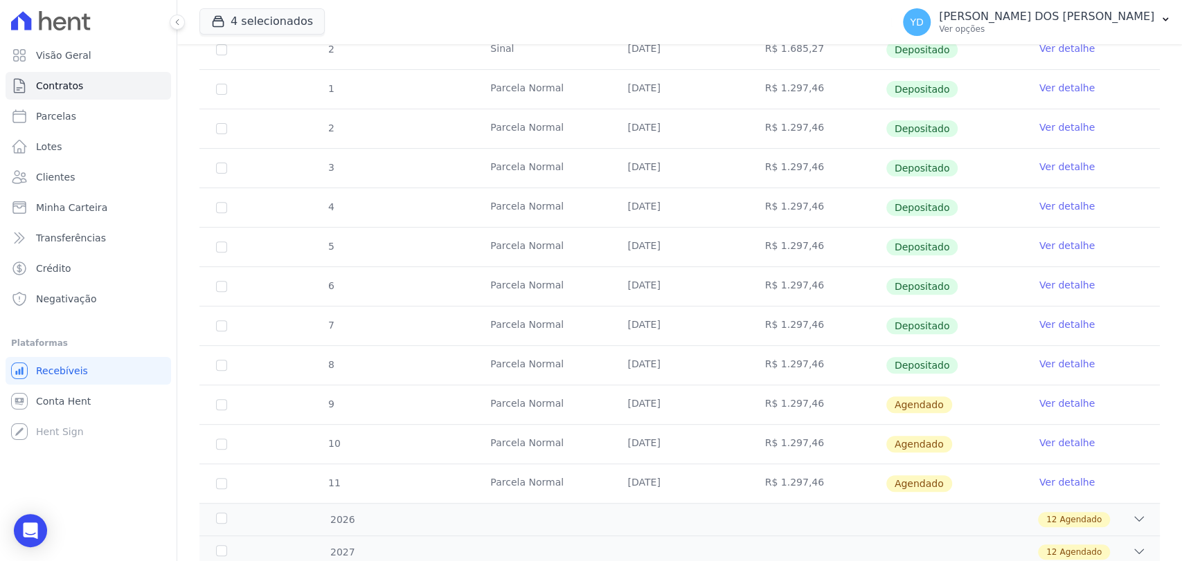
scroll to position [307, 0]
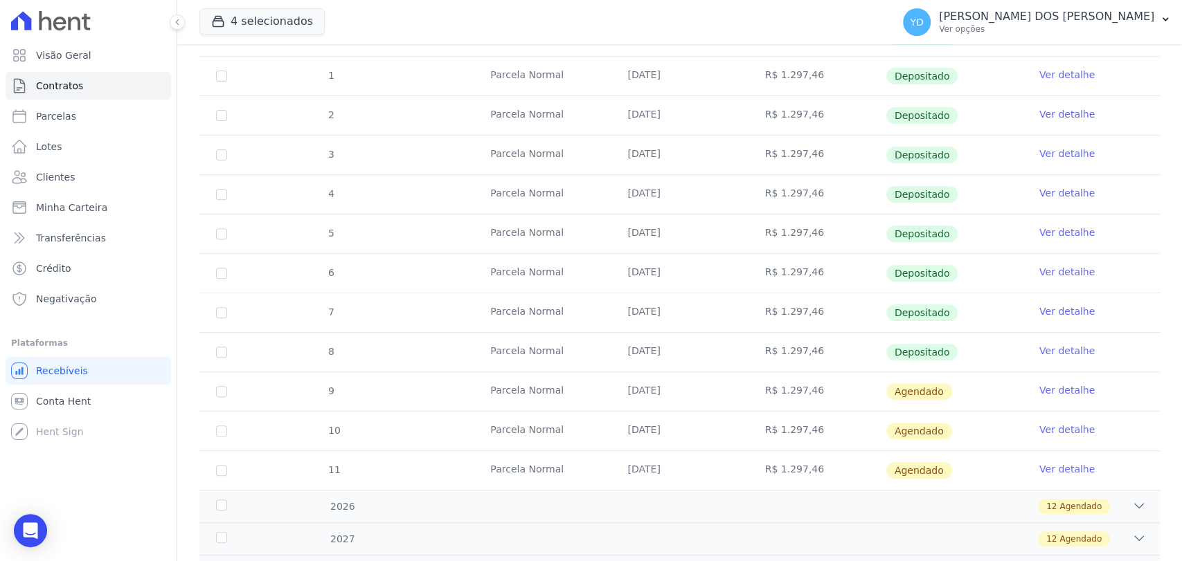
click at [1049, 389] on link "Ver detalhe" at bounding box center [1066, 391] width 55 height 14
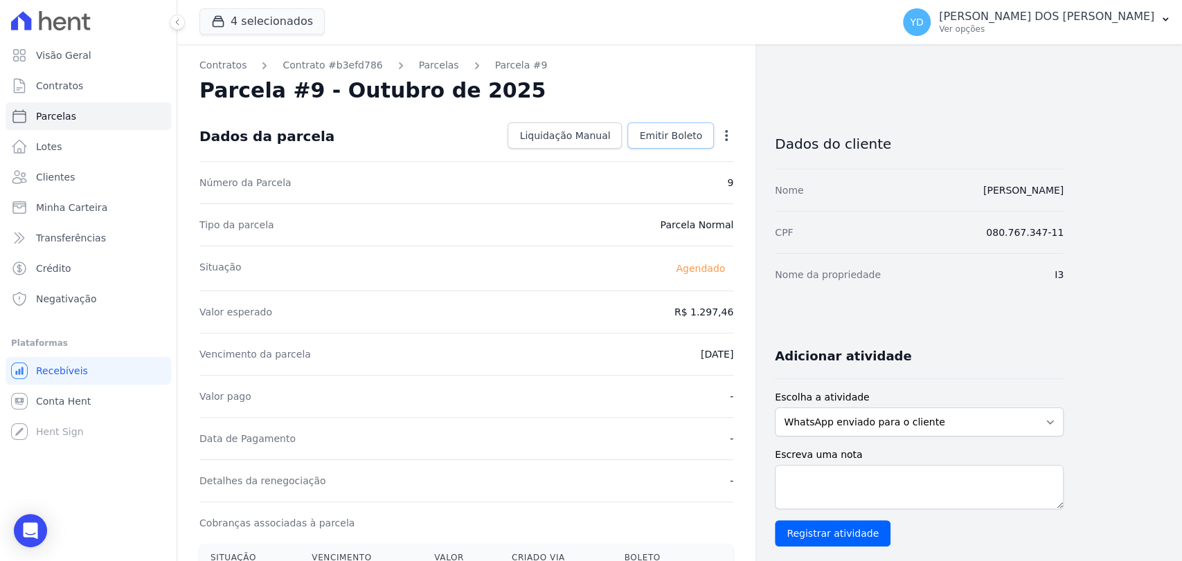
click at [710, 124] on link "Emitir Boleto" at bounding box center [670, 136] width 87 height 26
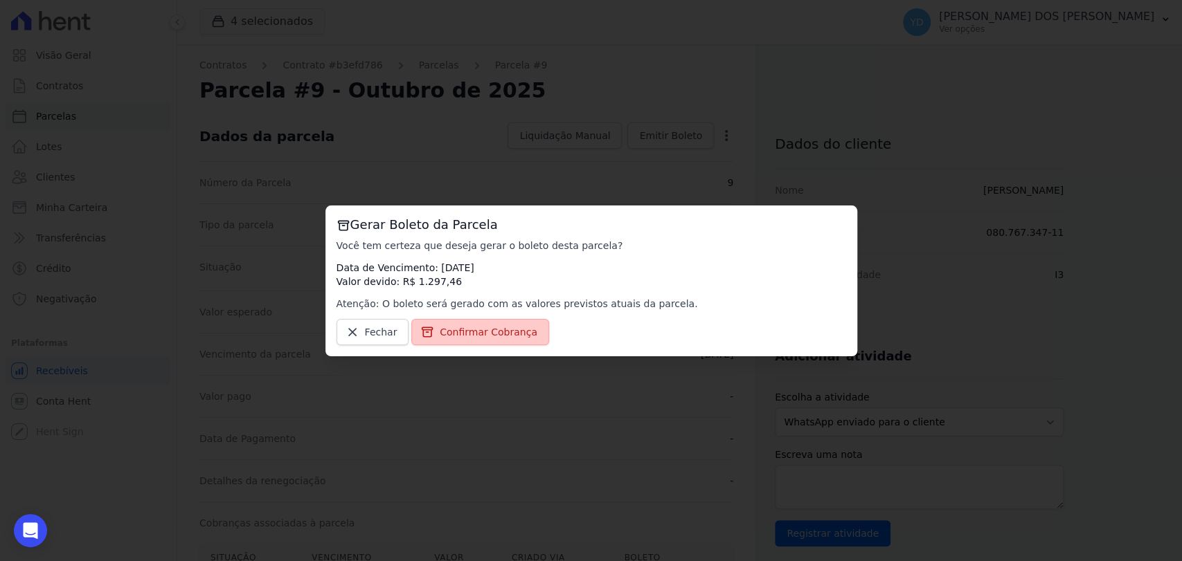
click at [524, 324] on link "Confirmar Cobrança" at bounding box center [480, 332] width 138 height 26
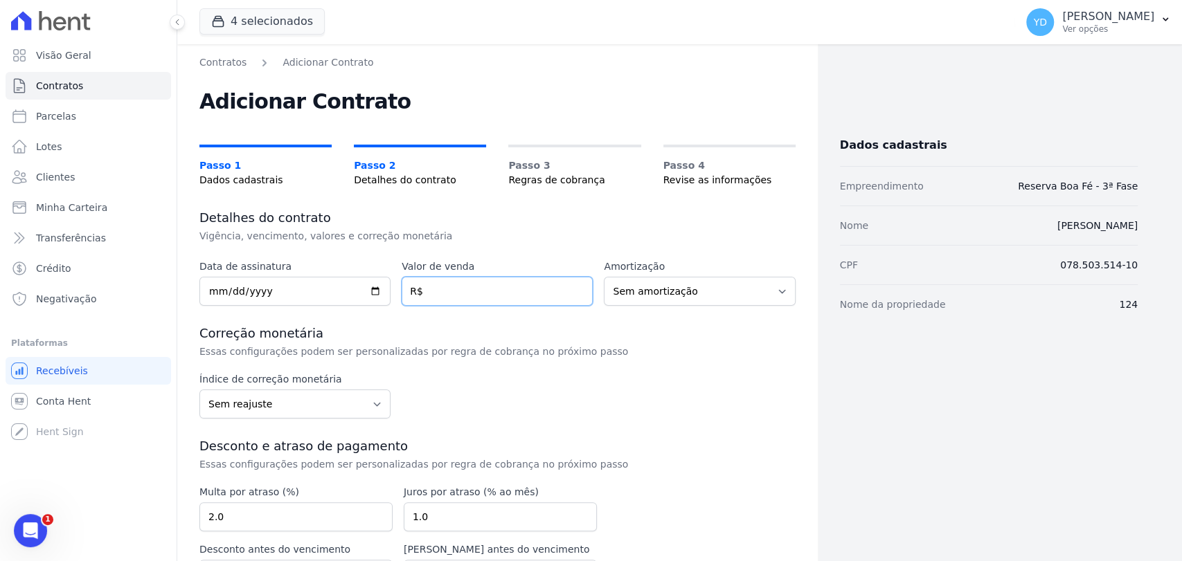
click at [440, 294] on input "number" at bounding box center [497, 291] width 191 height 29
type input "62900.00"
click at [278, 297] on input "date" at bounding box center [294, 291] width 191 height 29
type input "2025-10-02"
click at [426, 345] on p "Essas configurações podem ser personalizadas por regra de cobrança no próximo p…" at bounding box center [431, 352] width 465 height 14
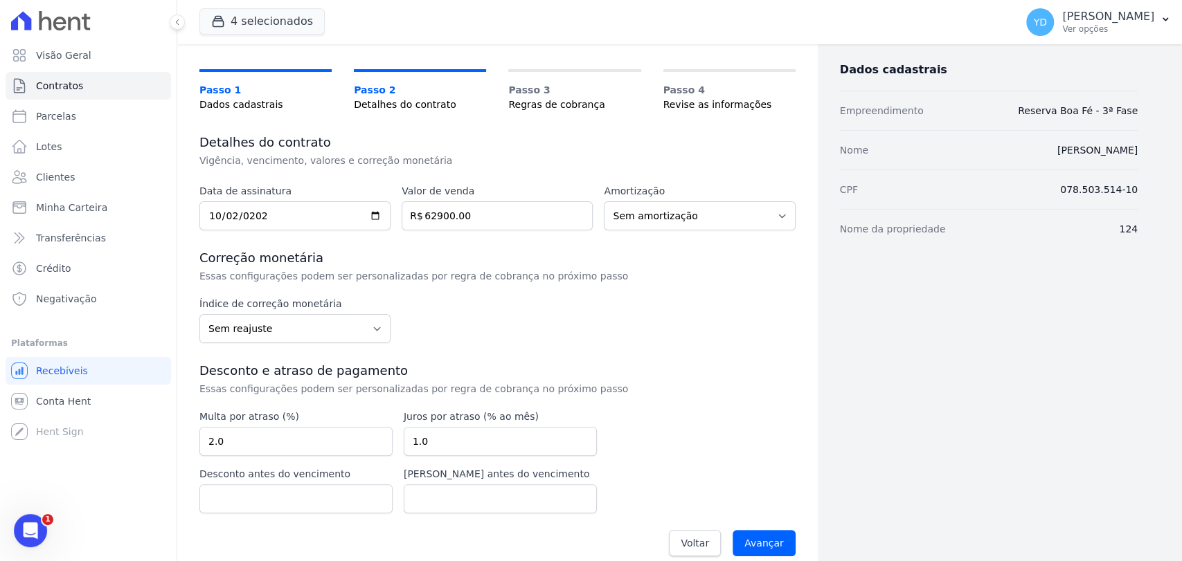
scroll to position [91, 0]
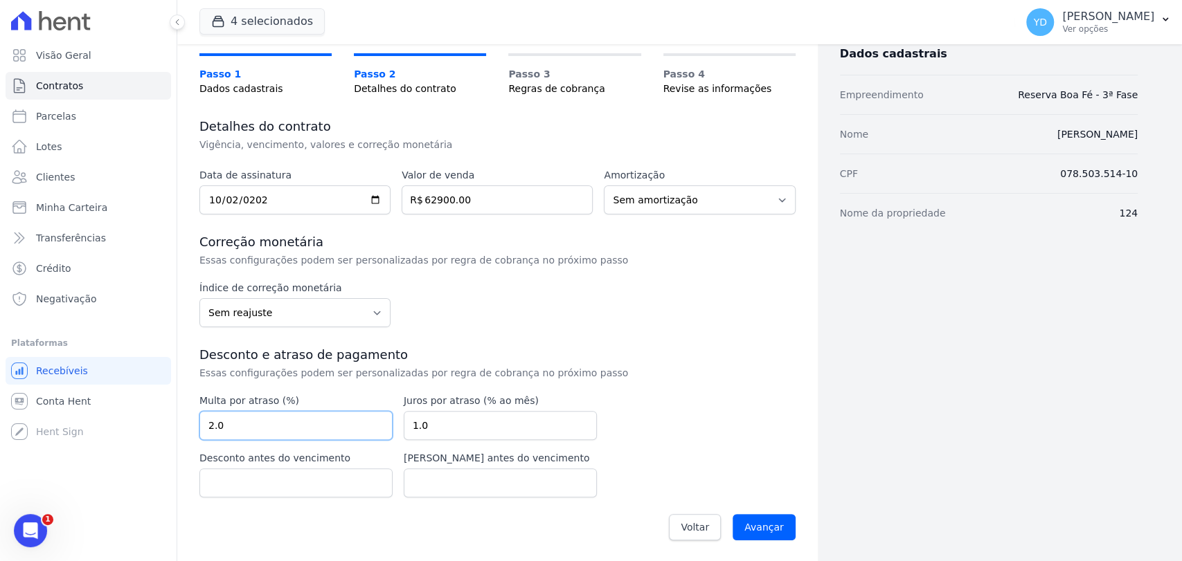
click at [327, 413] on input "2.0" at bounding box center [295, 425] width 193 height 29
type input "10.00"
click at [724, 312] on div "Índice de correção monetária Sem reajuste Média dos últimos 12 meses acumulado …" at bounding box center [497, 304] width 596 height 46
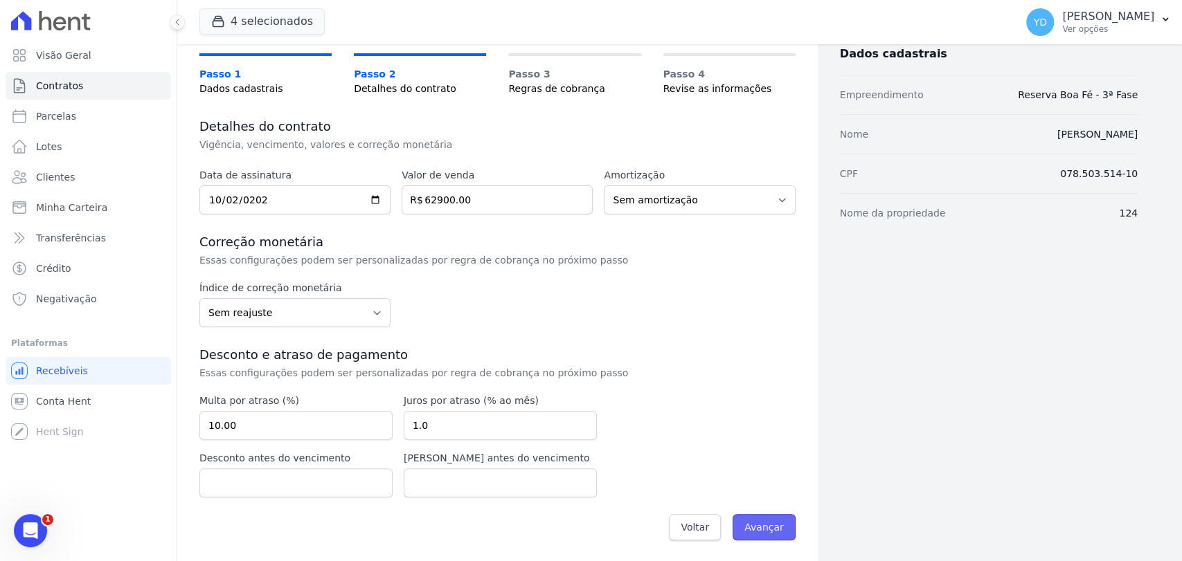
click at [759, 531] on input "Avançar" at bounding box center [763, 527] width 63 height 26
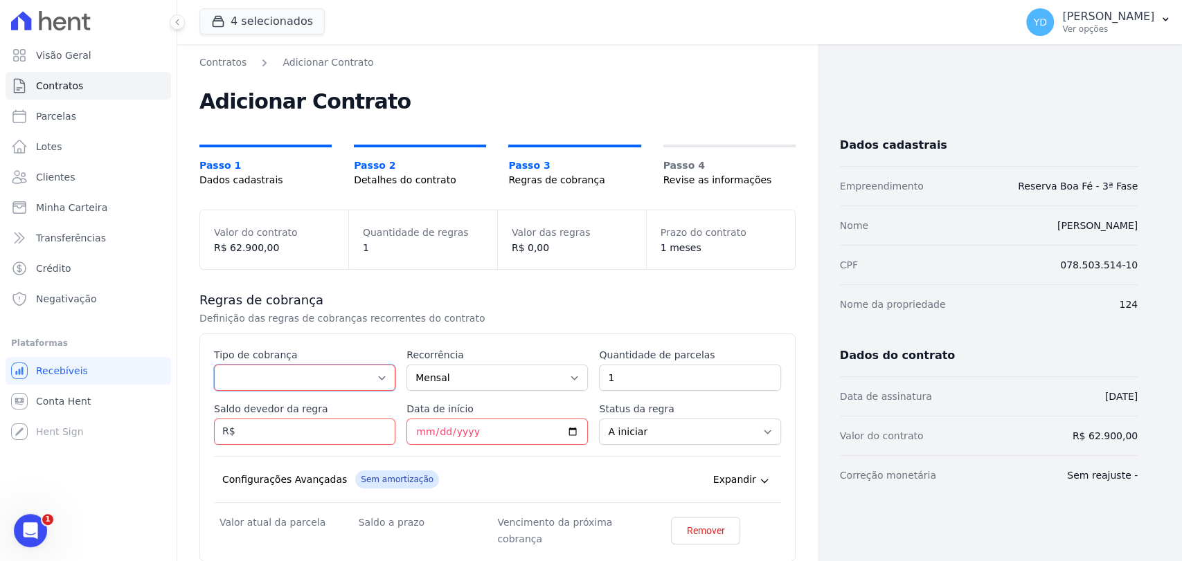
click at [291, 368] on select "Parcela Normal Entrada Sinal Intercalada Chaves Pré-chaves Pós-chaves Impostos …" at bounding box center [304, 378] width 181 height 26
select select "down_payment"
click at [214, 365] on select "Parcela Normal Entrada Sinal Intercalada Chaves Pré-chaves Pós-chaves Impostos …" at bounding box center [304, 378] width 181 height 26
click at [306, 439] on input "Saldo devedor da regra" at bounding box center [304, 432] width 181 height 26
click at [321, 431] on input "Saldo devedor da regra" at bounding box center [304, 432] width 181 height 26
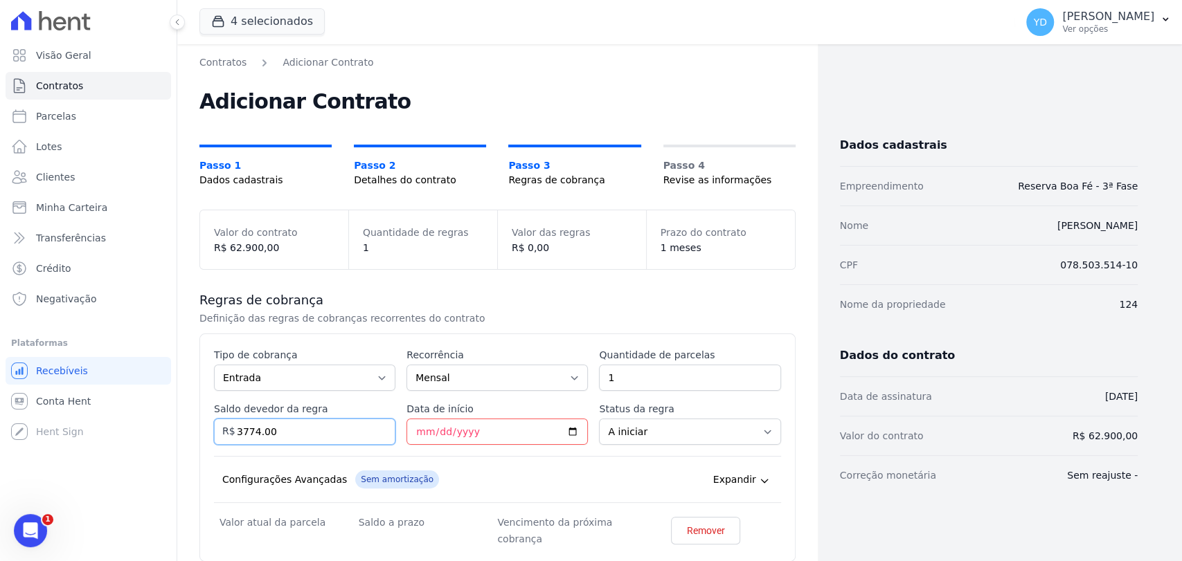
type input "3774.00"
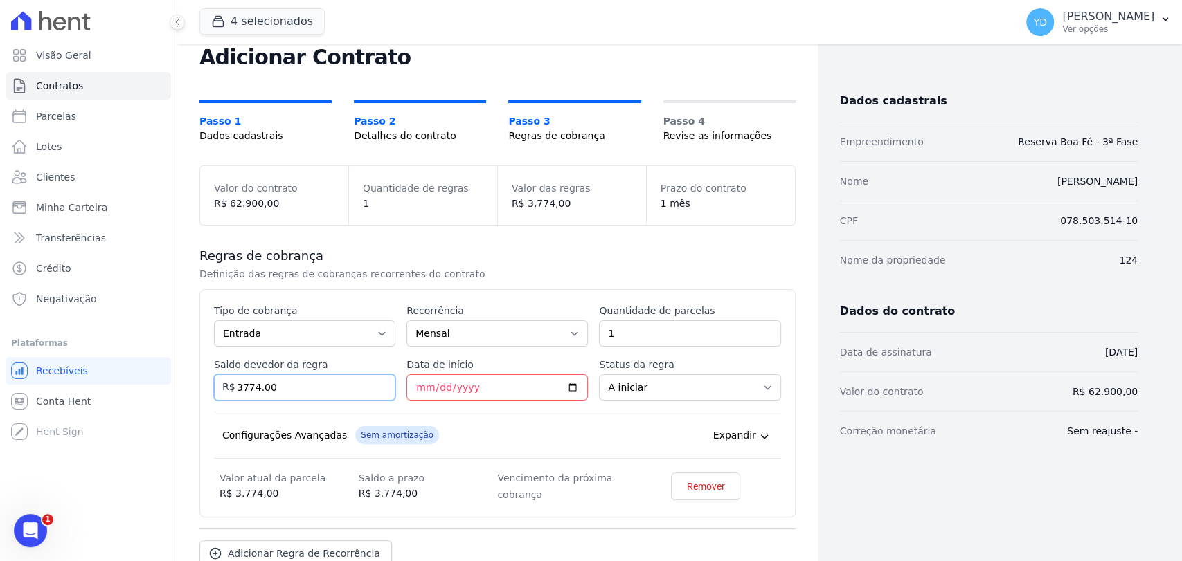
scroll to position [136, 0]
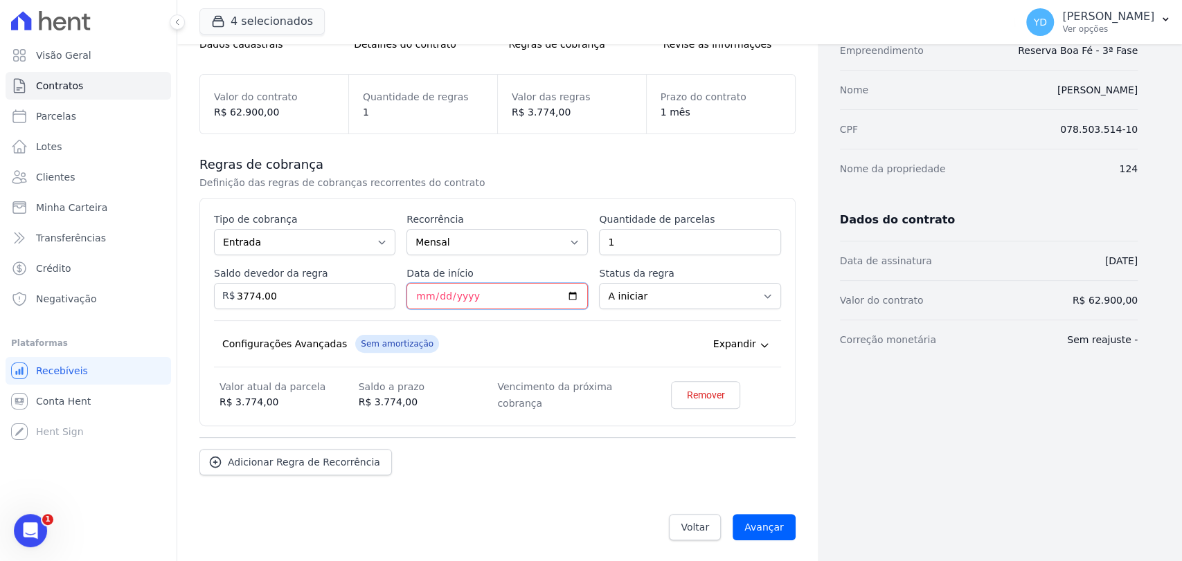
click at [417, 304] on input "Data de início" at bounding box center [496, 296] width 181 height 26
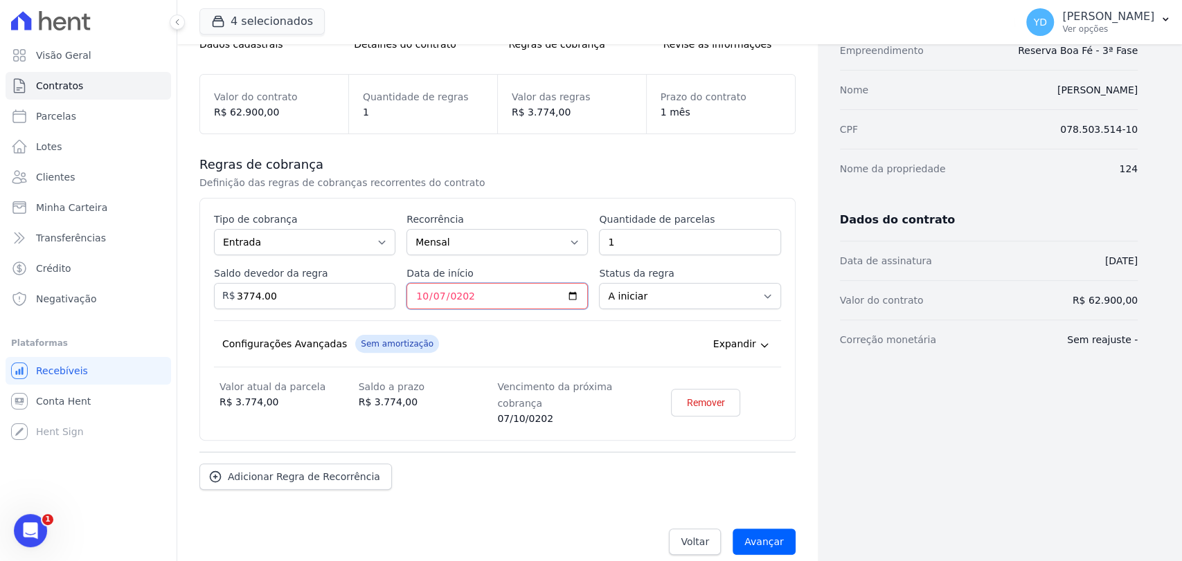
type input "[DATE]"
click at [431, 317] on div "Esse tipo de parcela não entra no saldo devedor do contrato. Tipo de cobrança P…" at bounding box center [497, 320] width 567 height 214
click at [326, 477] on span "Adicionar Regra de Recorrência" at bounding box center [304, 477] width 152 height 14
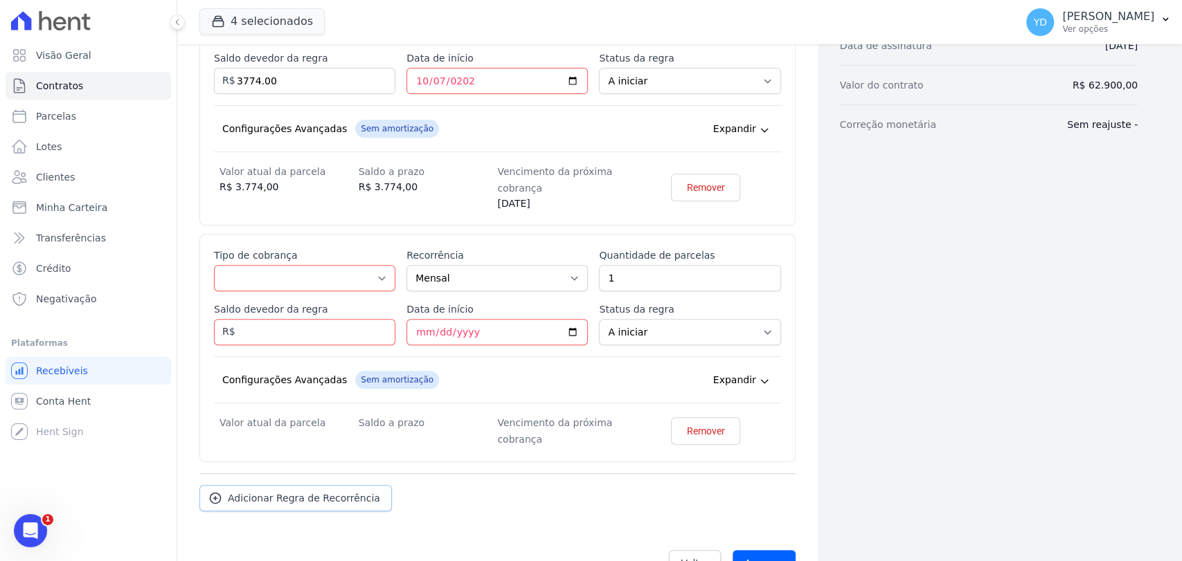
scroll to position [386, 0]
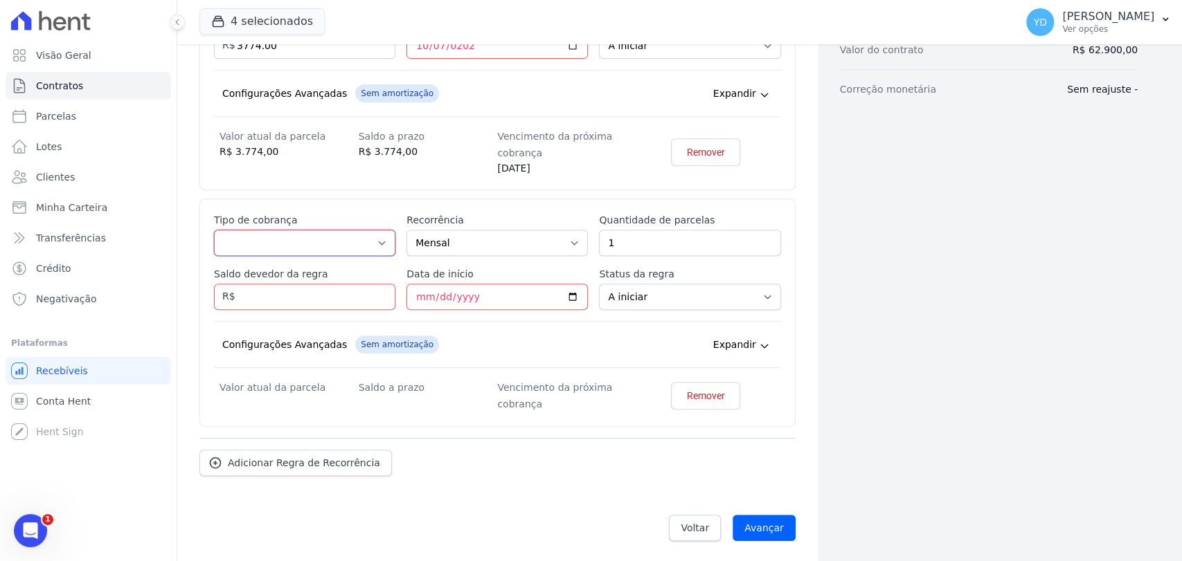
click at [288, 245] on select "Parcela Normal Entrada Sinal Intercalada Chaves Pré-chaves Pós-chaves Impostos …" at bounding box center [304, 243] width 181 height 26
select select "standard"
click at [214, 230] on select "Parcela Normal Entrada Sinal Intercalada Chaves Pré-chaves Pós-chaves Impostos …" at bounding box center [304, 243] width 181 height 26
click at [341, 284] on input "Saldo devedor da regra" at bounding box center [304, 297] width 181 height 26
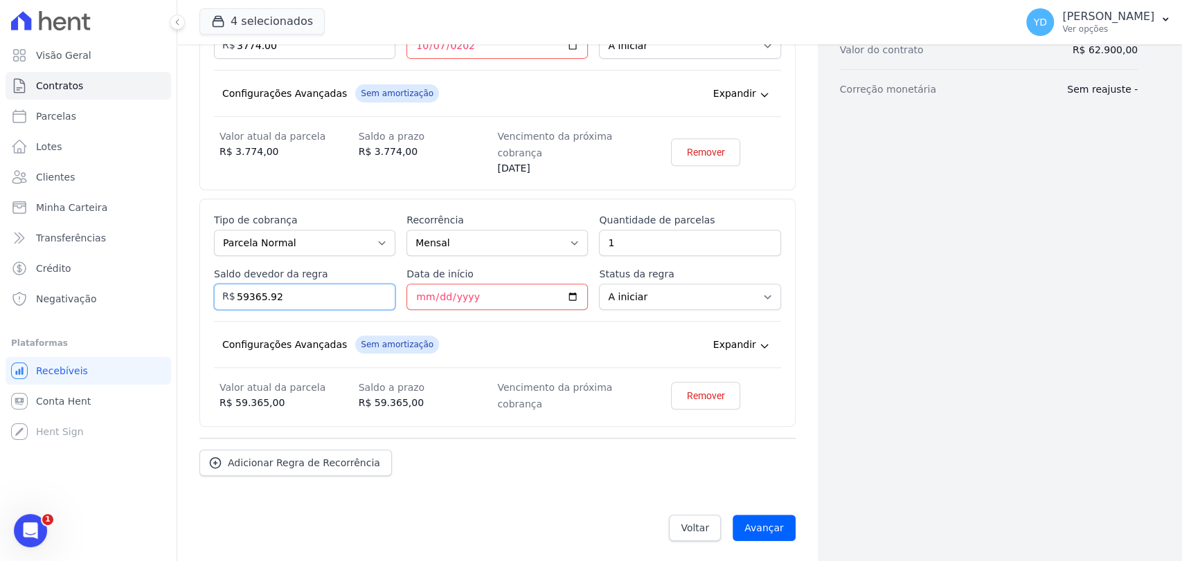
type input "59365.92"
click at [644, 227] on div "Quantidade de parcelas 1" at bounding box center [689, 234] width 181 height 43
click at [644, 233] on input "1" at bounding box center [689, 243] width 181 height 26
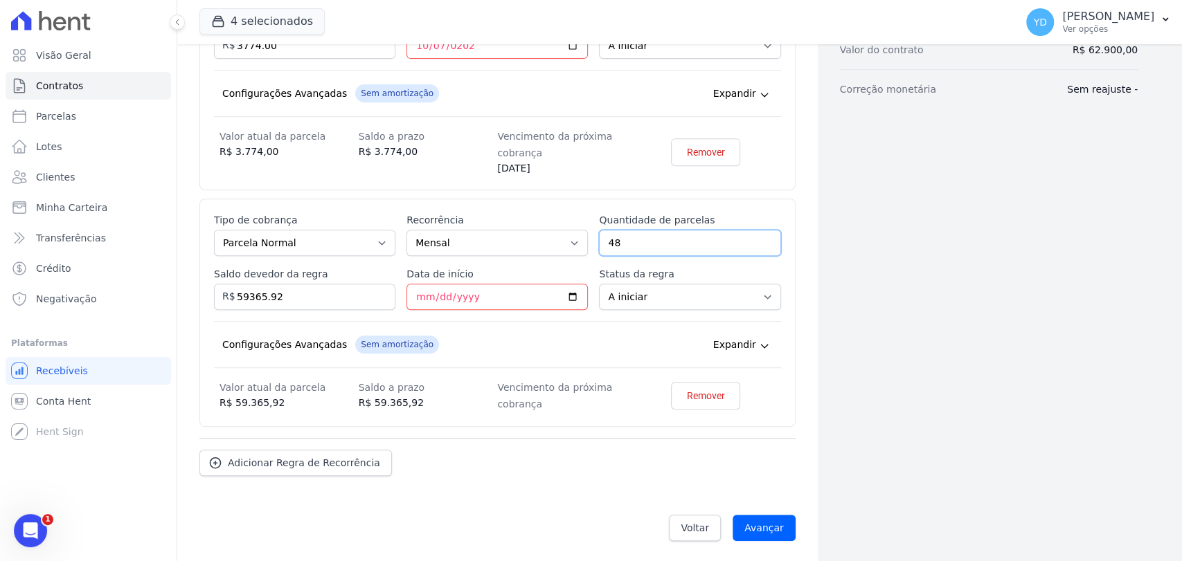
type input "48"
click at [526, 366] on div "Configurações Avançadas Sem amortização Price adjustment index/ Price adjustmen…" at bounding box center [497, 344] width 567 height 47
click at [422, 300] on input "Data de início" at bounding box center [496, 297] width 181 height 26
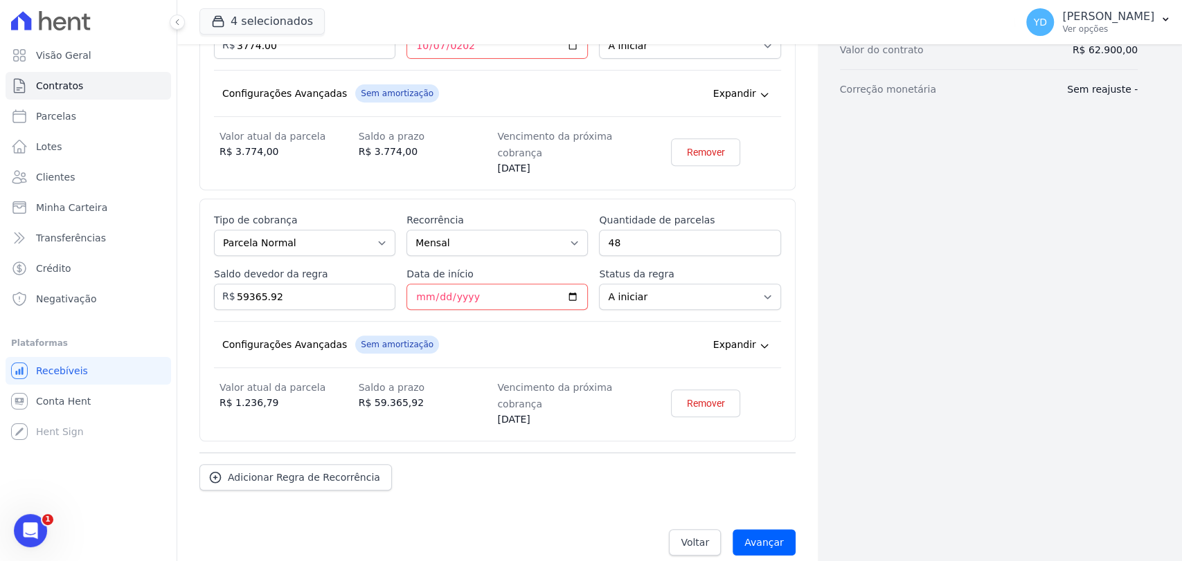
click at [471, 367] on div "Esse tipo de parcela não entra no saldo devedor do contrato. Tipo de cobrança P…" at bounding box center [497, 320] width 567 height 214
click at [435, 302] on input "2025-10-10" at bounding box center [496, 297] width 181 height 26
click at [438, 296] on input "2025-10-10" at bounding box center [496, 297] width 181 height 26
type input "2025-11-10"
click at [526, 340] on div "Configurações Avançadas Sem amortização Price adjustment index/ Price adjustmen…" at bounding box center [497, 344] width 567 height 47
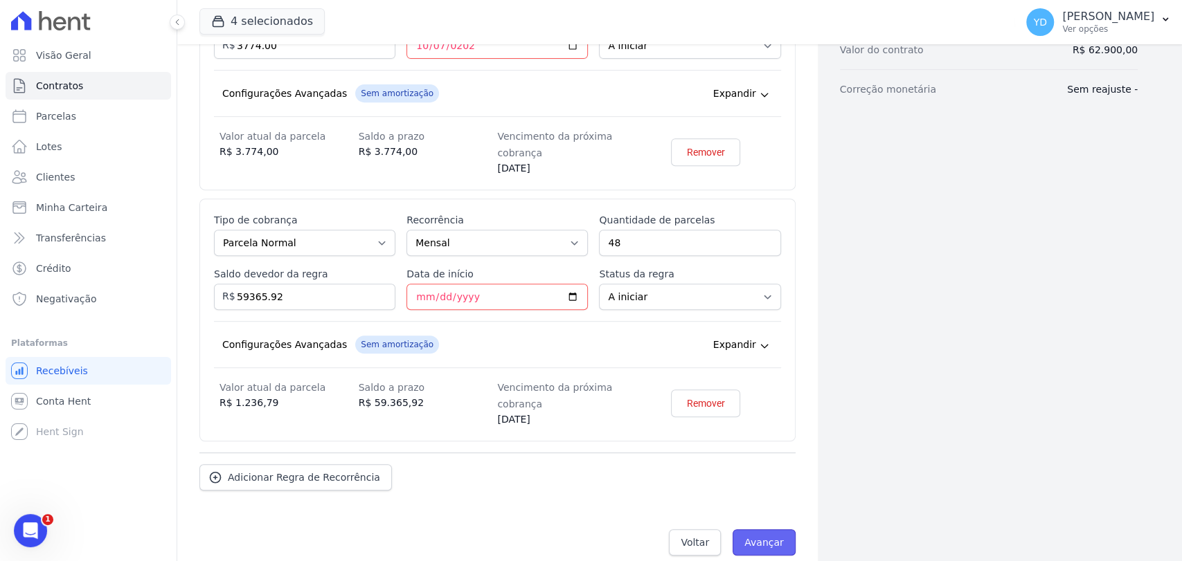
click at [769, 539] on input "Avançar" at bounding box center [763, 543] width 63 height 26
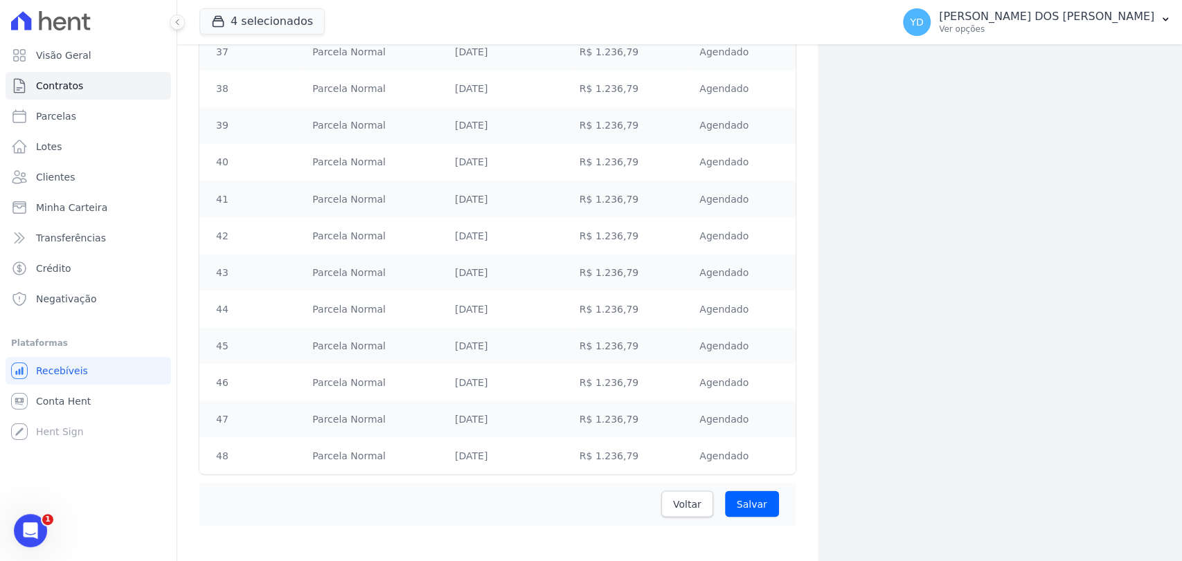
scroll to position [1624, 0]
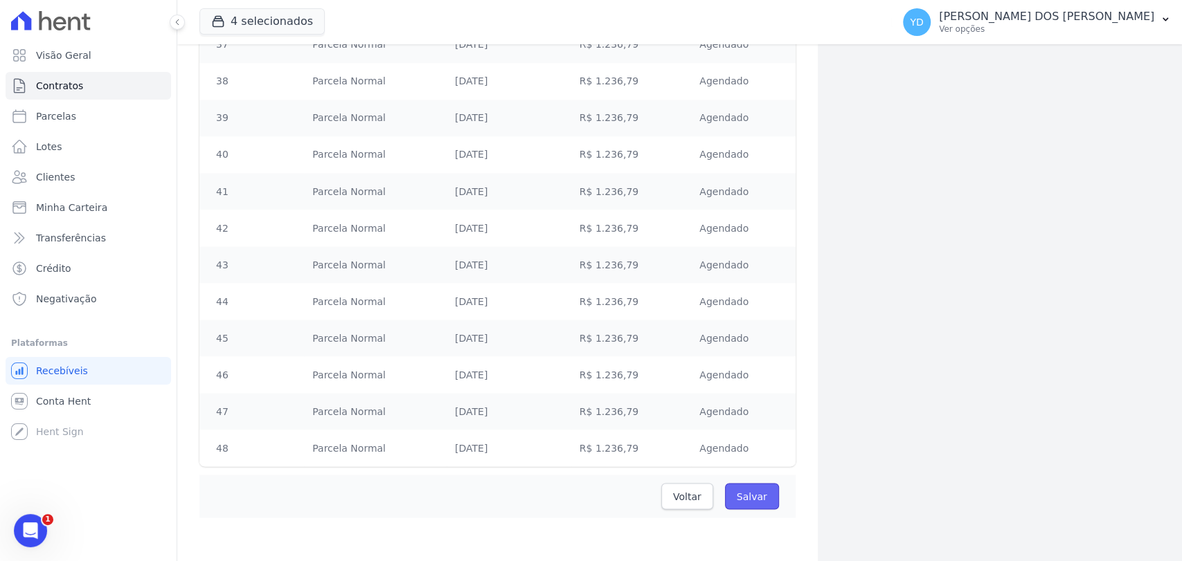
click at [766, 498] on input "Salvar" at bounding box center [752, 496] width 54 height 26
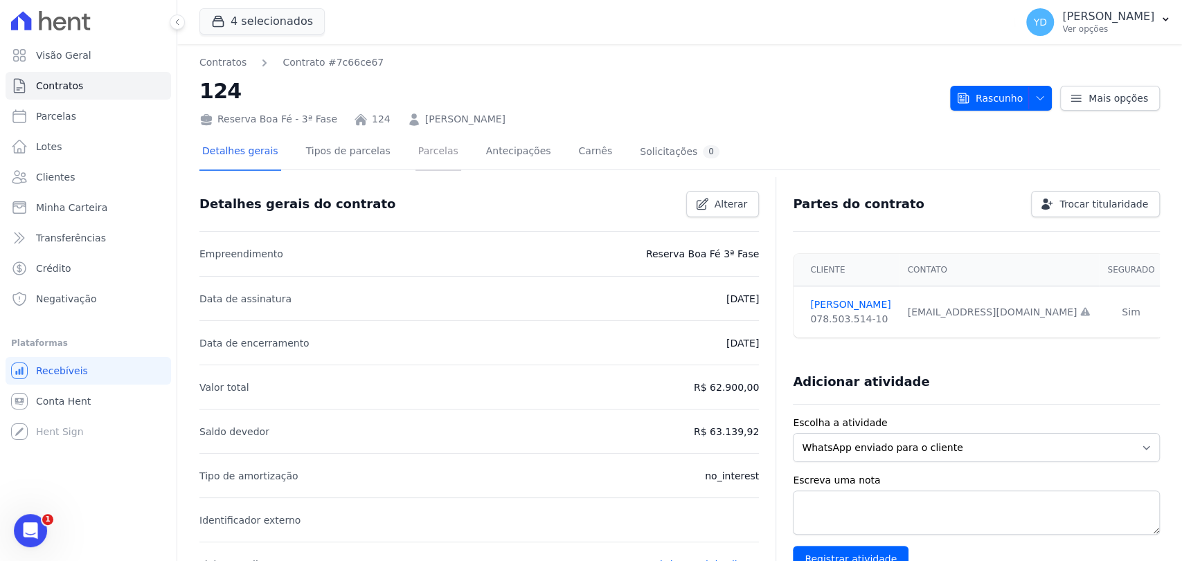
click at [415, 162] on link "Parcelas" at bounding box center [438, 152] width 46 height 37
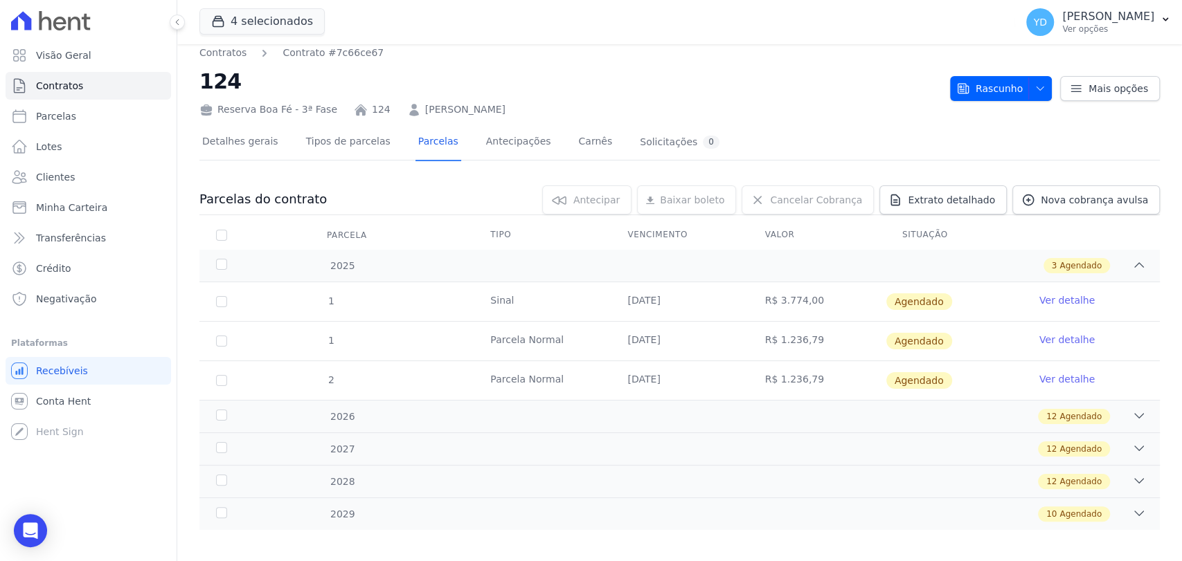
scroll to position [19, 0]
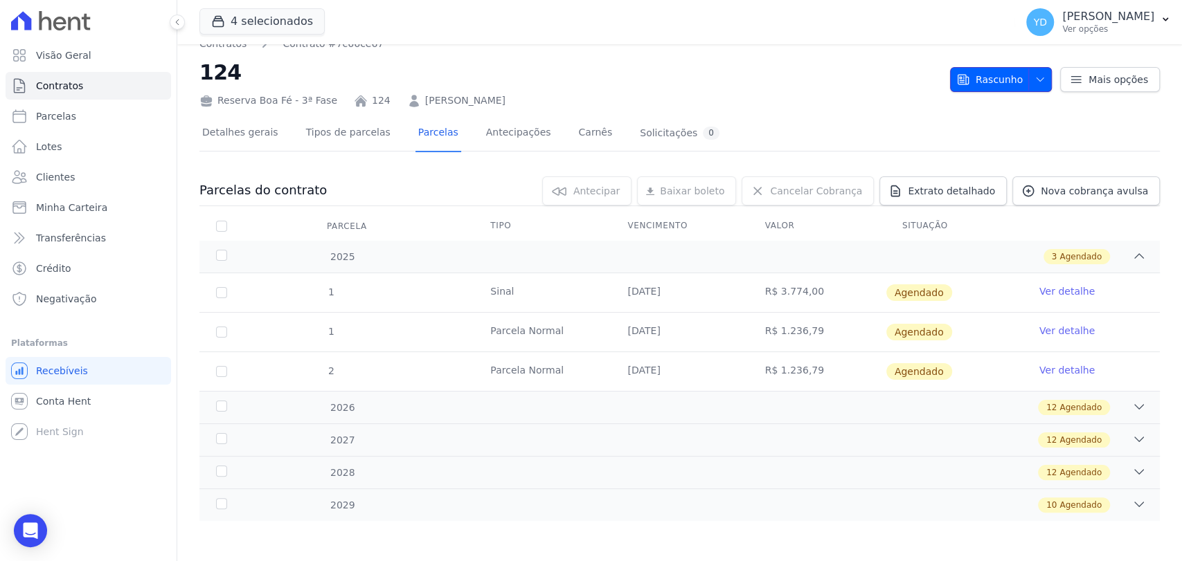
click at [977, 72] on span "Rascunho" at bounding box center [989, 79] width 66 height 25
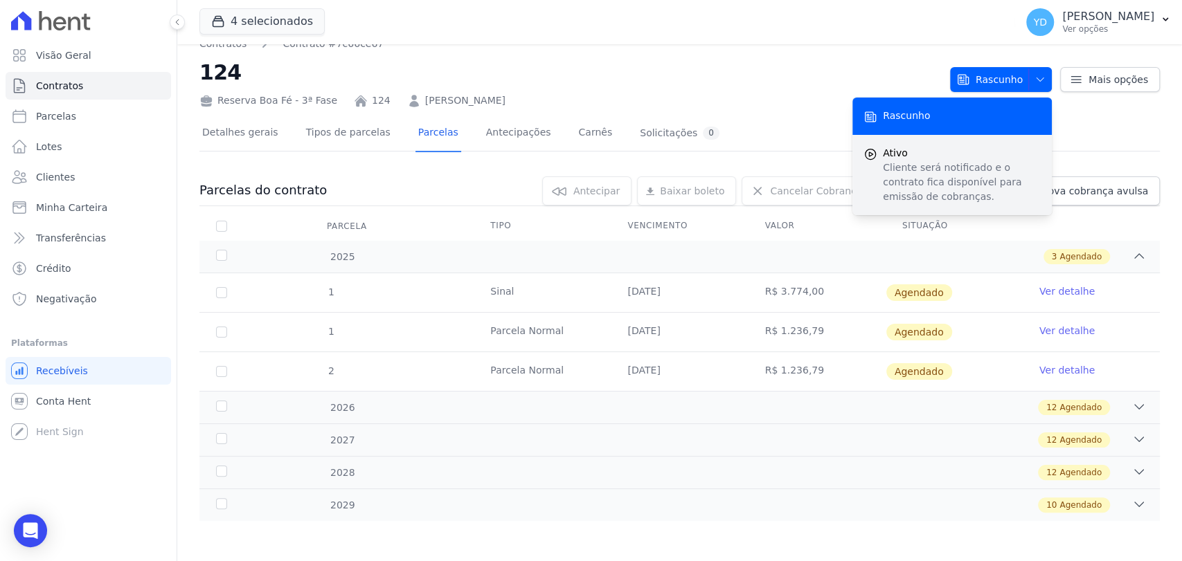
click at [987, 183] on p "Cliente será notificado e o contrato fica disponível para emissão de cobranças." at bounding box center [962, 183] width 158 height 44
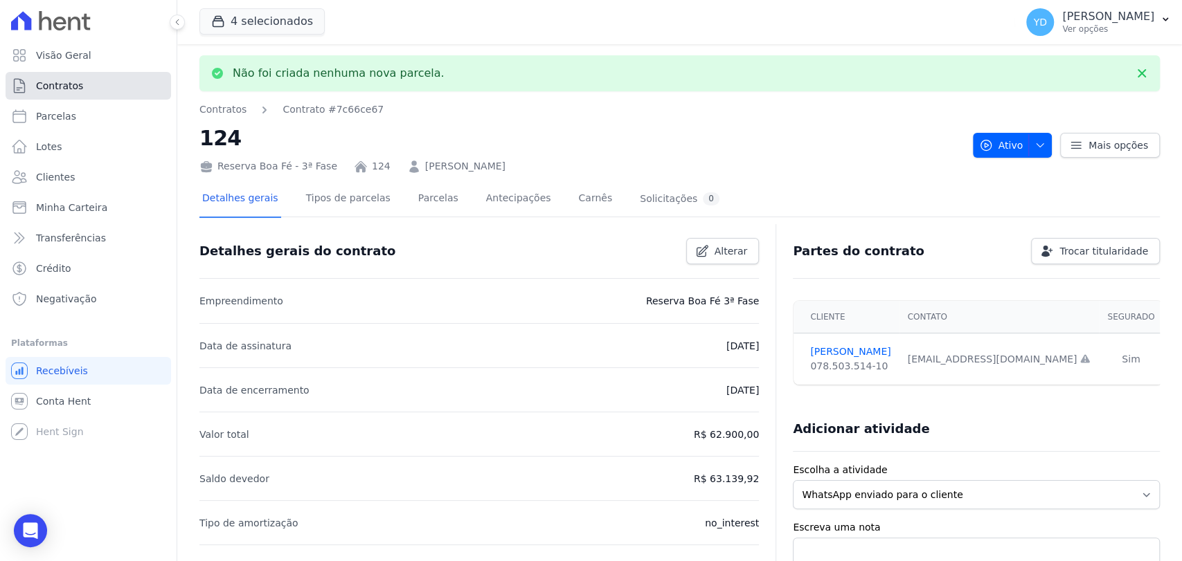
click at [122, 89] on link "Contratos" at bounding box center [88, 86] width 165 height 28
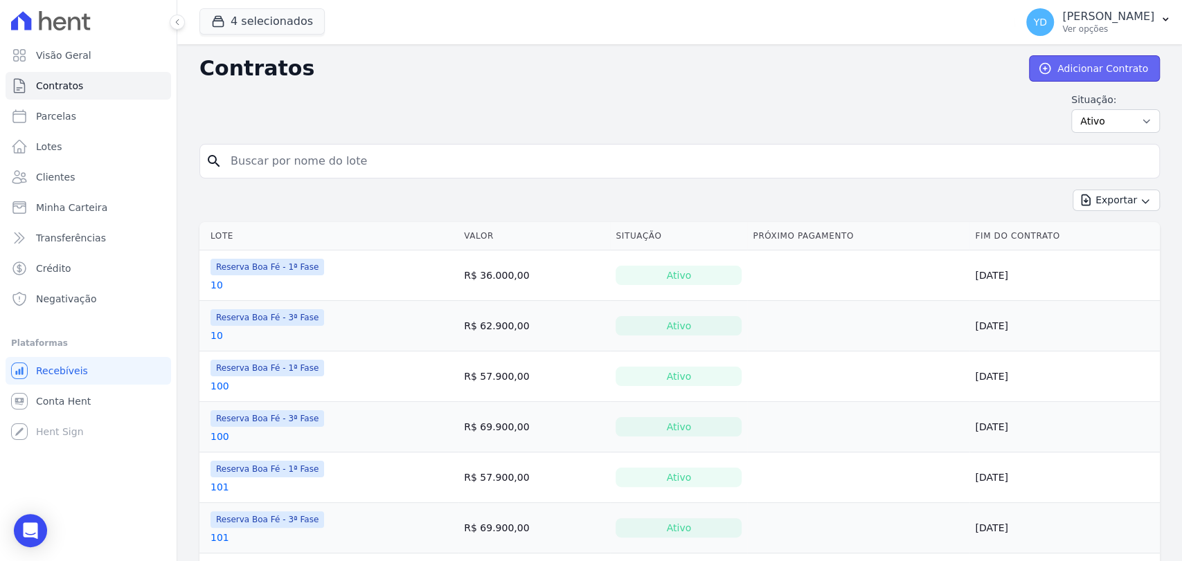
click at [1053, 66] on link "Adicionar Contrato" at bounding box center [1094, 68] width 131 height 26
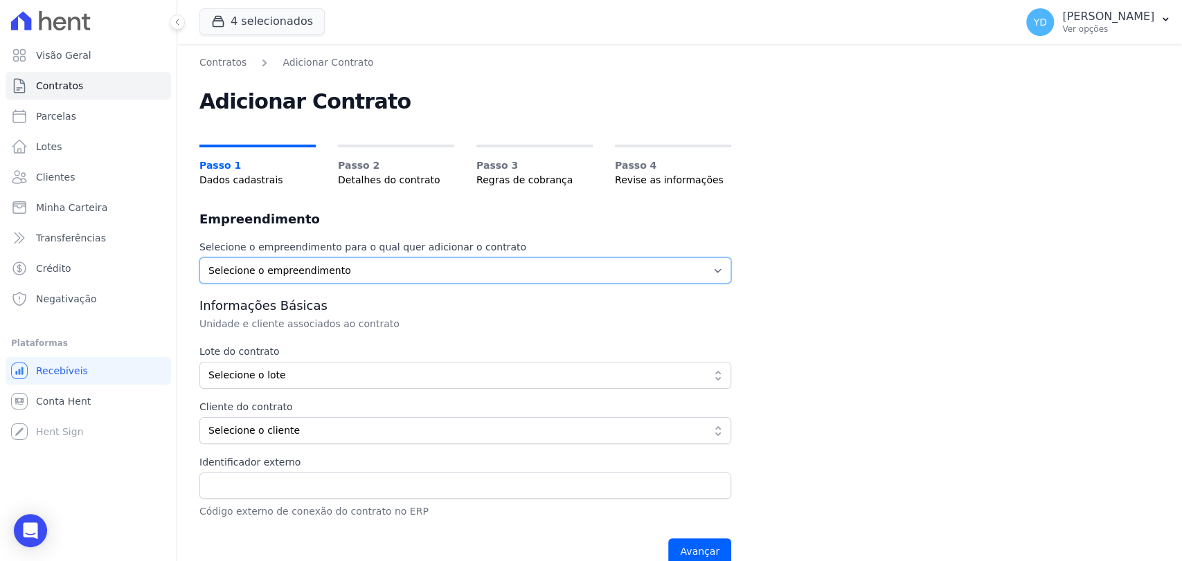
click at [432, 267] on select "Selecione o empreendimento Parque das Palmeiras Reserva Boa Fé - 1ª Fase Reserv…" at bounding box center [465, 271] width 532 height 26
select select "fc32f1a6-237e-466d-ab56-08b8ef7ae660"
click at [199, 258] on select "Selecione o empreendimento Parque das Palmeiras Reserva Boa Fé - 1ª Fase Reserv…" at bounding box center [465, 271] width 532 height 26
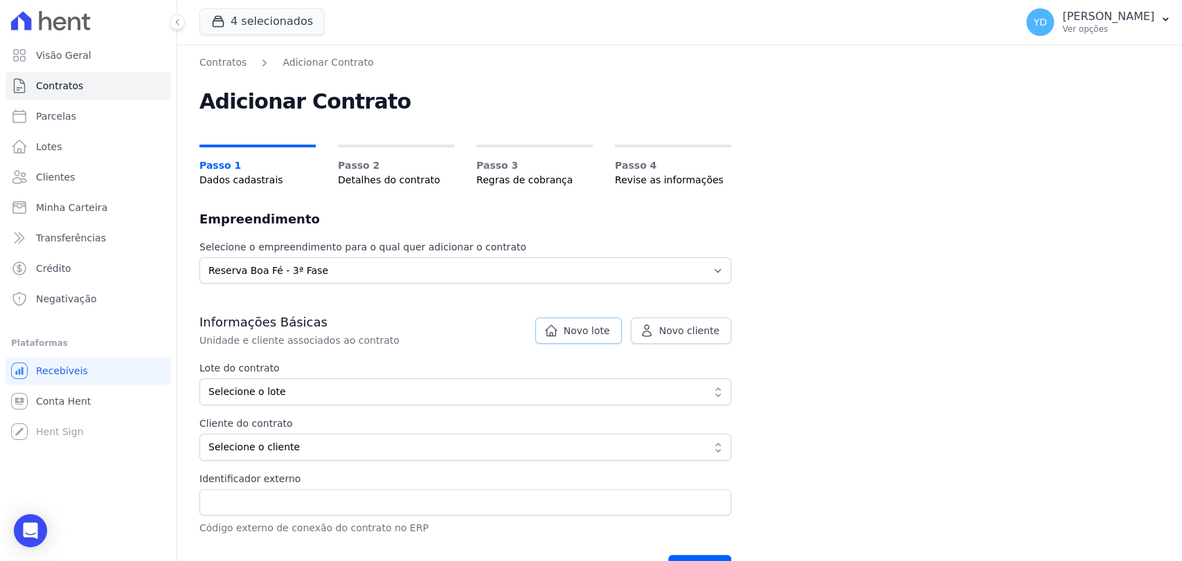
click at [610, 326] on span "Novo lote" at bounding box center [587, 331] width 46 height 14
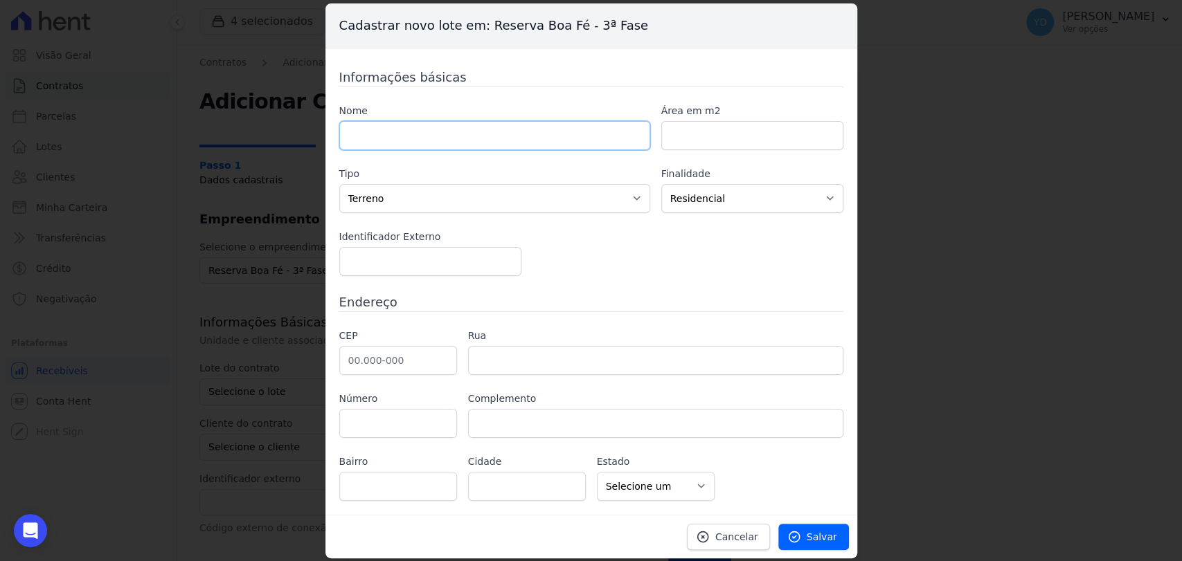
click at [534, 134] on input "text" at bounding box center [494, 135] width 311 height 29
click at [678, 134] on input "number" at bounding box center [752, 135] width 182 height 29
type input "1258.39"
click at [546, 140] on input "text" at bounding box center [494, 135] width 311 height 29
type input "123"
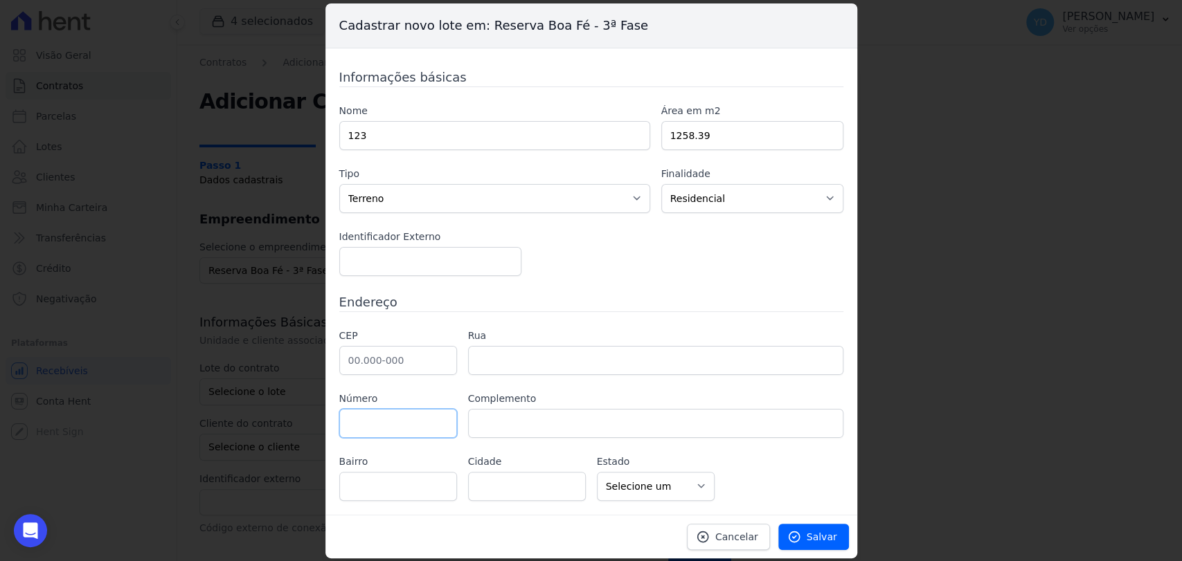
click at [413, 431] on input "text" at bounding box center [398, 423] width 118 height 29
click at [372, 371] on input "text" at bounding box center [398, 360] width 118 height 29
type input "36.126-000"
click at [385, 321] on div "Informações básicas Nome 123 Área em m2 1258.39 Tipo Casa Apartamento Escritóri…" at bounding box center [591, 284] width 504 height 433
type input "Belmiro Braga"
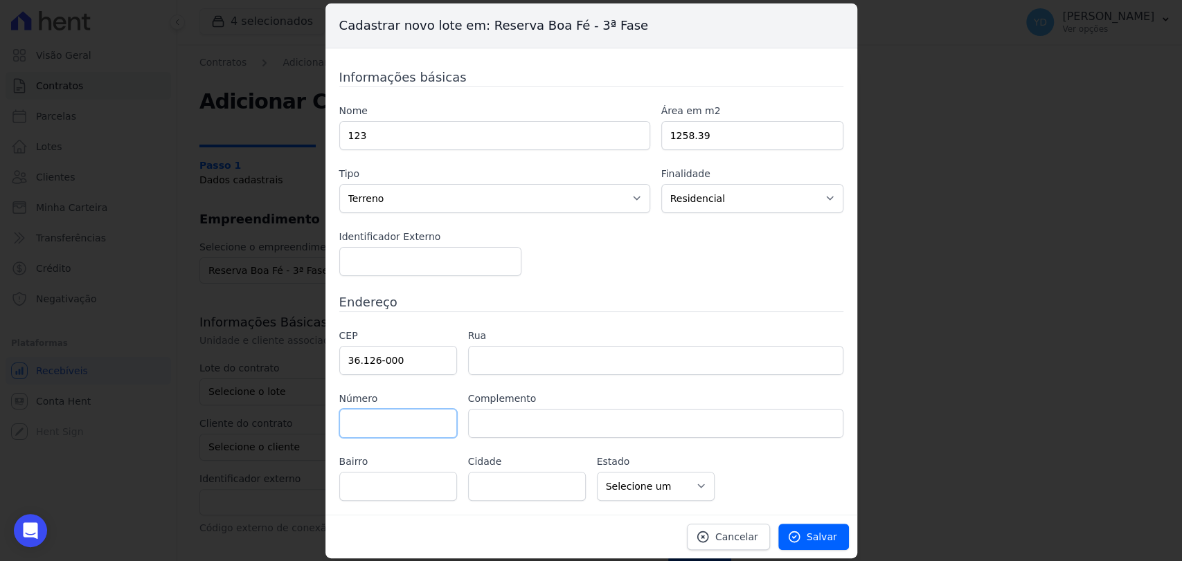
select select "MG"
click at [834, 537] on span "Salvar" at bounding box center [822, 537] width 30 height 14
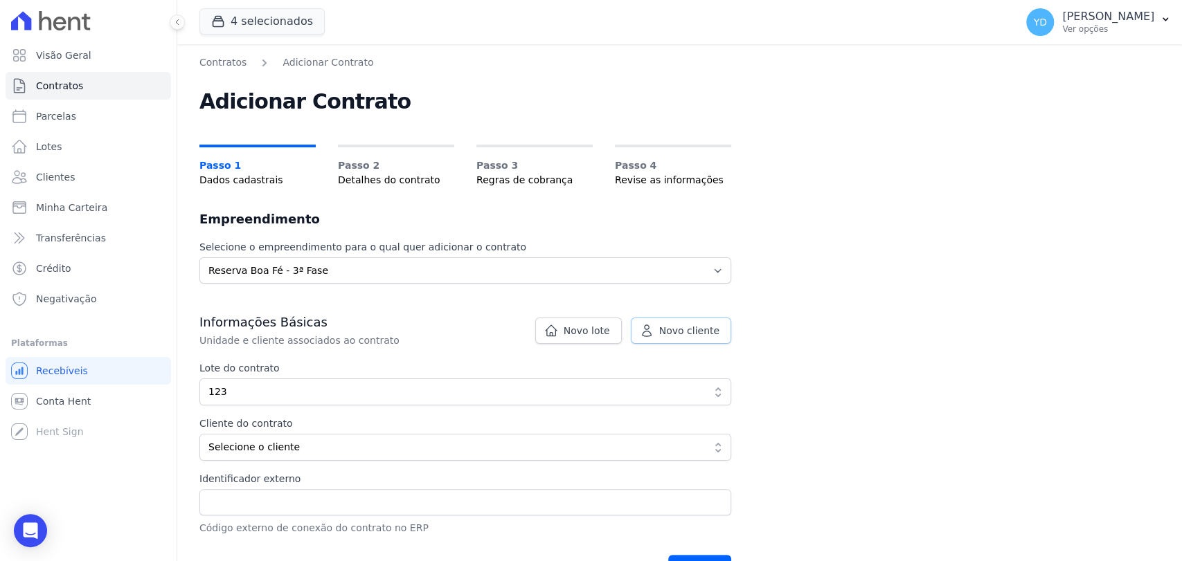
click at [668, 341] on link "Novo cliente" at bounding box center [681, 331] width 100 height 26
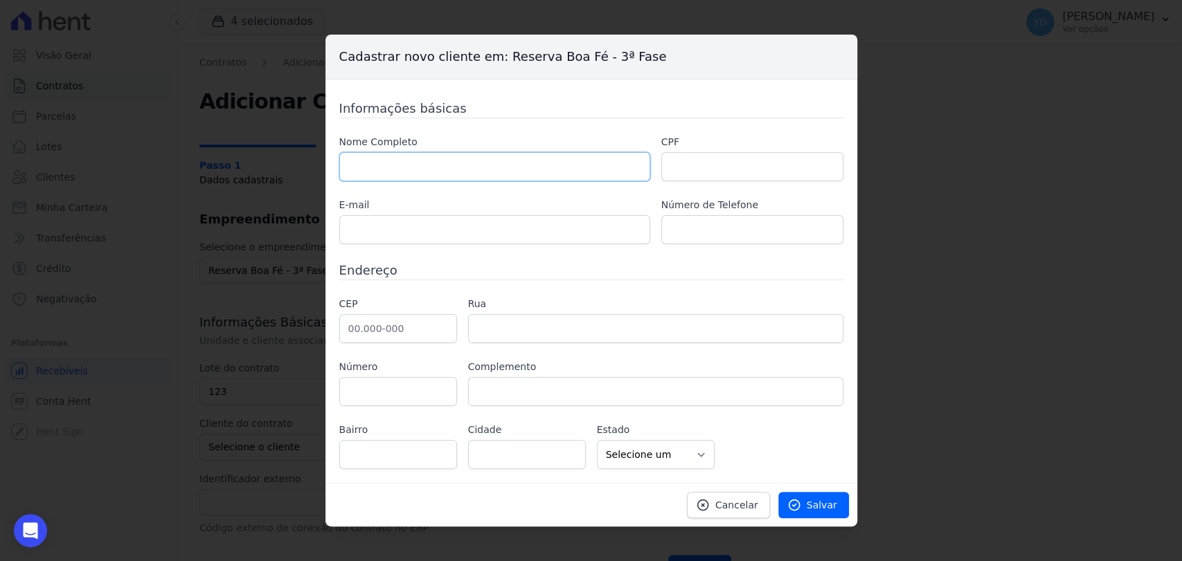
click at [502, 165] on input "text" at bounding box center [494, 166] width 311 height 29
click at [710, 504] on icon at bounding box center [703, 505] width 14 height 14
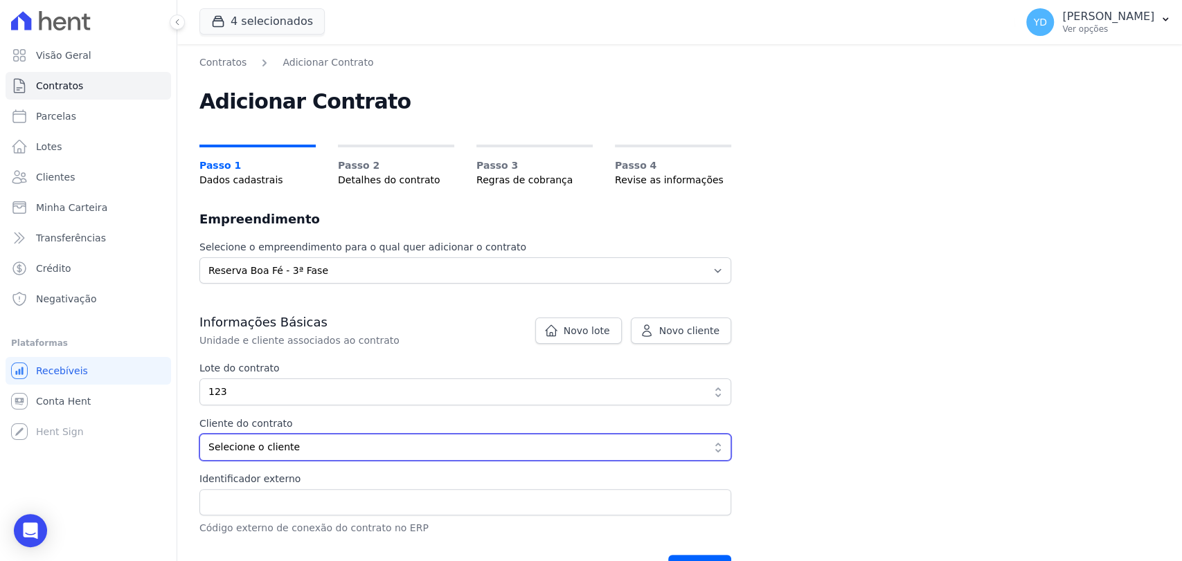
click at [316, 449] on span "Selecione o cliente" at bounding box center [455, 447] width 494 height 15
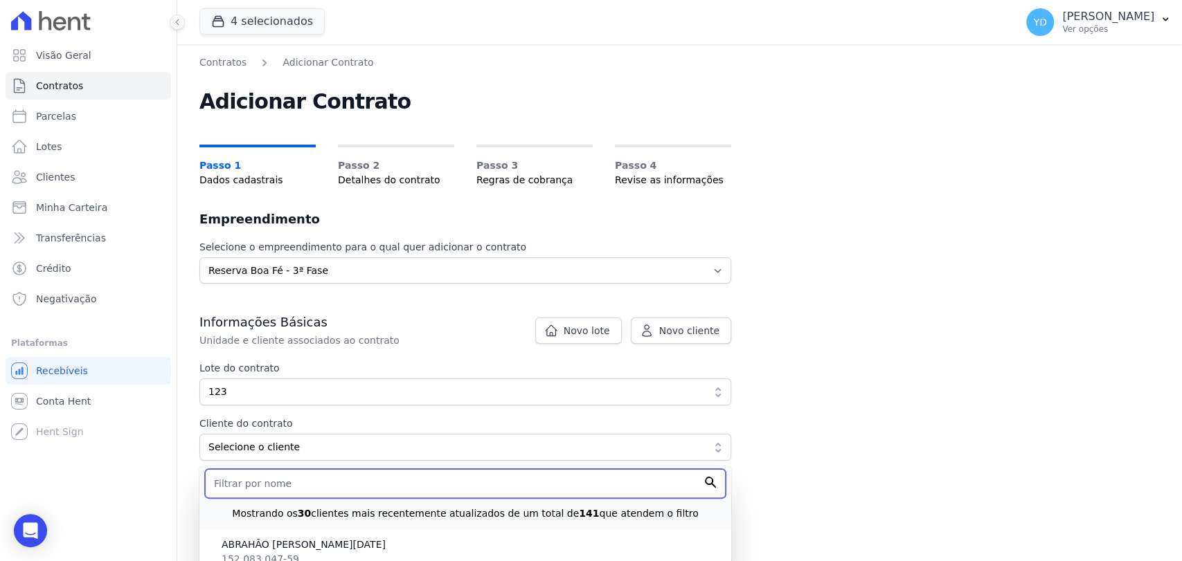
click at [305, 483] on input "text" at bounding box center [465, 483] width 521 height 29
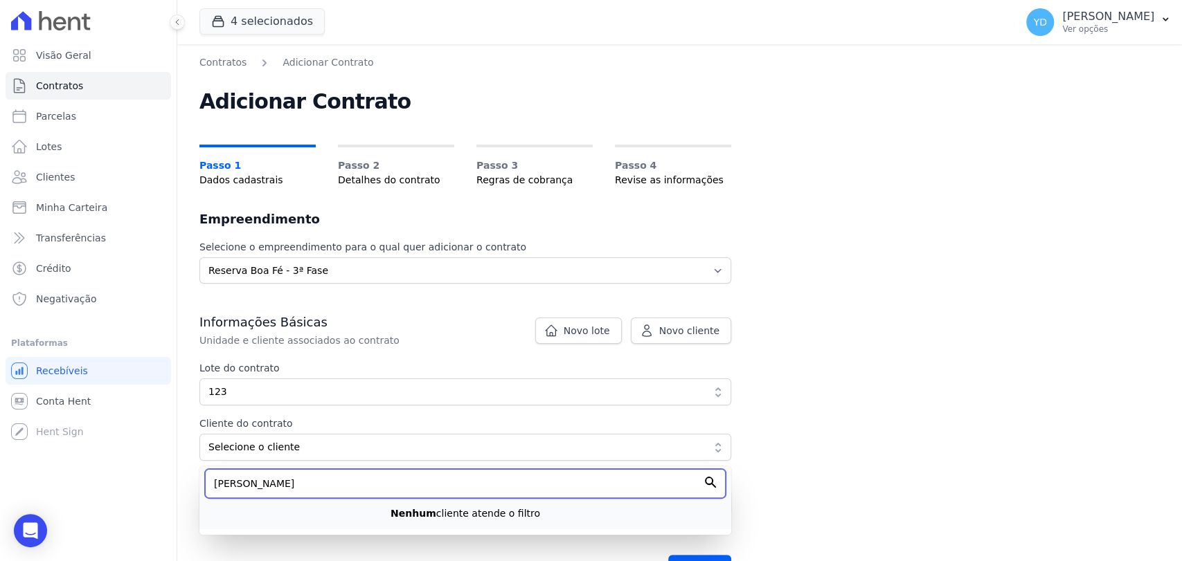
click at [232, 485] on input "jose w" at bounding box center [465, 483] width 521 height 29
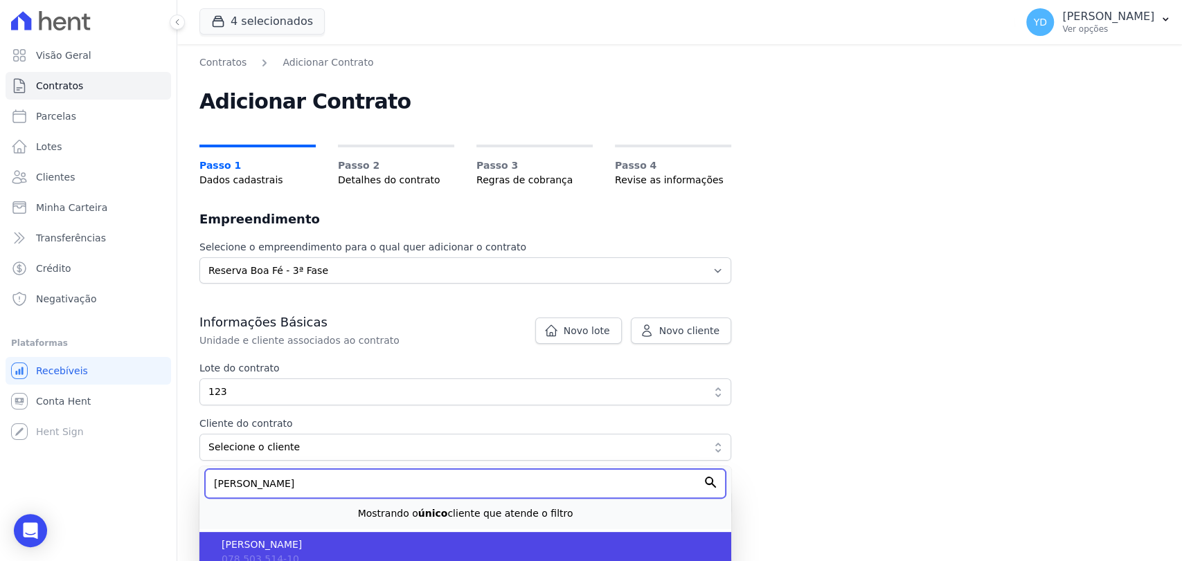
type input "josé w"
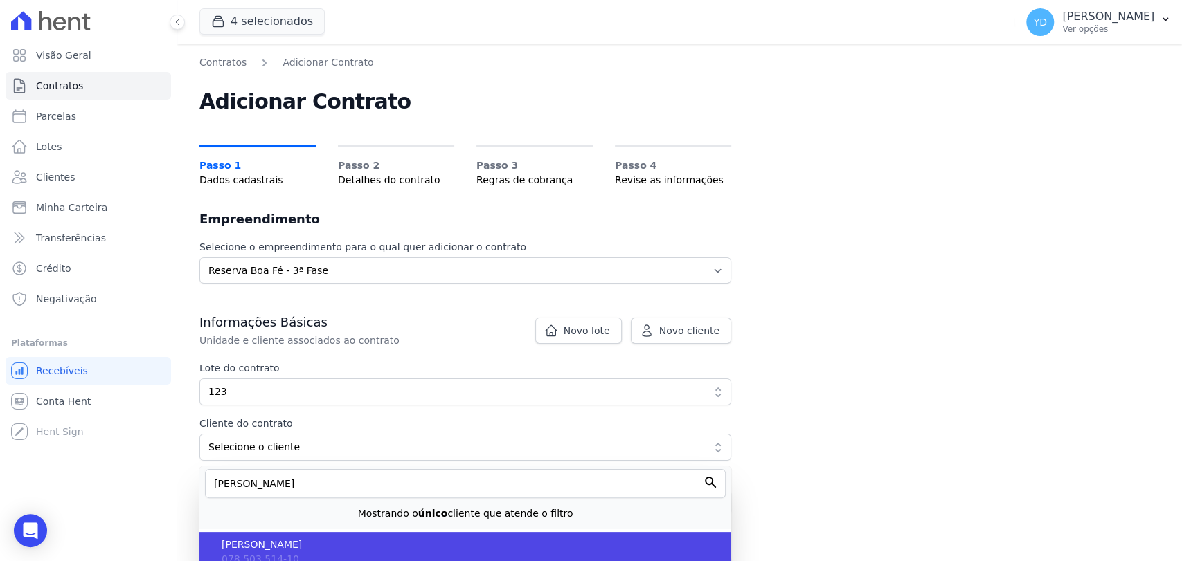
click at [307, 545] on span "[PERSON_NAME]" at bounding box center [471, 545] width 498 height 15
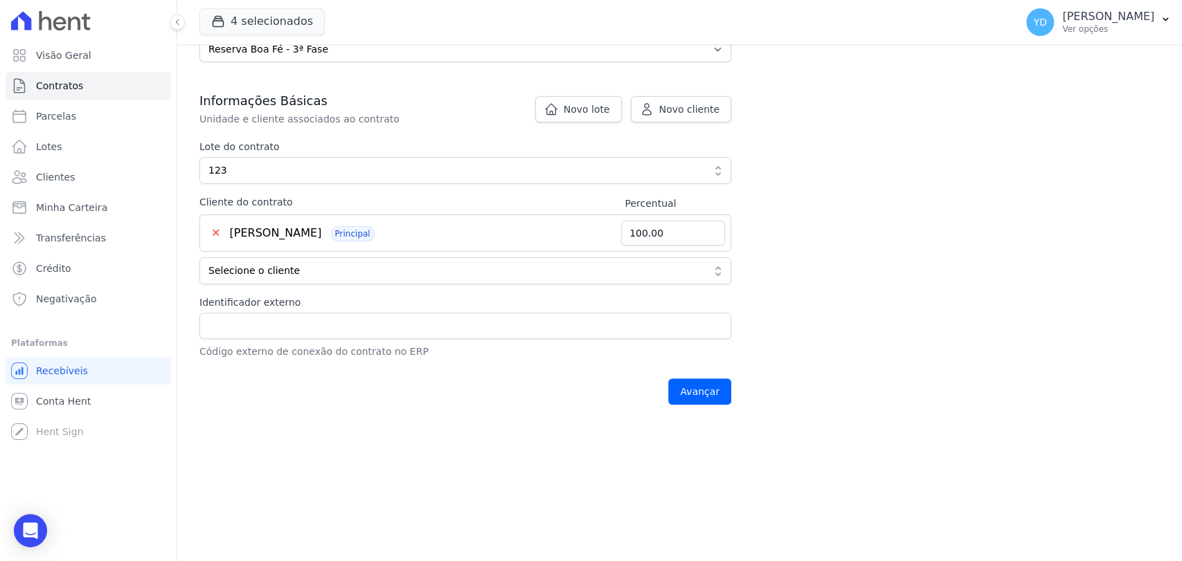
scroll to position [278, 0]
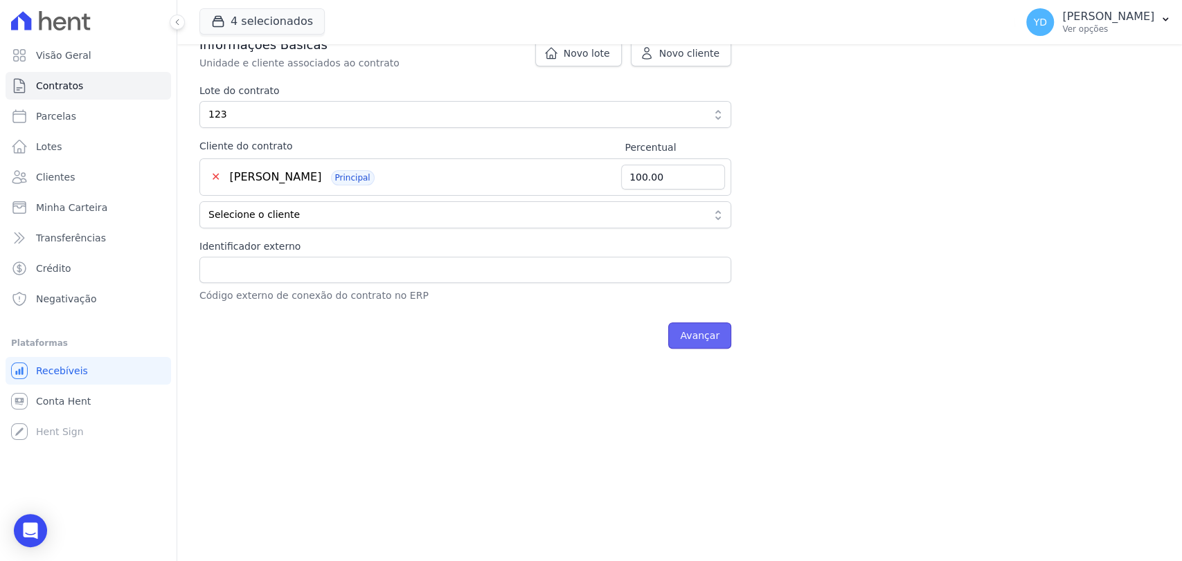
click at [699, 339] on input "Avançar" at bounding box center [699, 336] width 63 height 26
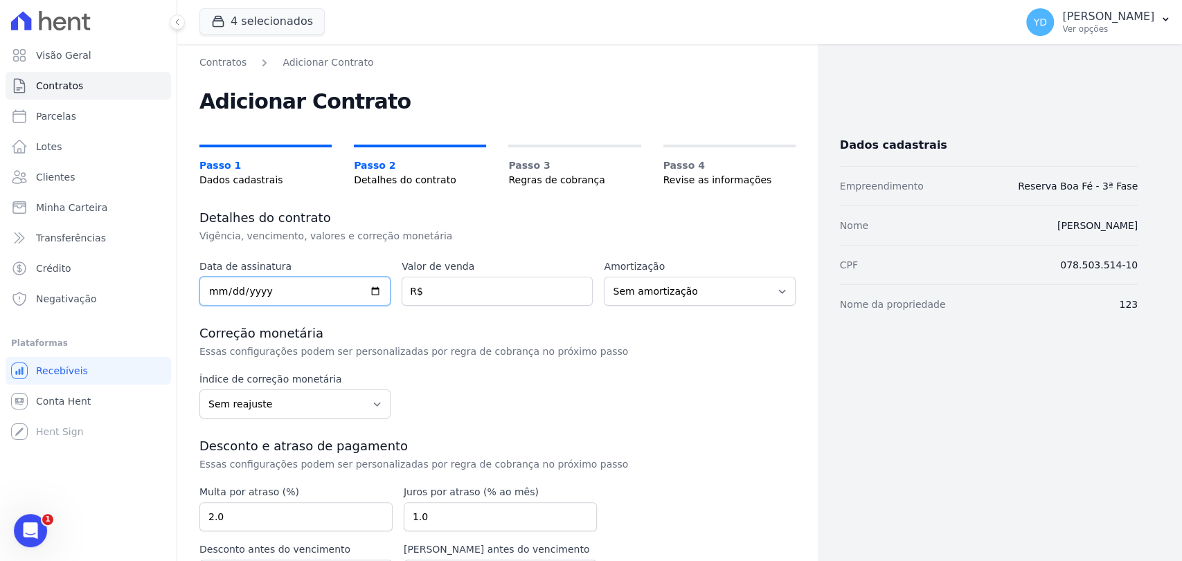
click at [289, 285] on input "date" at bounding box center [294, 291] width 191 height 29
type input "[DATE]"
click at [565, 294] on input "number" at bounding box center [497, 291] width 191 height 29
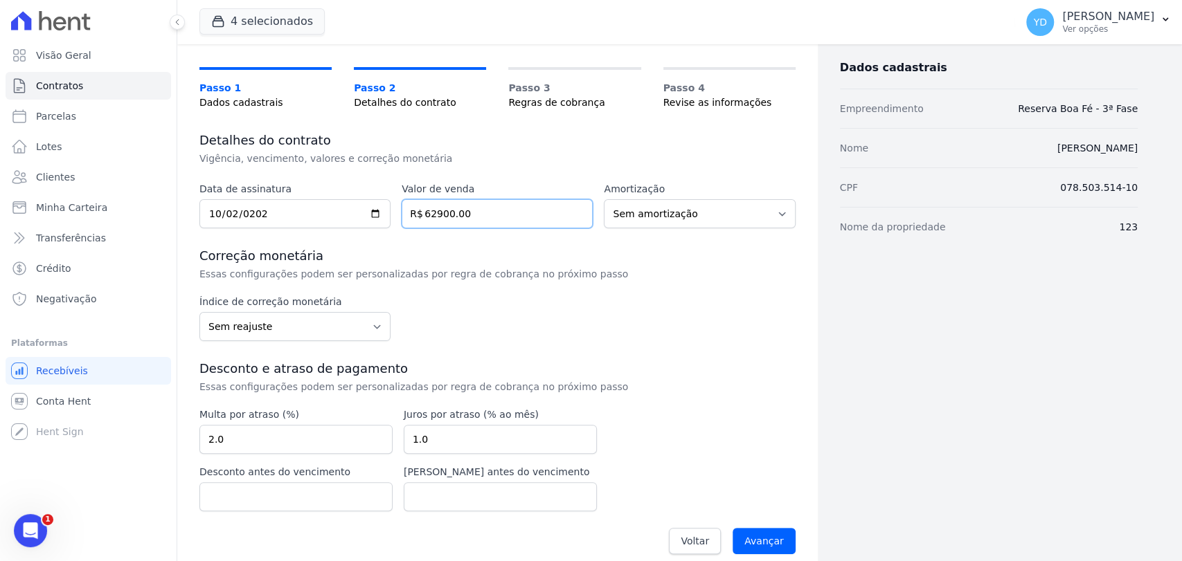
scroll to position [91, 0]
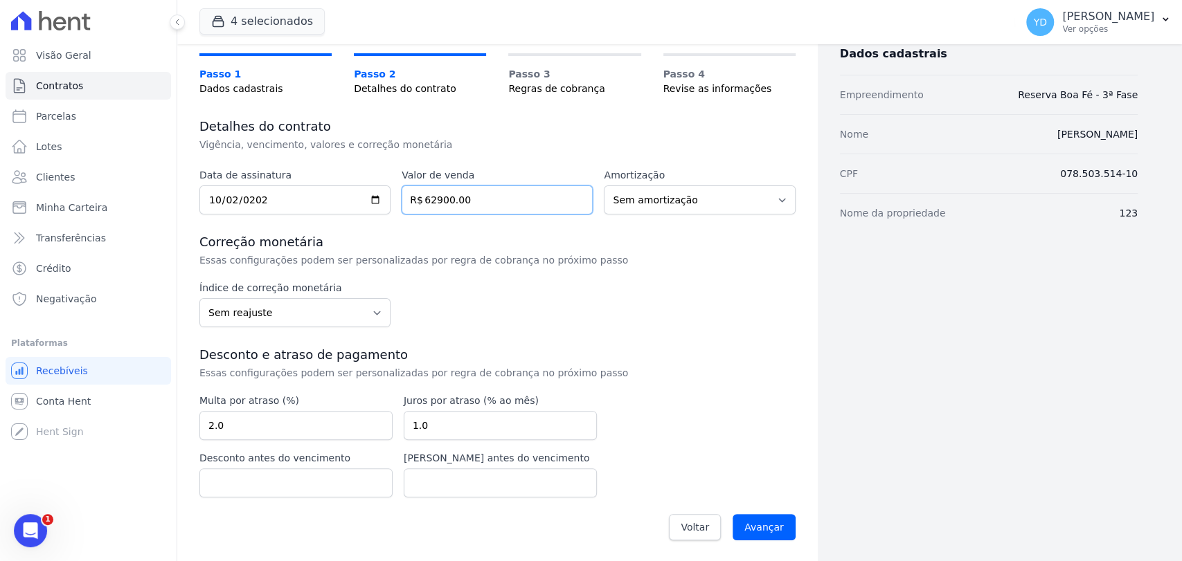
type input "62900.00"
click at [316, 441] on div "Multa por atraso (%) 2.0 Juros por atraso (% ao mês) 1.0 Desconto antes do venc…" at bounding box center [397, 446] width 397 height 104
click at [318, 422] on input "2.0" at bounding box center [295, 425] width 193 height 29
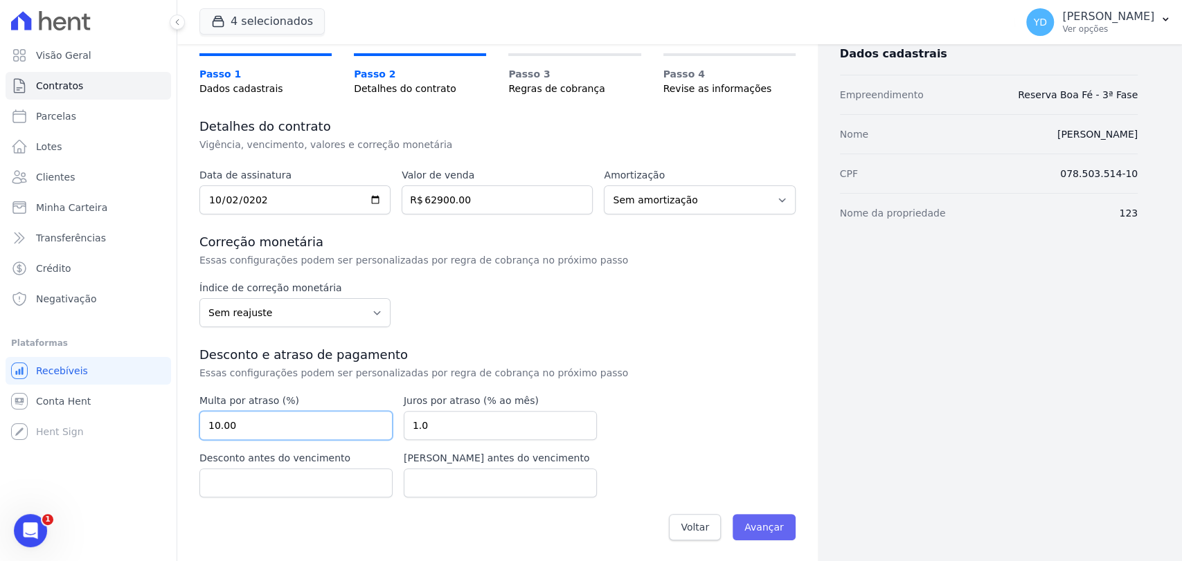
type input "10.00"
click at [750, 529] on input "Avançar" at bounding box center [763, 527] width 63 height 26
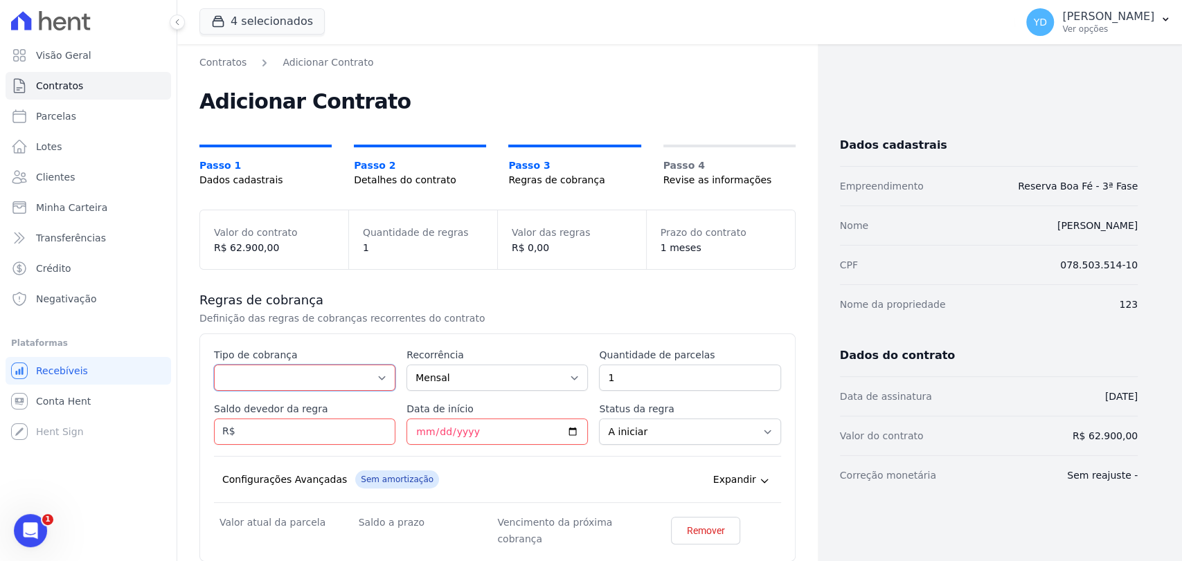
click at [321, 378] on select "Parcela Normal Entrada Sinal Intercalada Chaves Pré-chaves Pós-chaves Impostos …" at bounding box center [304, 378] width 181 height 26
select select "down_payment"
click at [214, 365] on select "Parcela Normal Entrada Sinal Intercalada Chaves Pré-chaves Pós-chaves Impostos …" at bounding box center [304, 378] width 181 height 26
click at [294, 440] on input "Saldo devedor da regra" at bounding box center [304, 432] width 181 height 26
type input "3774.00"
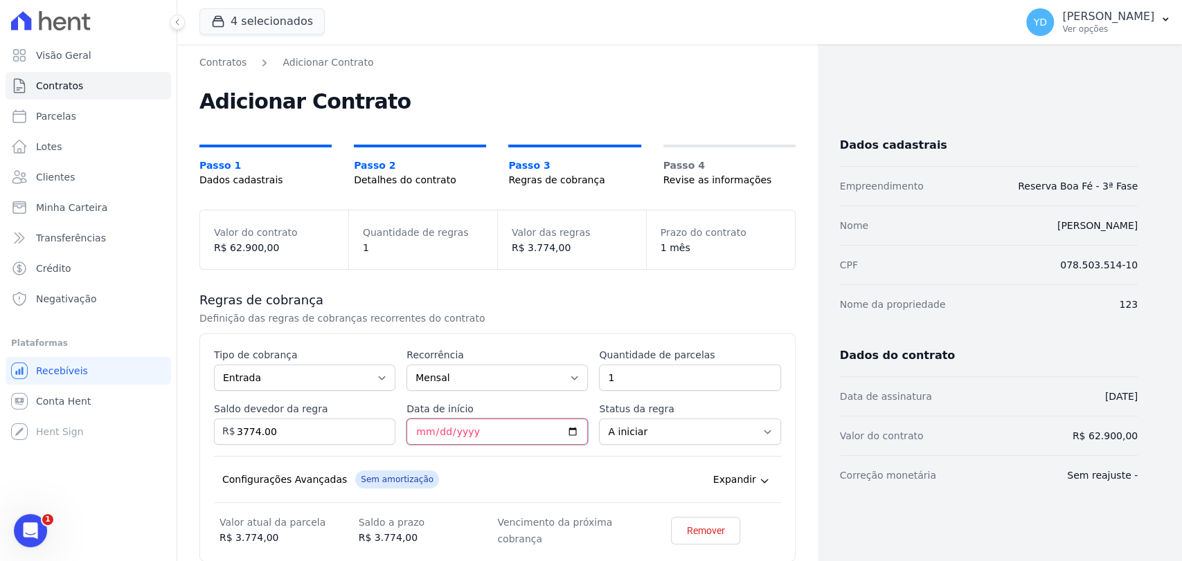
click at [415, 422] on input "Data de início" at bounding box center [496, 432] width 181 height 26
type input "2025-11-10"
click at [415, 429] on input "2025-11-10" at bounding box center [496, 432] width 181 height 26
type input "2025-10-07"
click at [479, 259] on div "Quantidade de regras 1" at bounding box center [423, 239] width 148 height 59
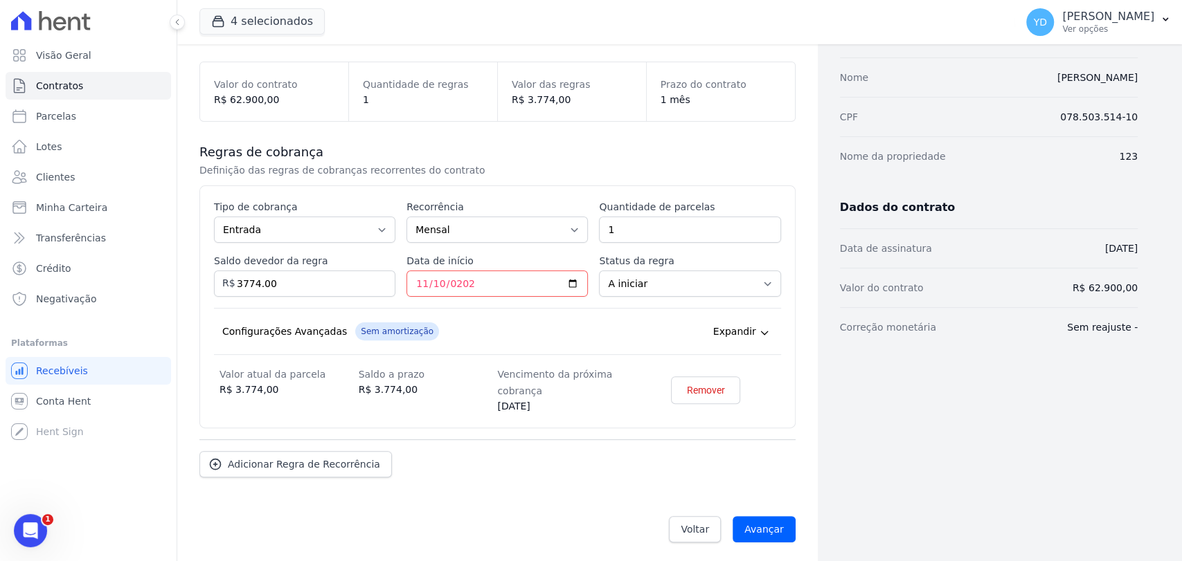
scroll to position [150, 0]
click at [333, 456] on span "Adicionar Regra de Recorrência" at bounding box center [304, 463] width 152 height 14
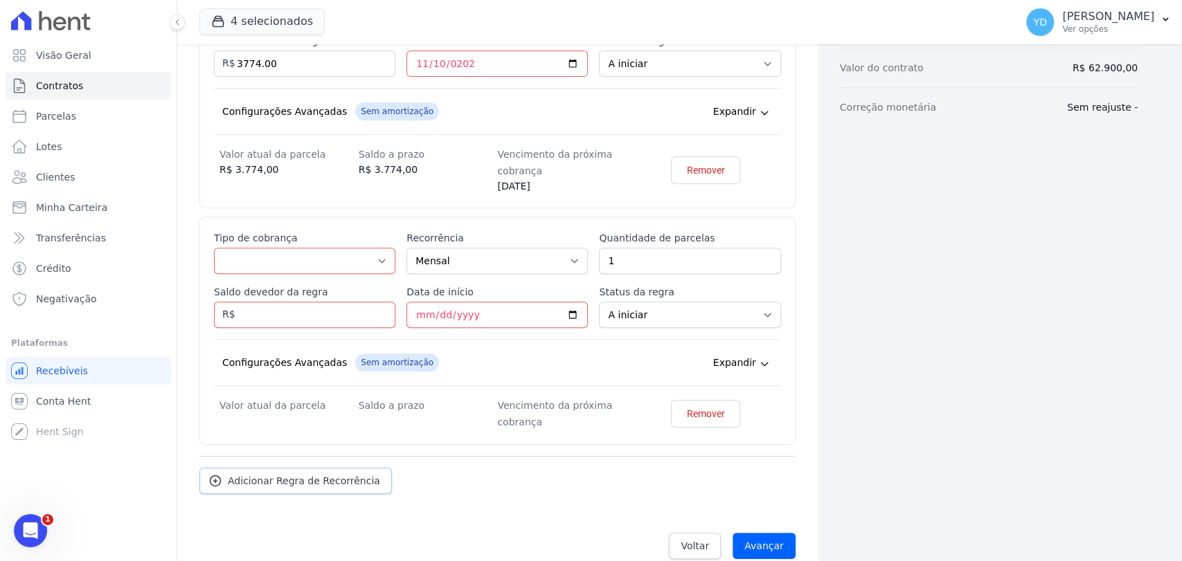
scroll to position [386, 0]
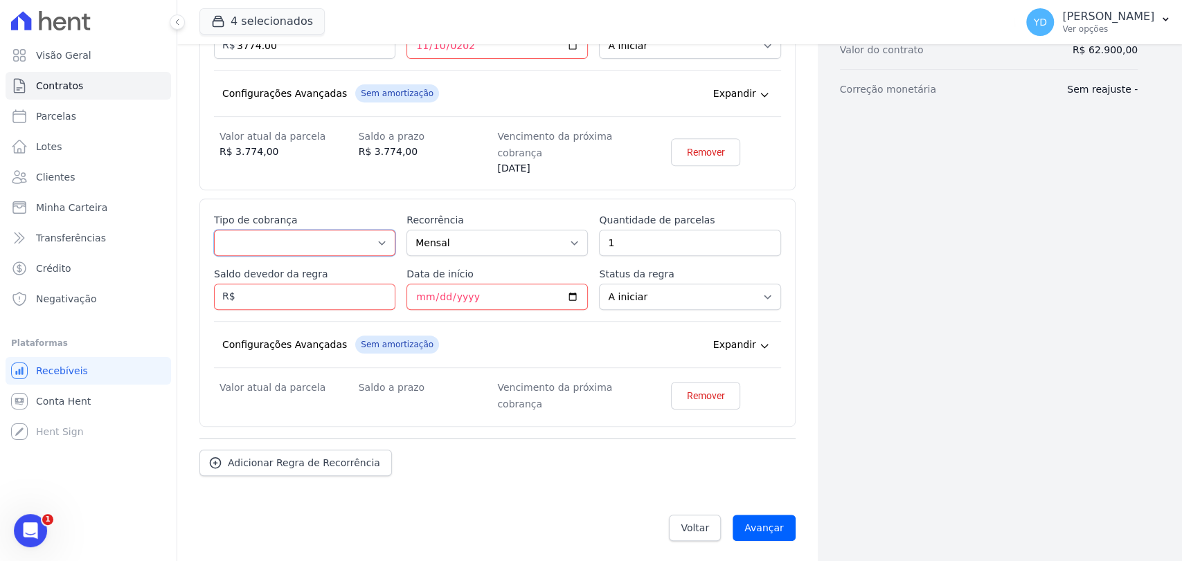
click at [324, 249] on select "Parcela Normal Entrada Sinal Intercalada Chaves Pré-chaves Pós-chaves Impostos …" at bounding box center [304, 243] width 181 height 26
select select "standard"
click at [214, 230] on select "Parcela Normal Entrada Sinal Intercalada Chaves Pré-chaves Pós-chaves Impostos …" at bounding box center [304, 243] width 181 height 26
click at [323, 302] on input "Saldo devedor da regra" at bounding box center [304, 297] width 181 height 26
click at [434, 294] on input "Data de início" at bounding box center [496, 297] width 181 height 26
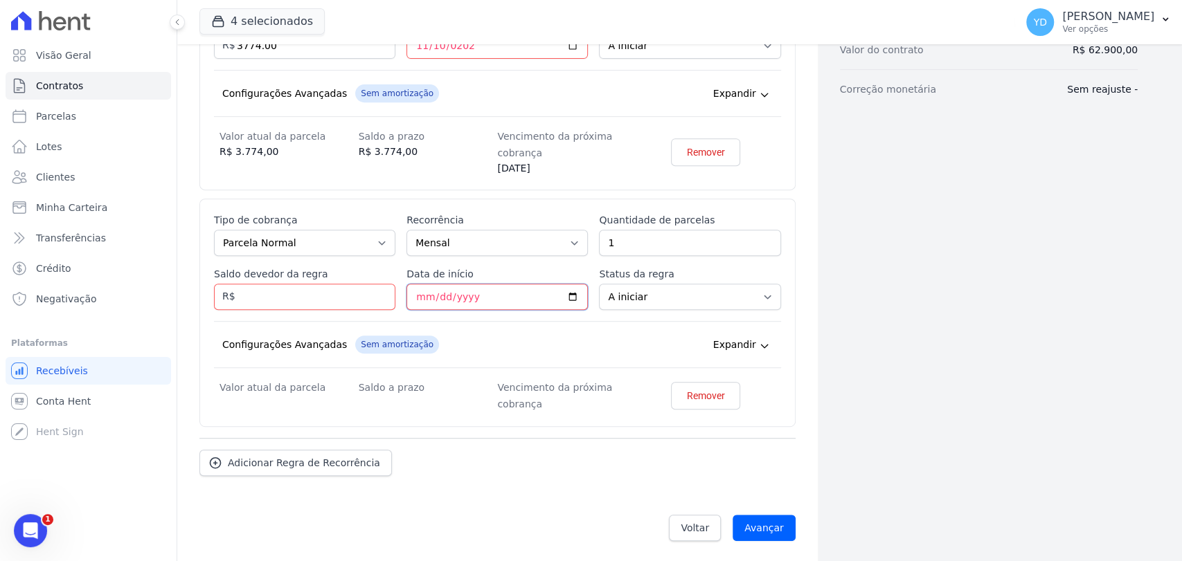
click at [421, 291] on input "Data de início" at bounding box center [496, 297] width 181 height 26
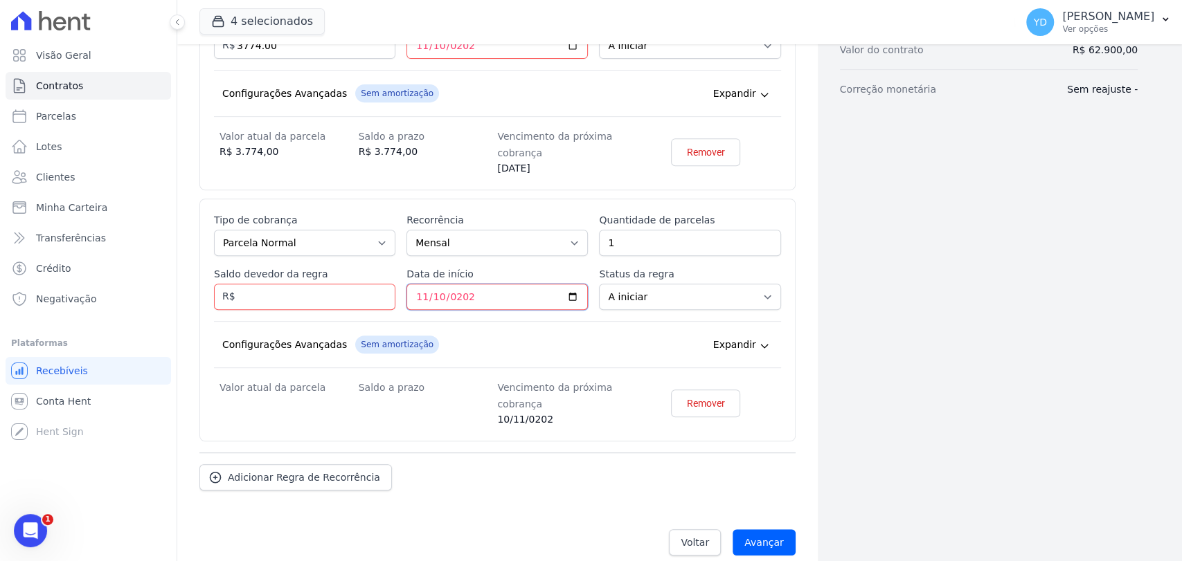
type input "2025-11-10"
click at [280, 287] on input "Saldo devedor da regra" at bounding box center [304, 297] width 181 height 26
type input "59365.92"
click at [325, 345] on div "Configurações Avançadas" at bounding box center [284, 345] width 125 height 14
click at [667, 240] on input "1" at bounding box center [689, 243] width 181 height 26
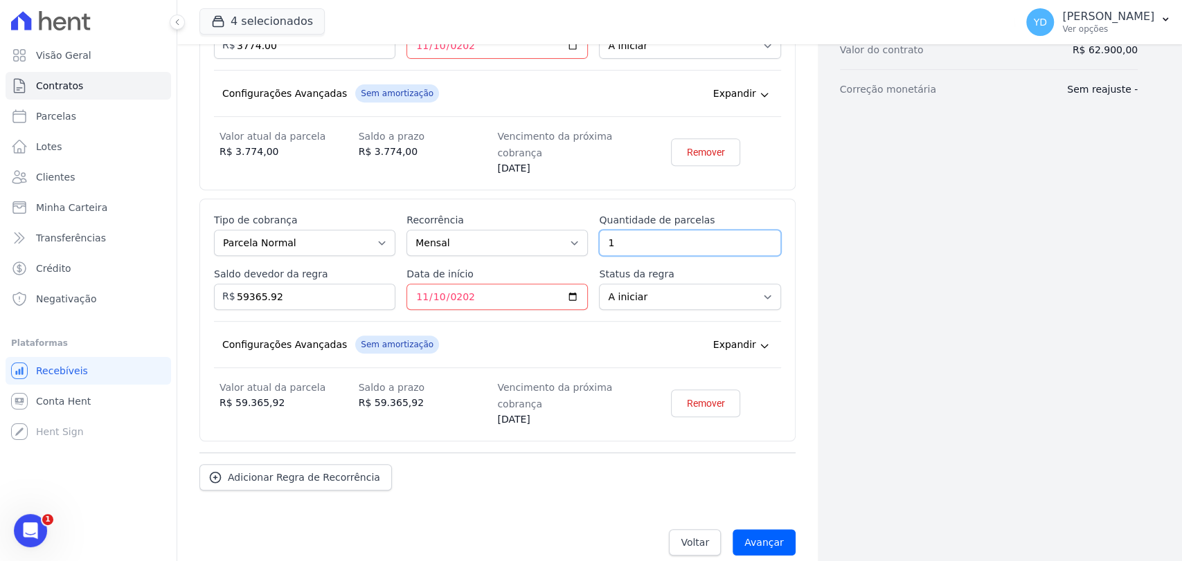
click at [667, 240] on input "1" at bounding box center [689, 243] width 181 height 26
type input "48"
click at [469, 390] on dt "Saldo a prazo" at bounding box center [428, 387] width 139 height 17
click at [407, 411] on div "Saldo a prazo R$ 59.365,92" at bounding box center [428, 403] width 139 height 48
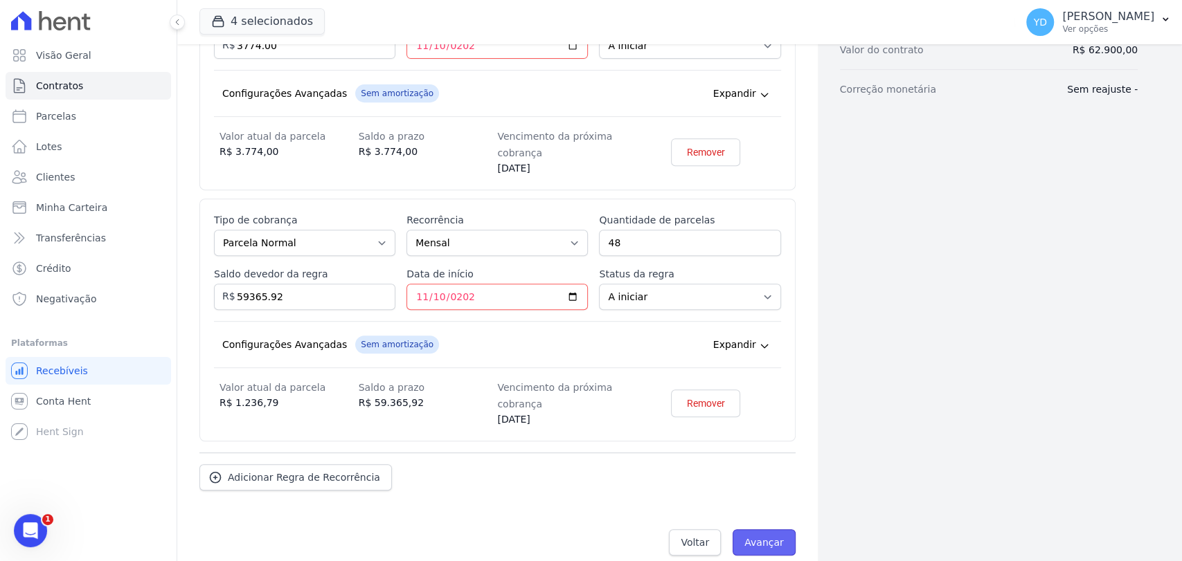
click at [775, 539] on input "Avançar" at bounding box center [763, 543] width 63 height 26
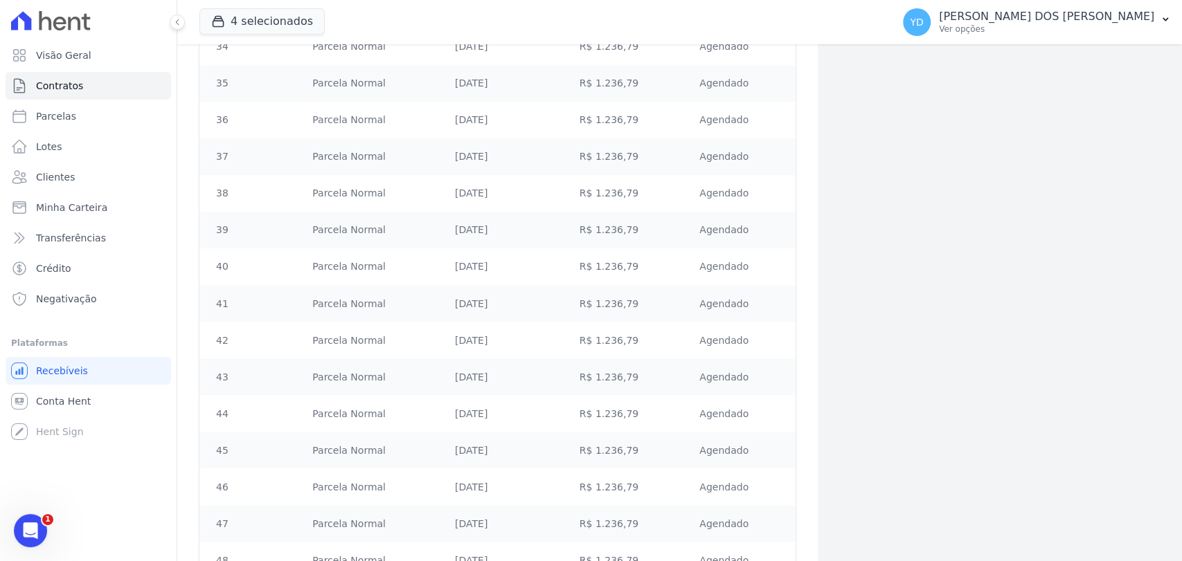
scroll to position [1624, 0]
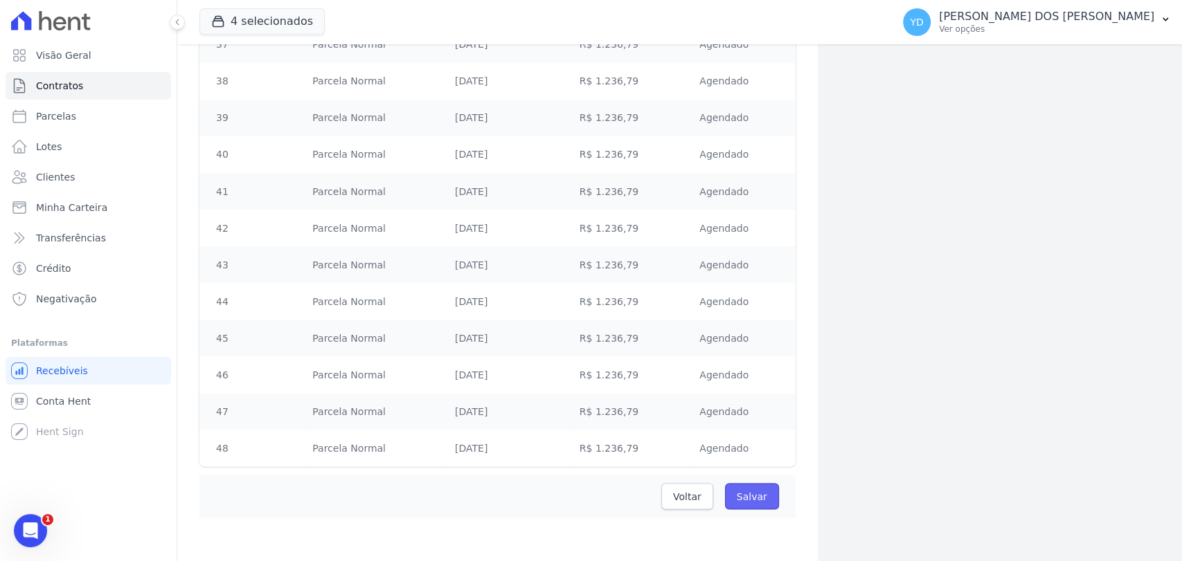
click at [746, 490] on input "Salvar" at bounding box center [752, 496] width 54 height 26
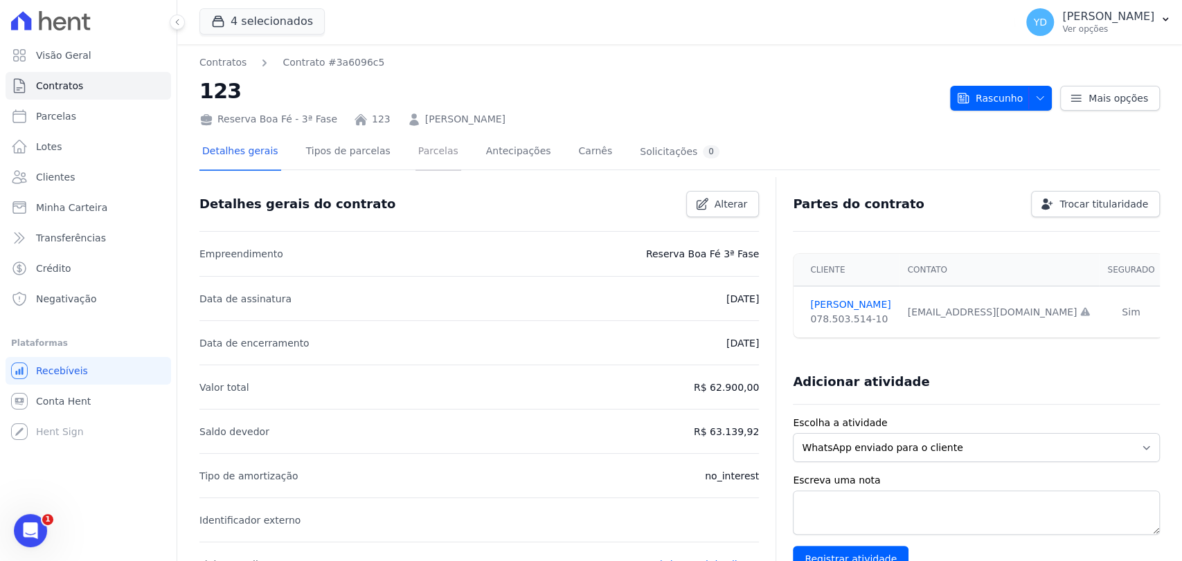
click at [426, 167] on link "Parcelas" at bounding box center [438, 152] width 46 height 37
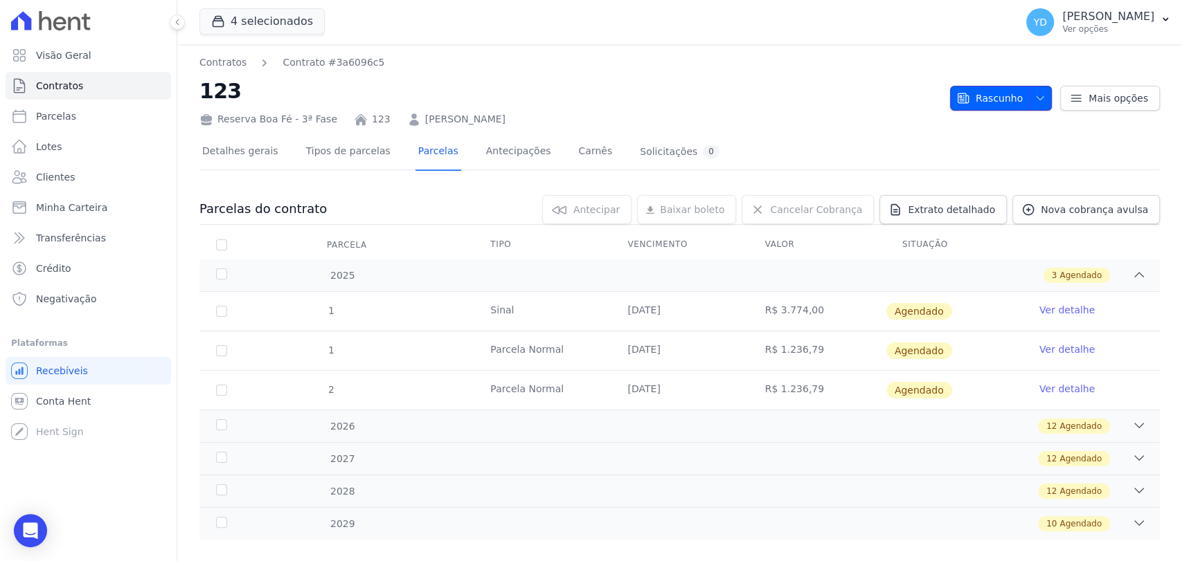
click at [1007, 106] on span "Rascunho" at bounding box center [989, 98] width 66 height 25
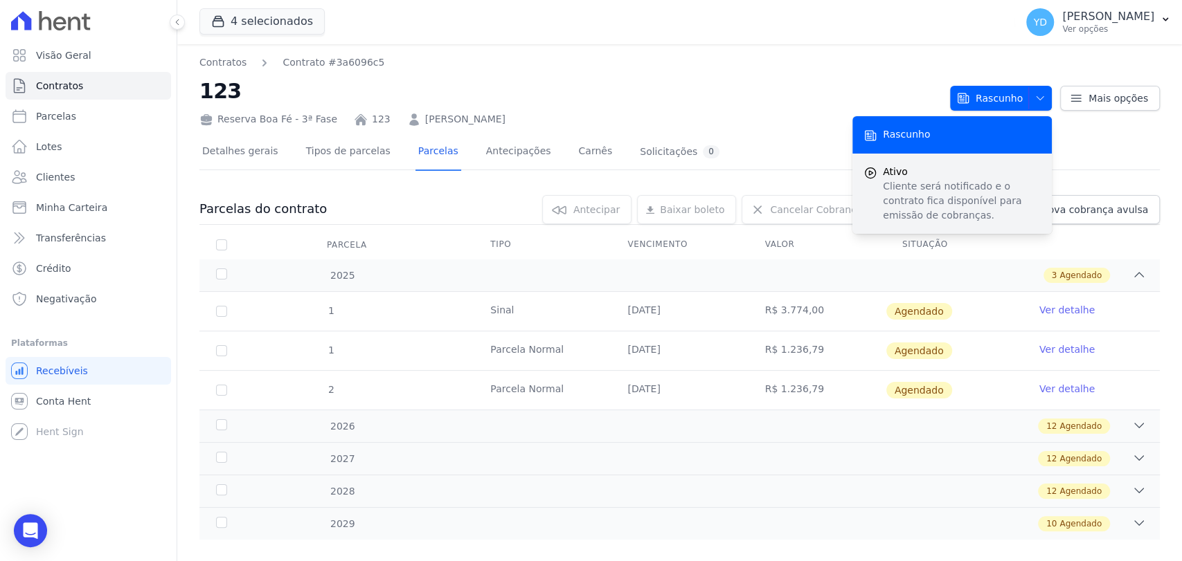
click at [980, 170] on span "Ativo" at bounding box center [962, 172] width 158 height 15
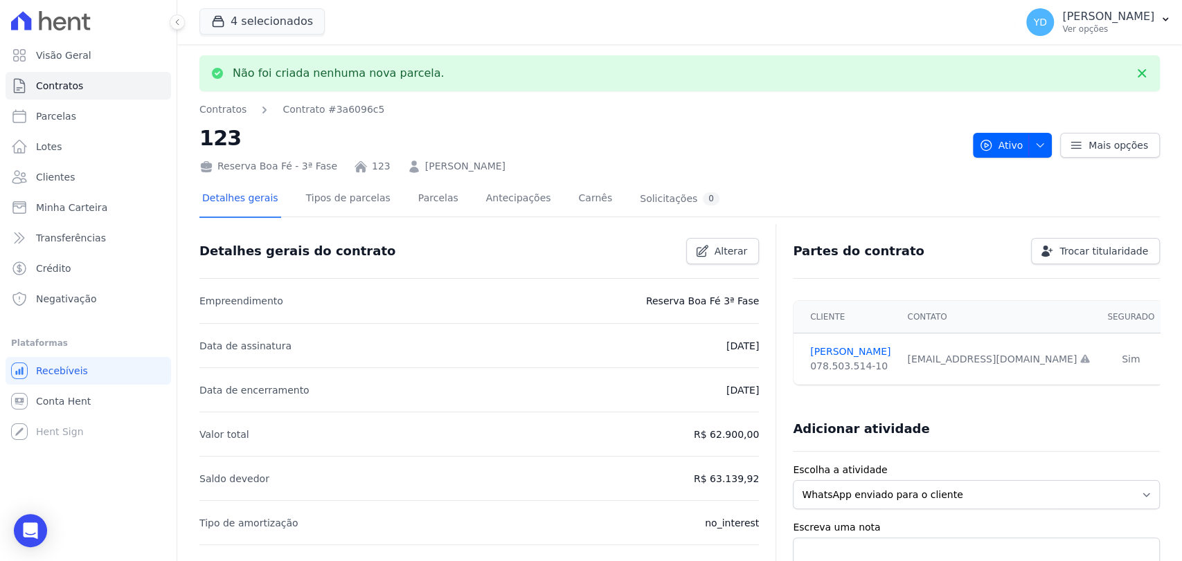
click at [815, 106] on nav "Contratos Contrato #3a6096c5" at bounding box center [580, 109] width 762 height 15
click at [425, 212] on link "Parcelas" at bounding box center [438, 199] width 46 height 37
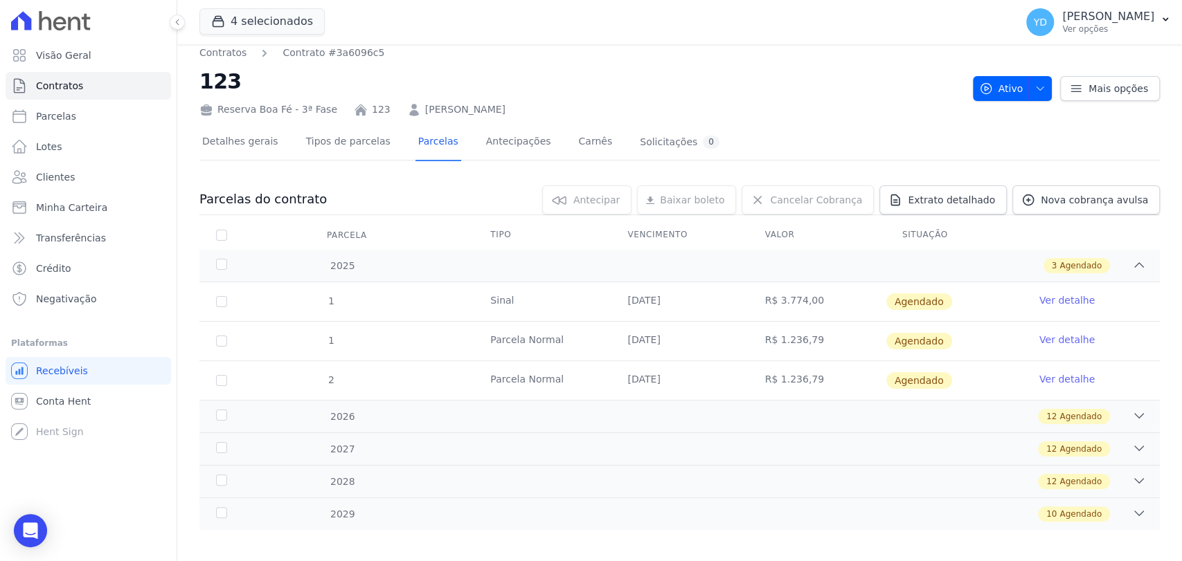
scroll to position [19, 0]
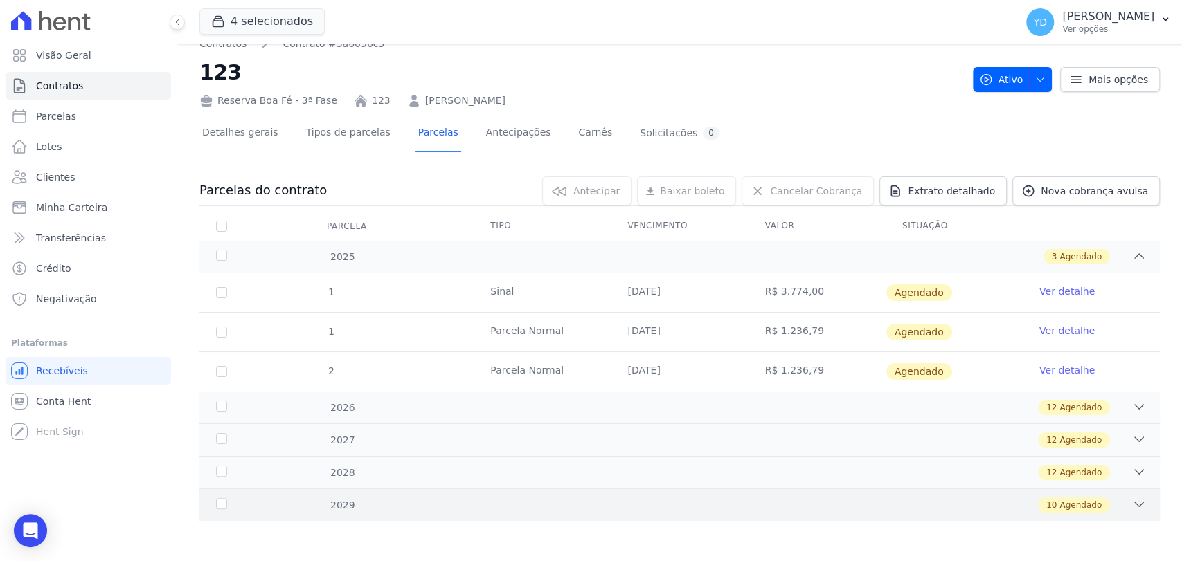
click at [824, 511] on div "10 Agendado" at bounding box center [726, 505] width 838 height 15
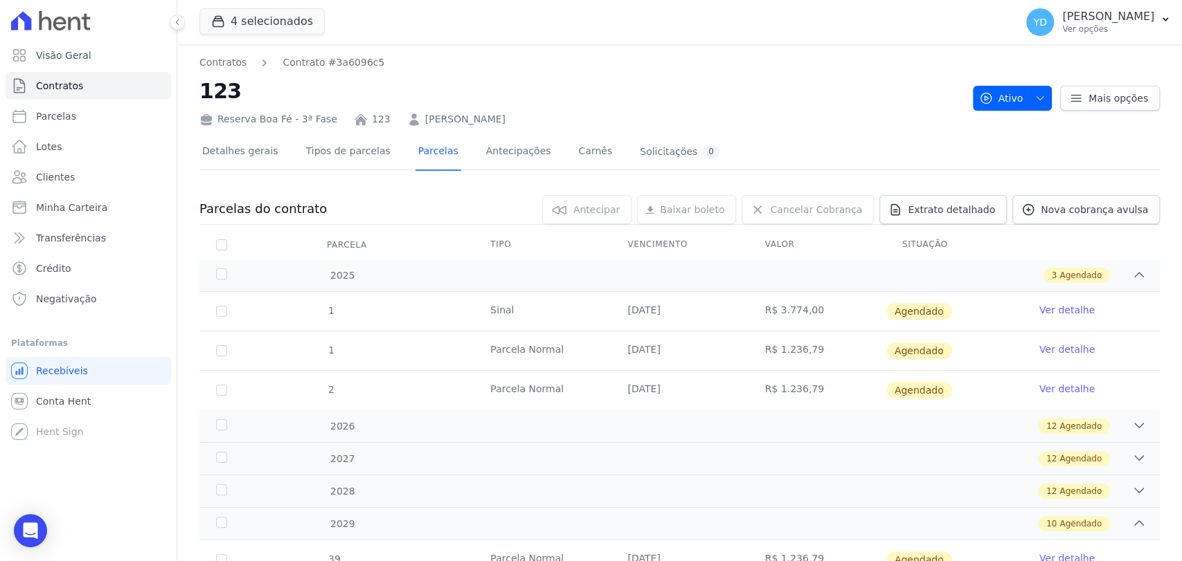
scroll to position [0, 0]
click at [152, 51] on link "Visão Geral" at bounding box center [88, 56] width 165 height 28
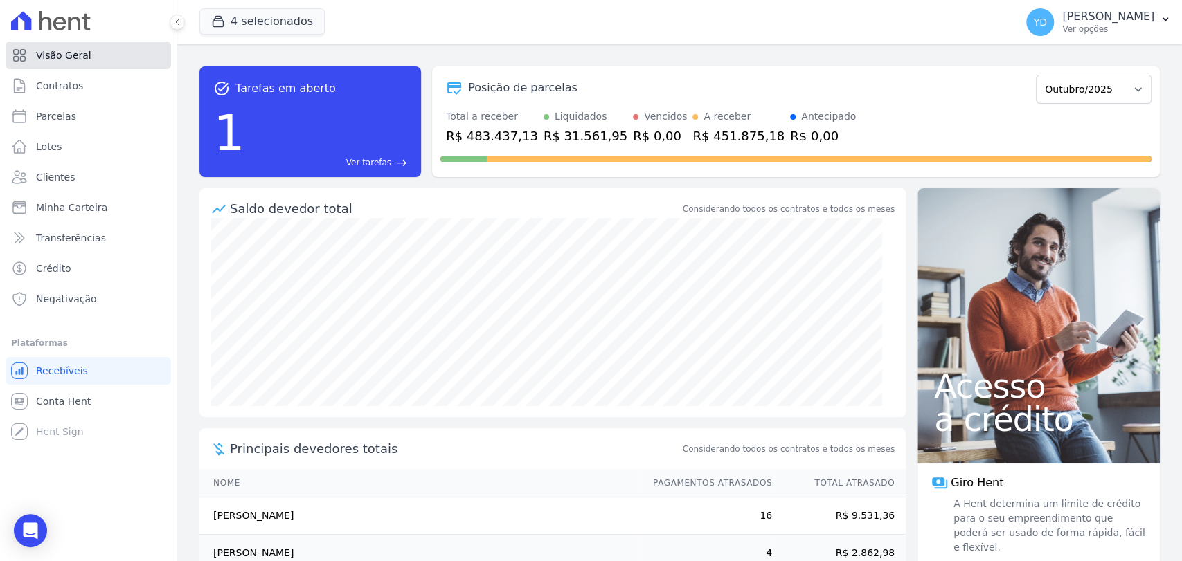
click at [132, 51] on link "Visão Geral" at bounding box center [88, 56] width 165 height 28
click at [118, 174] on link "Clientes" at bounding box center [88, 177] width 165 height 28
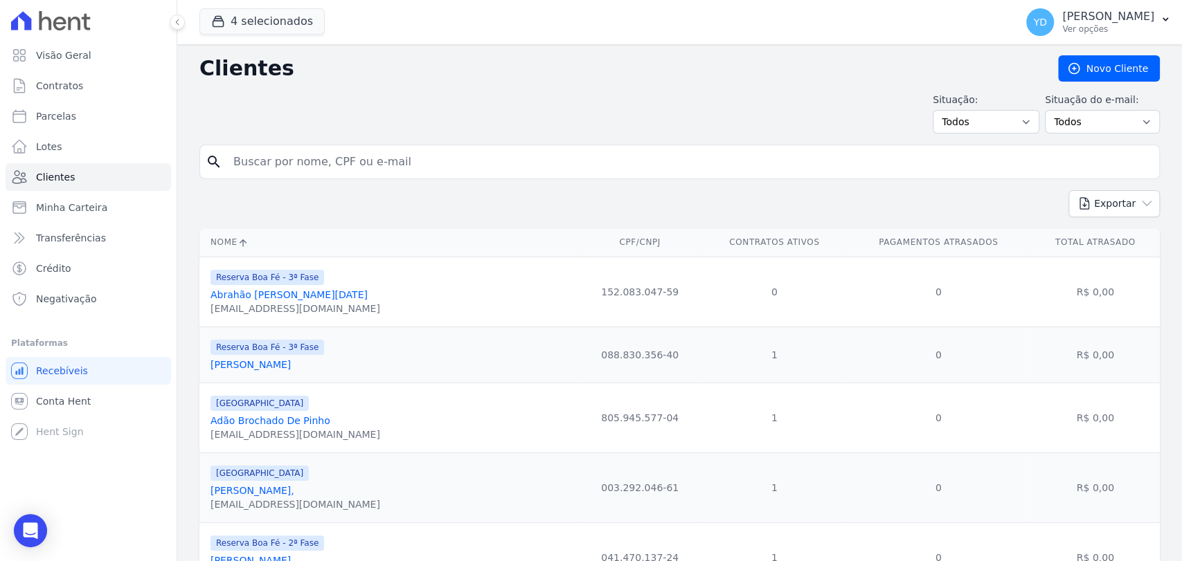
click at [266, 166] on input "search" at bounding box center [689, 162] width 928 height 28
paste input "[PERSON_NAME]"
type input "[PERSON_NAME]"
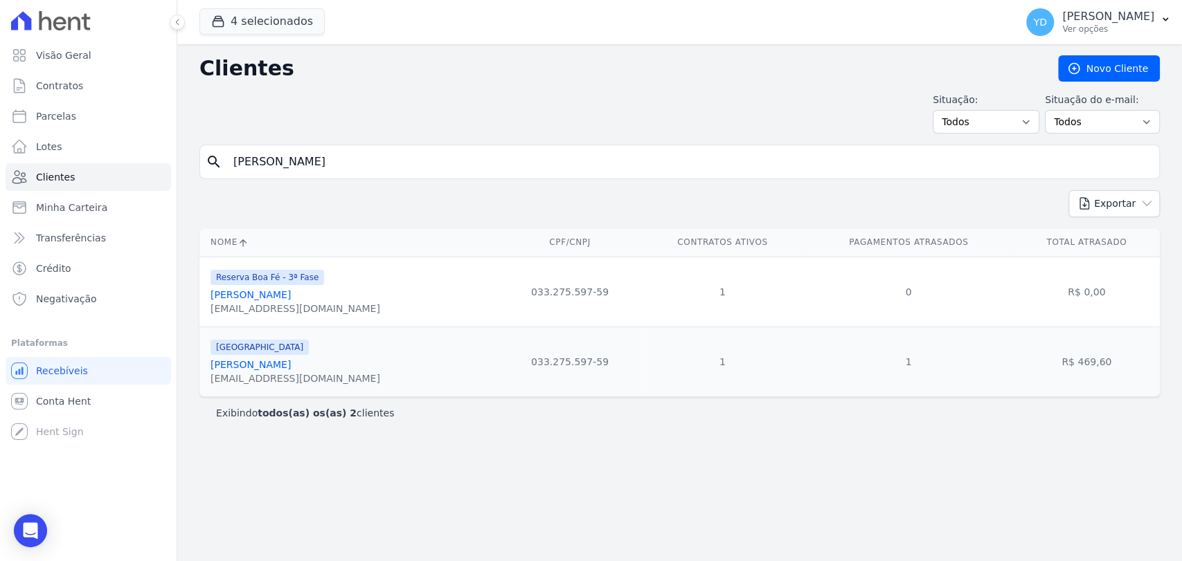
click at [428, 165] on input "[PERSON_NAME]" at bounding box center [689, 162] width 928 height 28
paste input "ei [PERSON_NAME]"
type input "[PERSON_NAME]"
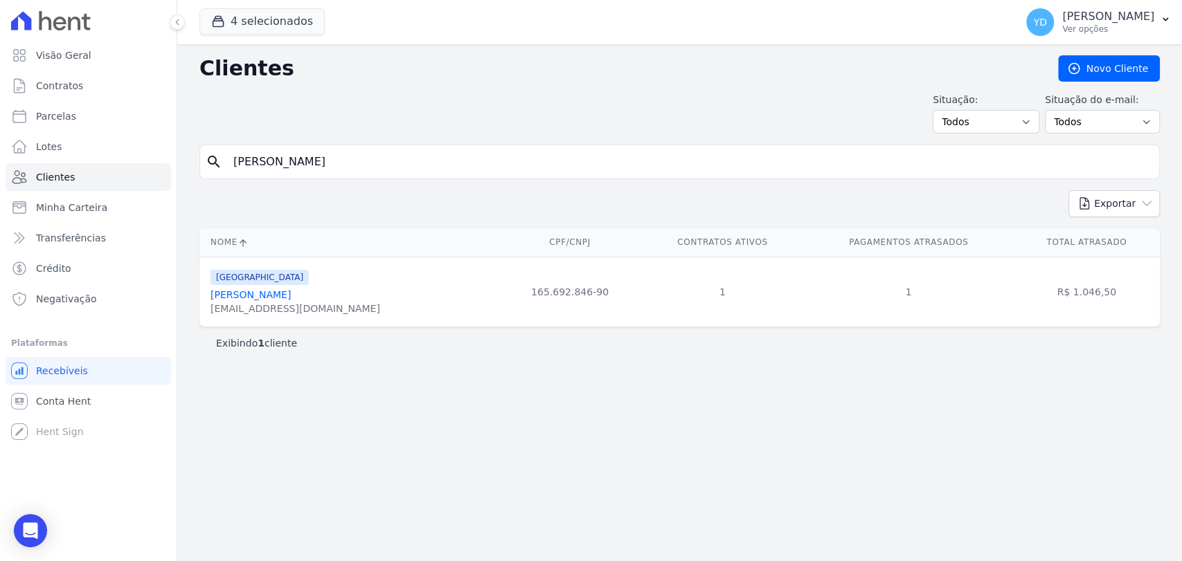
click at [266, 167] on input "[PERSON_NAME]" at bounding box center [689, 162] width 928 height 28
paste input "aria Conceição [PERSON_NAME]"
type input "[PERSON_NAME] [PERSON_NAME]"
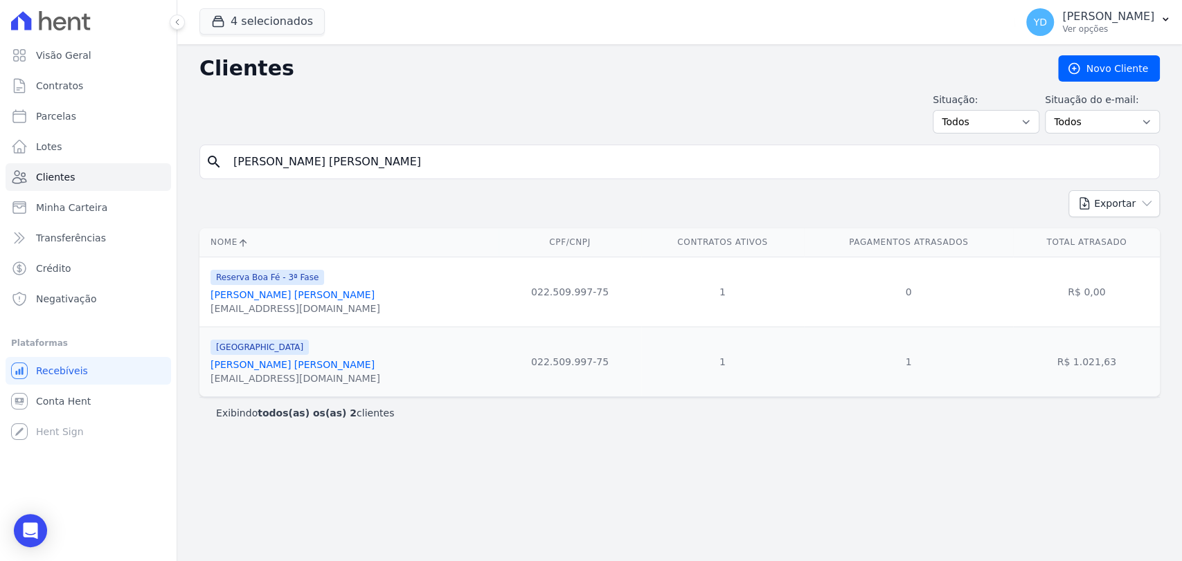
click at [406, 150] on input "[PERSON_NAME] [PERSON_NAME]" at bounding box center [689, 162] width 928 height 28
paste input "Miqueias [PERSON_NAME]"
type input "Miqueias [PERSON_NAME]"
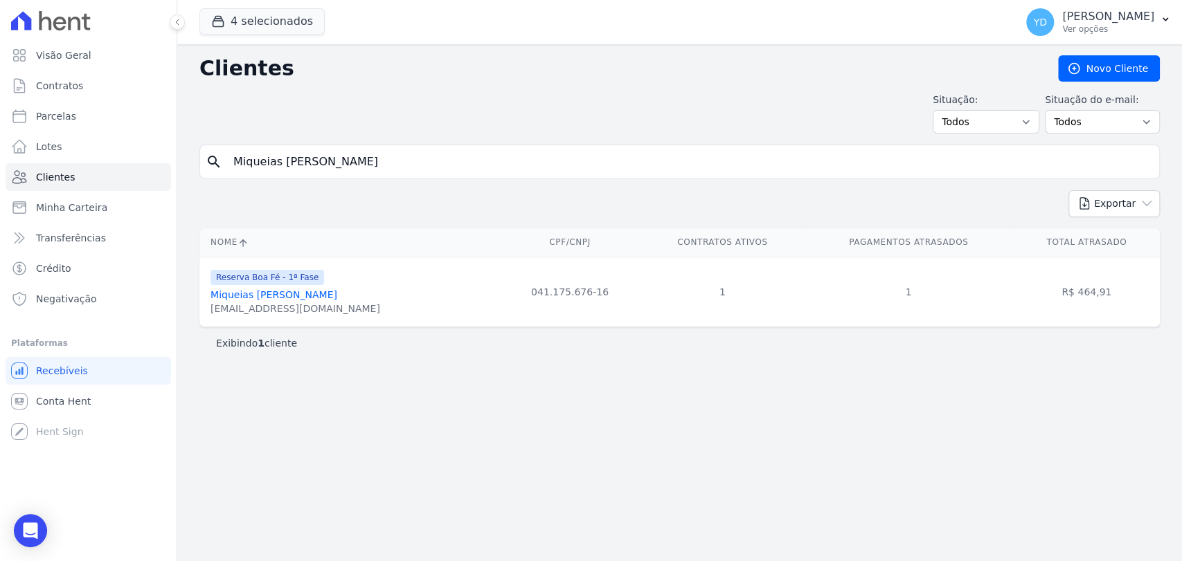
click at [413, 153] on input "Miqueias [PERSON_NAME]" at bounding box center [689, 162] width 928 height 28
paste input "[PERSON_NAME]"
type input "[PERSON_NAME]"
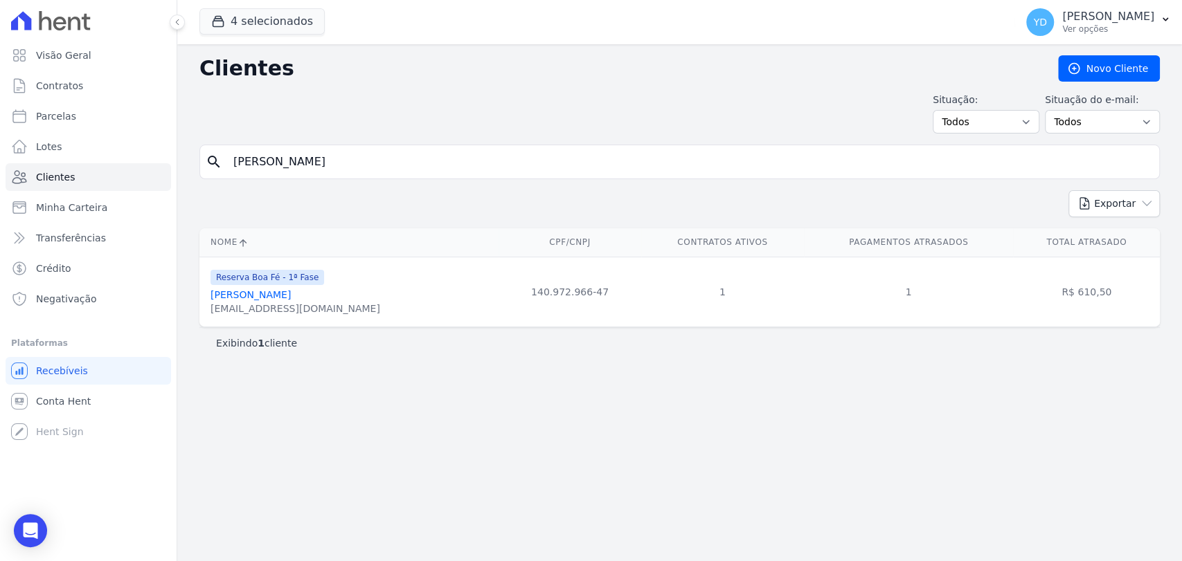
click at [391, 168] on input "[PERSON_NAME]" at bounding box center [689, 162] width 928 height 28
paste input "[PERSON_NAME]"
type input "[PERSON_NAME]"
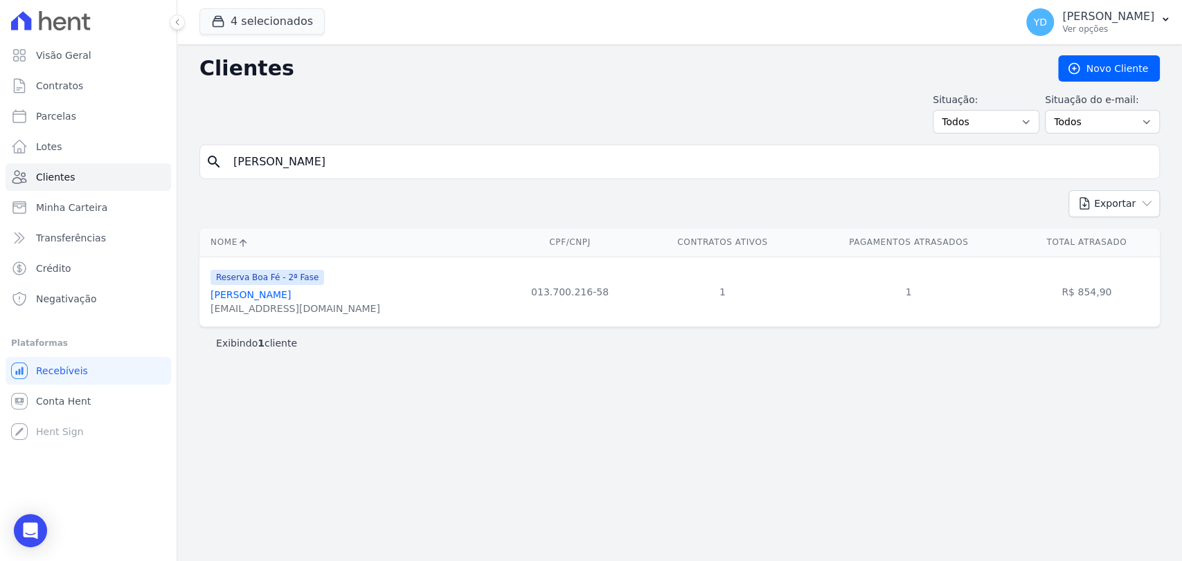
click at [424, 181] on form "search [PERSON_NAME]" at bounding box center [679, 168] width 960 height 46
click at [427, 168] on input "[PERSON_NAME]" at bounding box center [689, 162] width 928 height 28
paste input "Leharte [PERSON_NAME]"
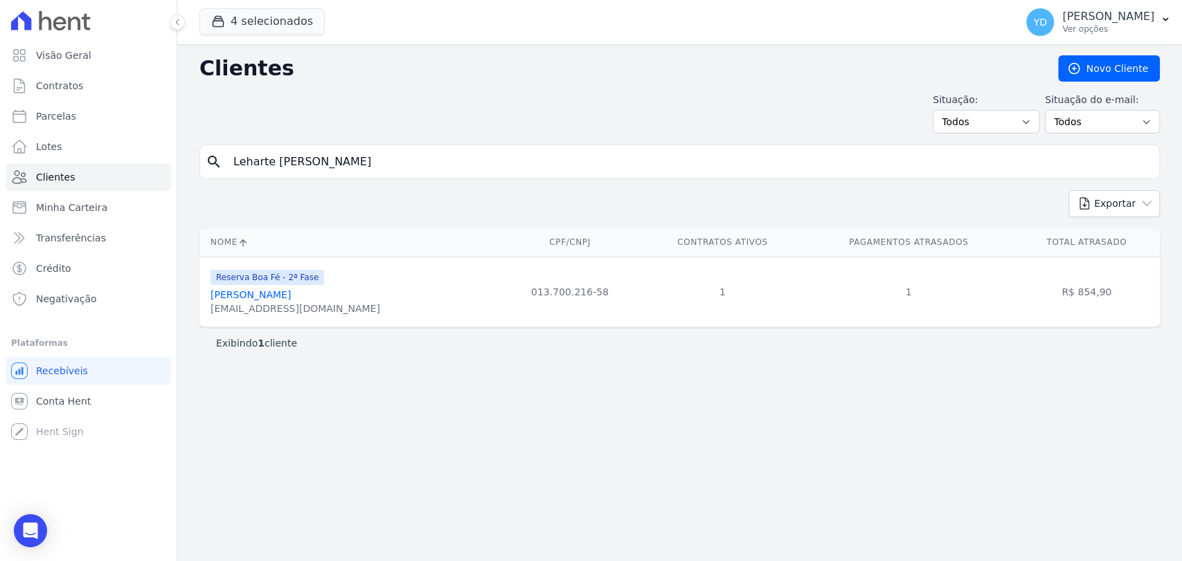
type input "Leharte [PERSON_NAME]"
click at [402, 159] on input "Leharte [PERSON_NAME]" at bounding box center [689, 162] width 928 height 28
paste input "ucineia [PERSON_NAME]"
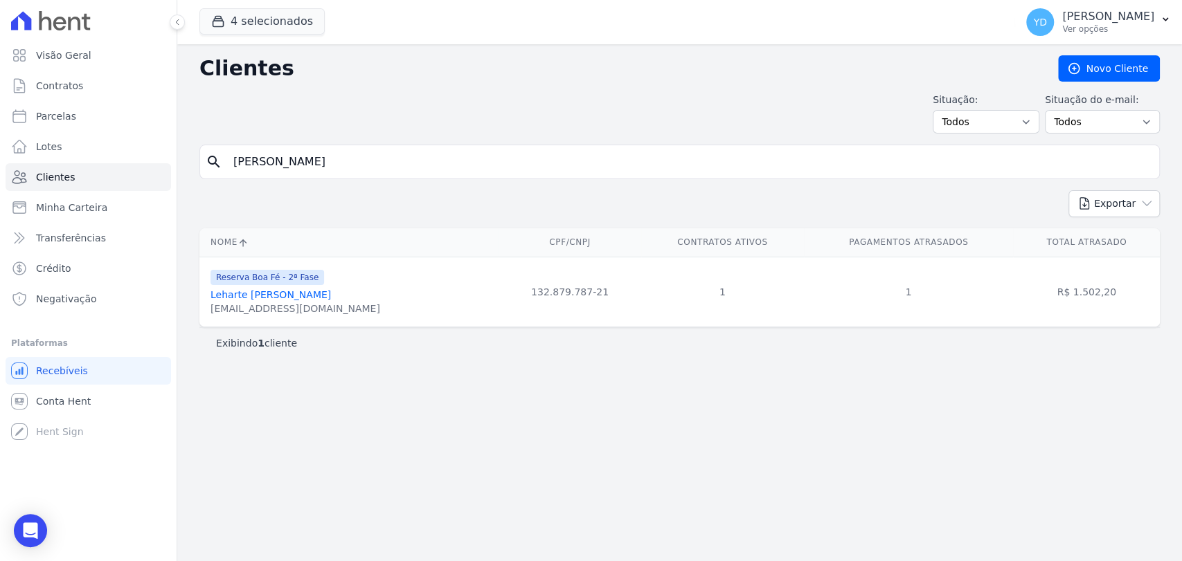
type input "[PERSON_NAME]"
click at [465, 153] on input "[PERSON_NAME]" at bounding box center [689, 162] width 928 height 28
paste input "[PERSON_NAME]"
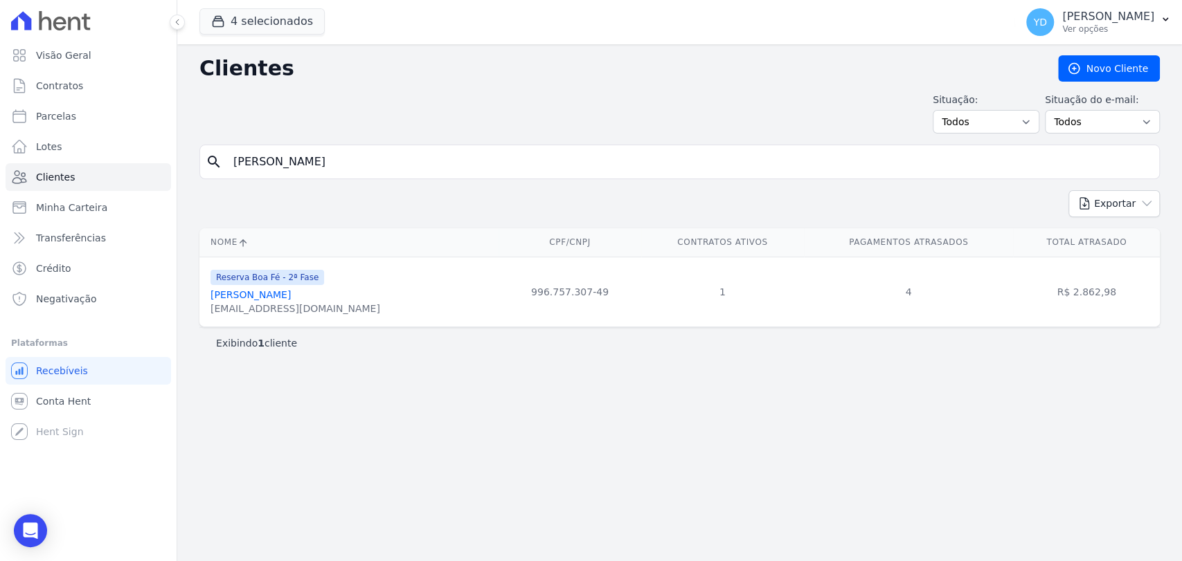
type input "[PERSON_NAME]"
click at [476, 158] on input "[PERSON_NAME]" at bounding box center [689, 162] width 928 height 28
paste input "Thiago Meggiolaro Gomury"
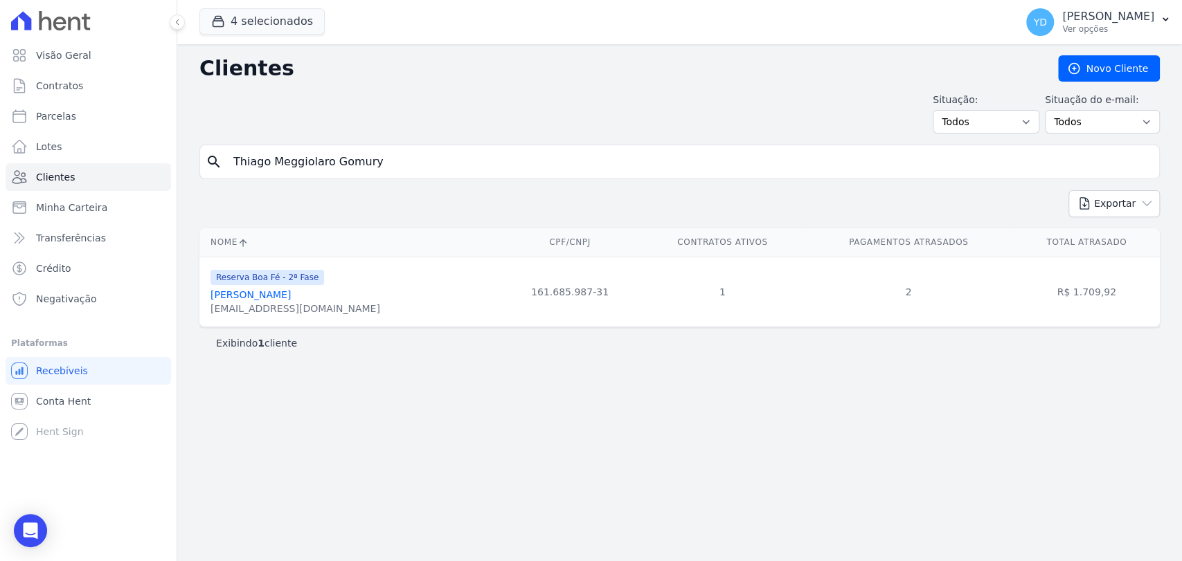
type input "Thiago Meggiolaro Gomury"
click at [391, 159] on input "Thiago Meggiolaro Gomury" at bounding box center [689, 162] width 928 height 28
paste input "[PERSON_NAME]"
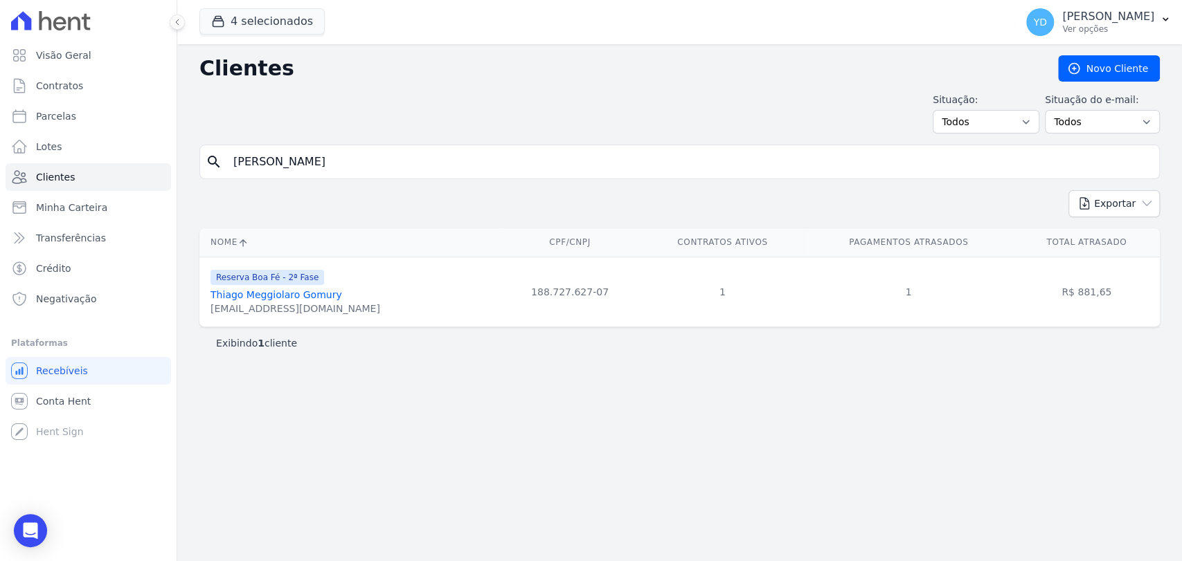
type input "[PERSON_NAME]"
click at [404, 170] on input "[PERSON_NAME]" at bounding box center [689, 162] width 928 height 28
paste input "[PERSON_NAME]"
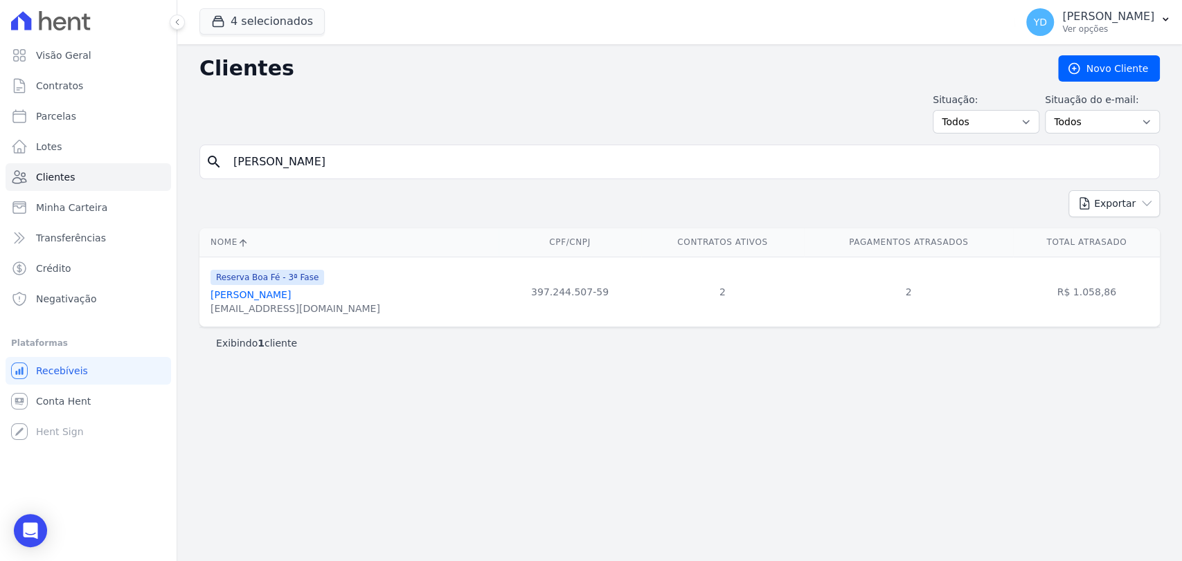
type input "[PERSON_NAME]"
click at [435, 153] on input "[PERSON_NAME]" at bounding box center [689, 162] width 928 height 28
paste input "[PERSON_NAME]"
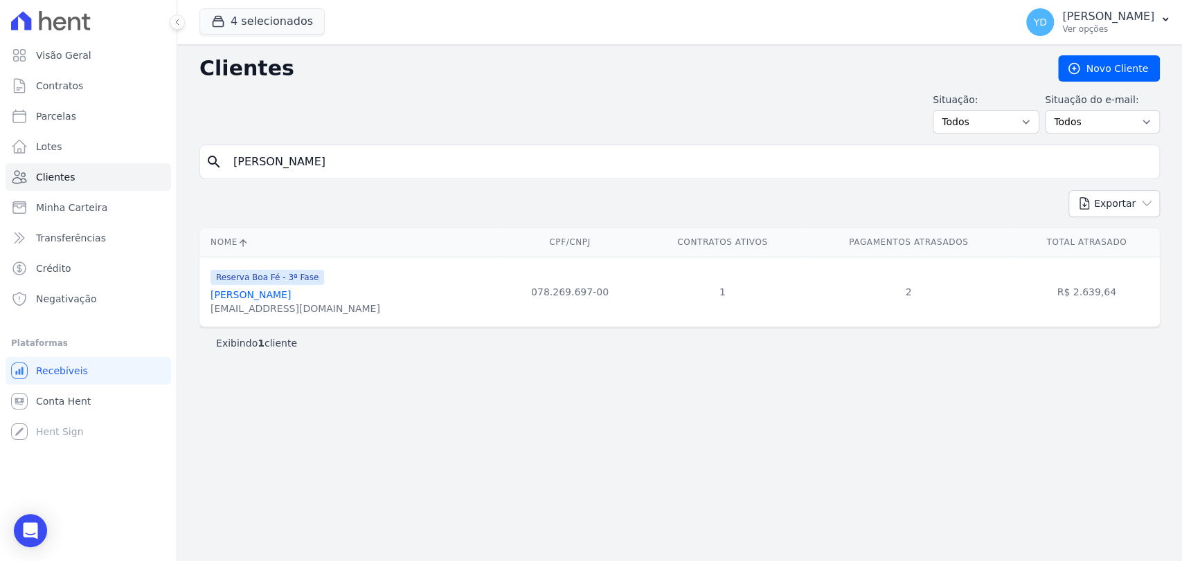
type input "[PERSON_NAME]"
click at [418, 156] on input "[PERSON_NAME]" at bounding box center [689, 162] width 928 height 28
click at [417, 156] on input "[PERSON_NAME]" at bounding box center [689, 162] width 928 height 28
paste input "[PERSON_NAME]"
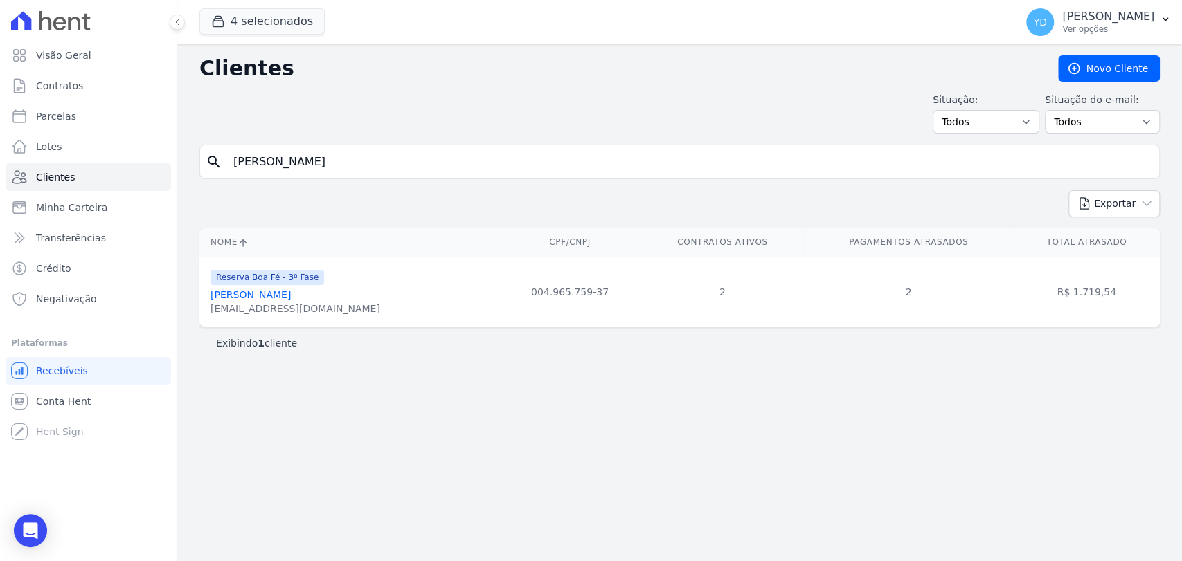
type input "[PERSON_NAME]"
